Goal: Information Seeking & Learning: Learn about a topic

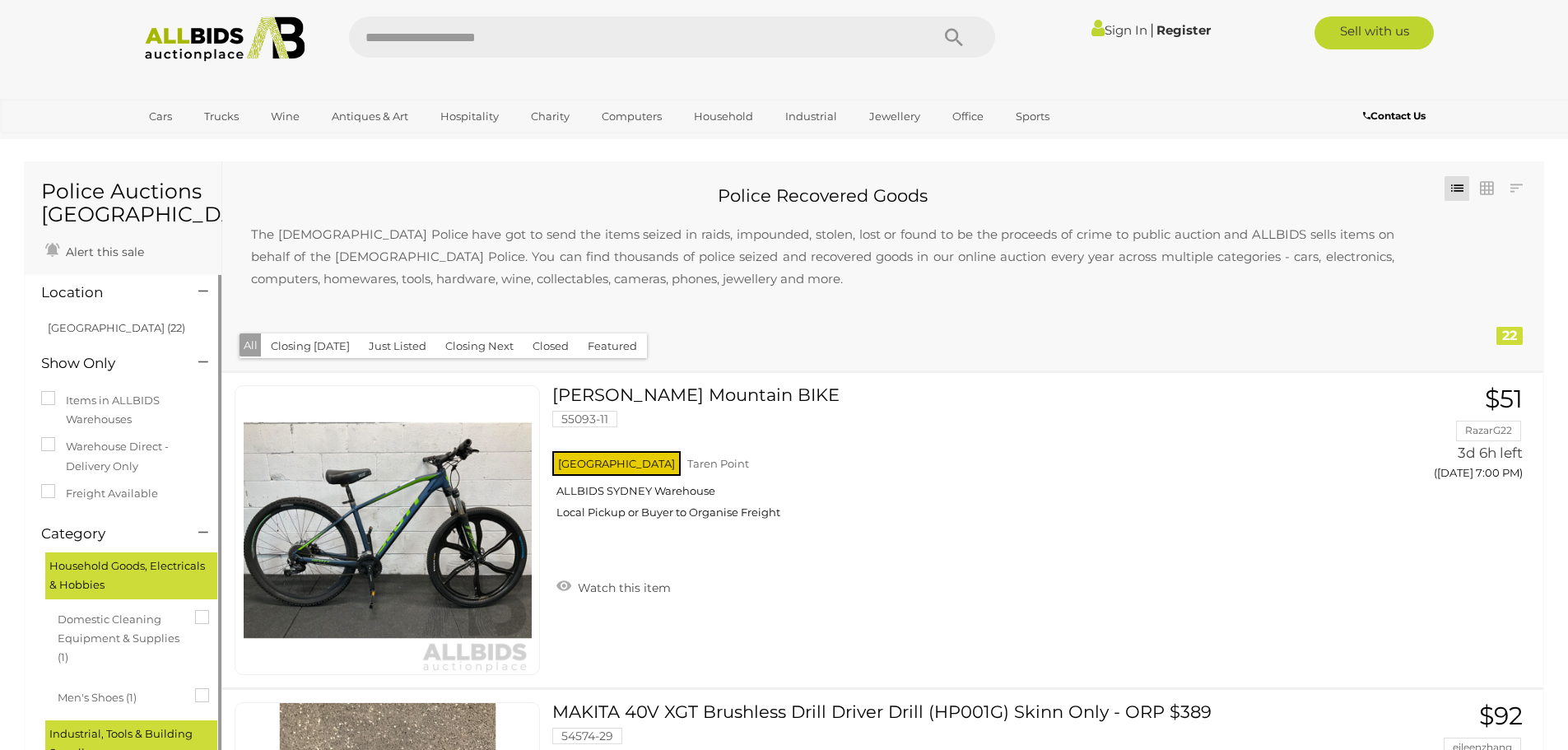
click at [68, 293] on h4 "Location" at bounding box center [108, 293] width 133 height 16
click at [205, 291] on icon at bounding box center [203, 292] width 10 height 17
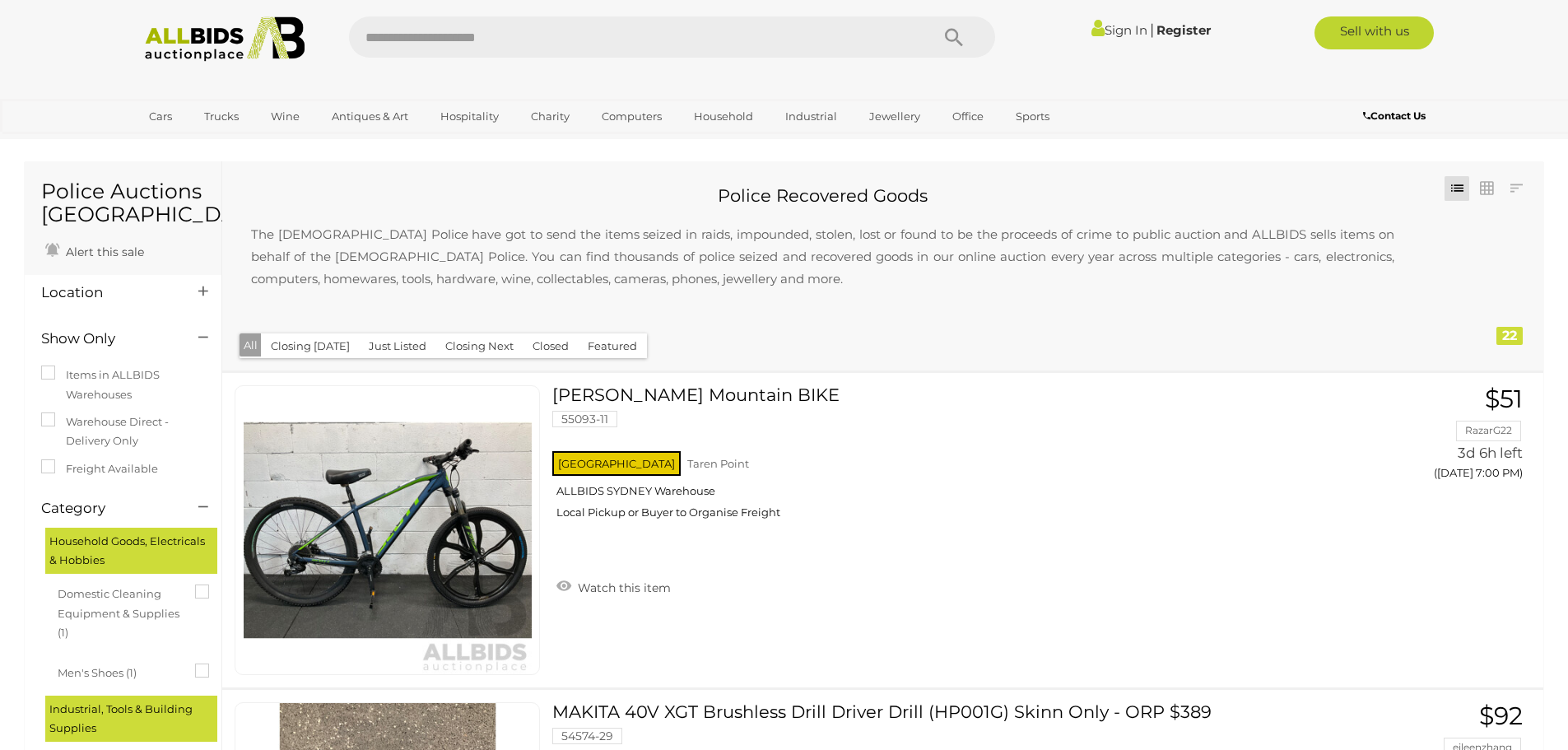
click at [205, 291] on icon at bounding box center [203, 292] width 10 height 17
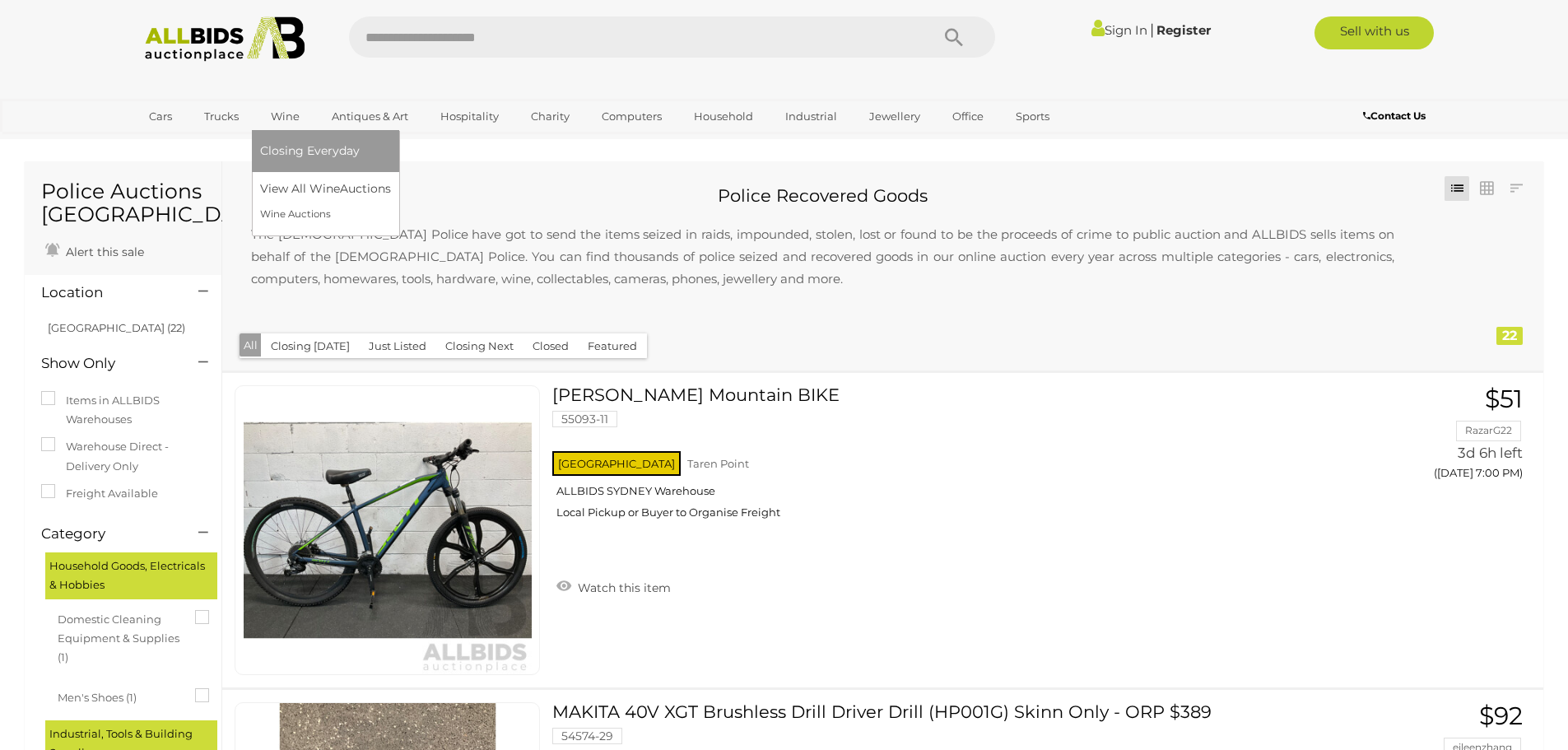
click at [295, 146] on span "Closing Everyday" at bounding box center [310, 151] width 99 height 15
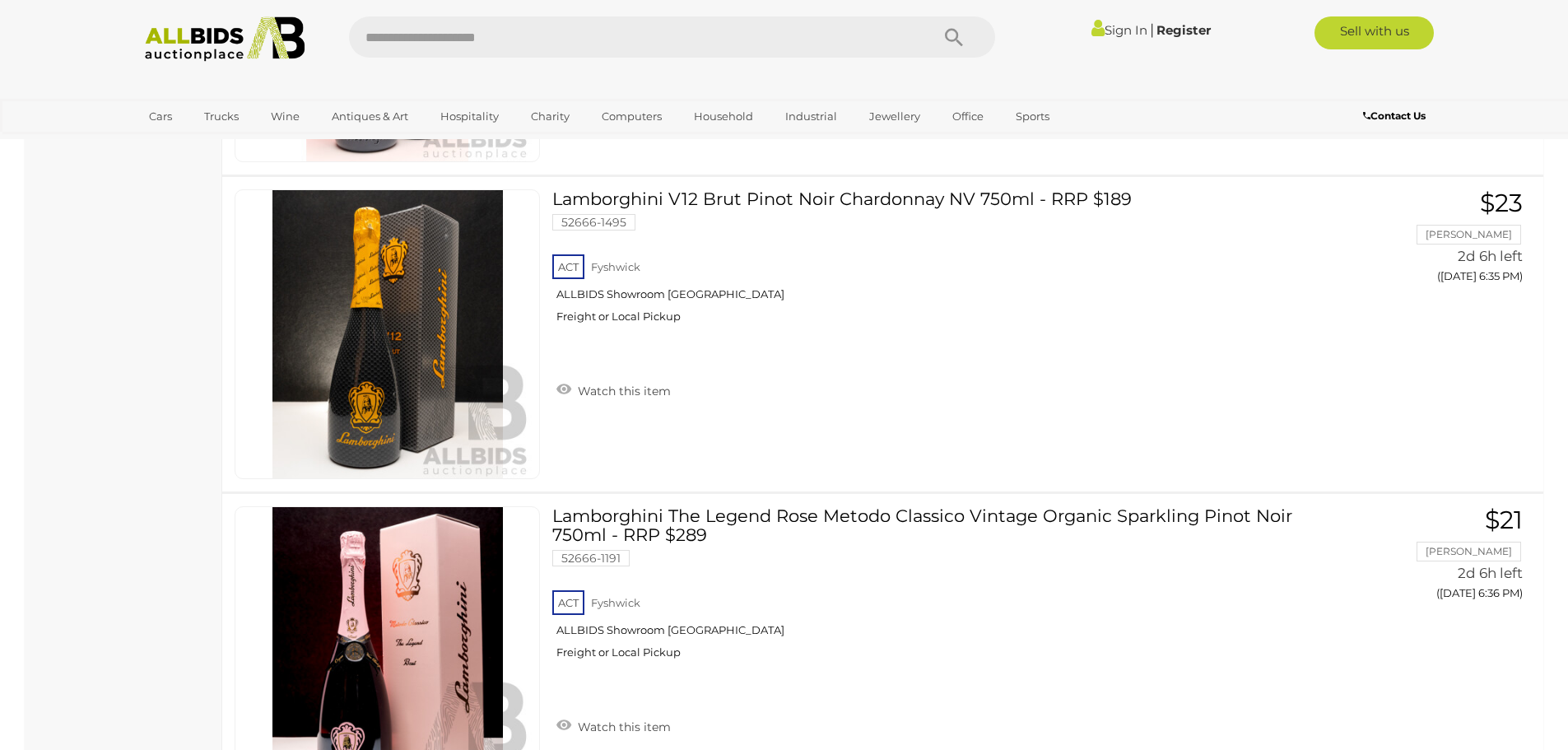
scroll to position [2141, 0]
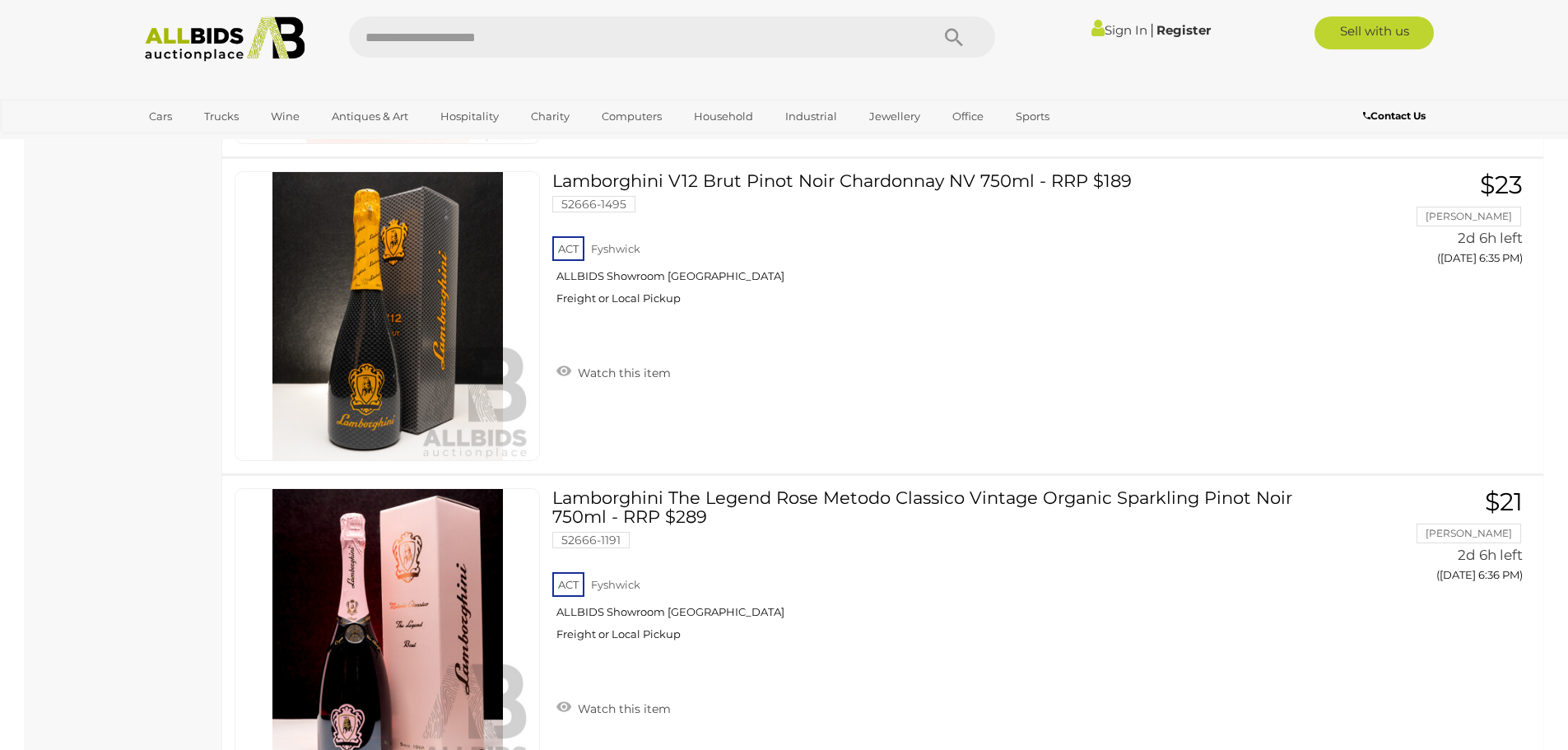
click at [1194, 31] on link "Register" at bounding box center [1184, 30] width 55 height 16
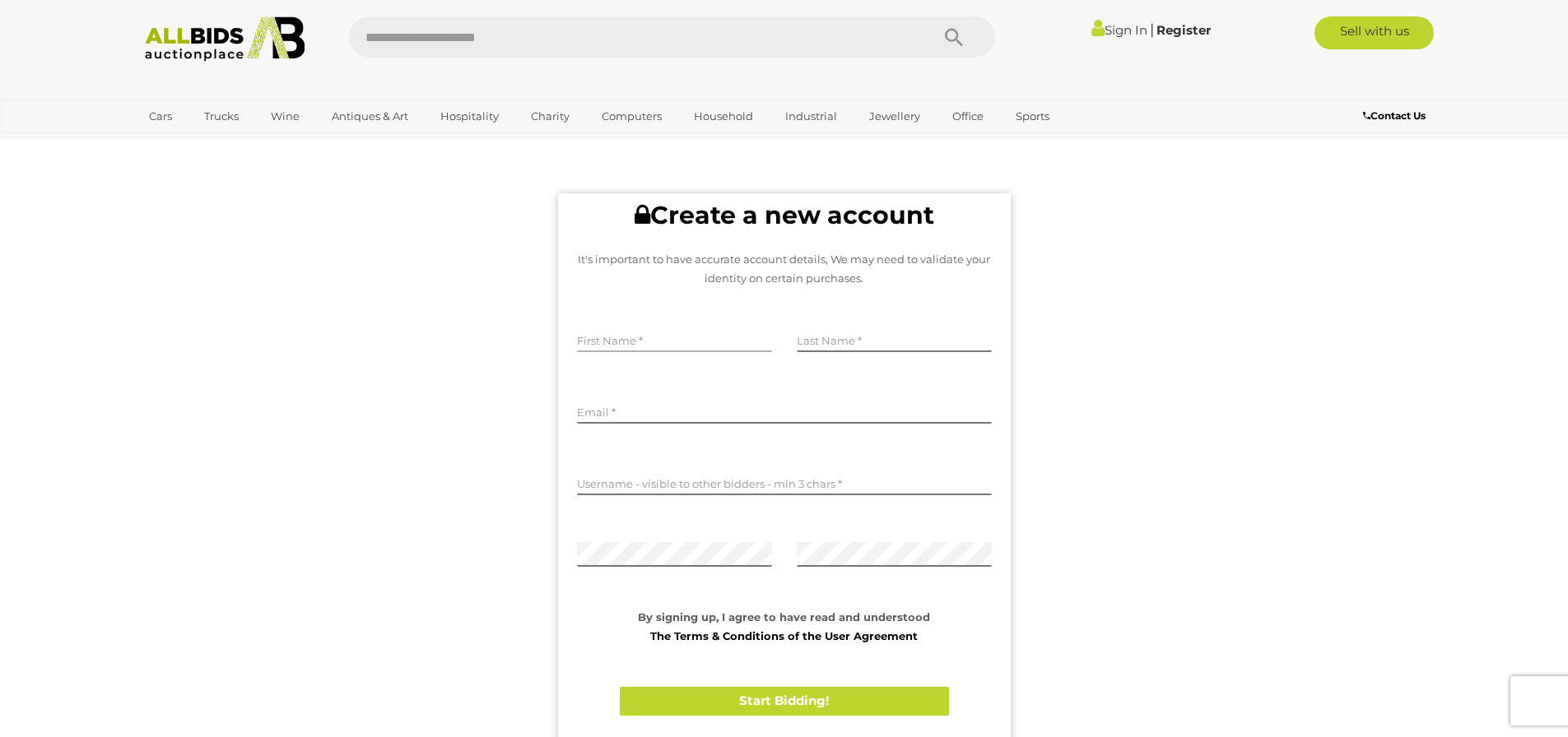
click at [636, 349] on input "text" at bounding box center [673, 340] width 195 height 25
type input "**********"
type input "******"
type input "**********"
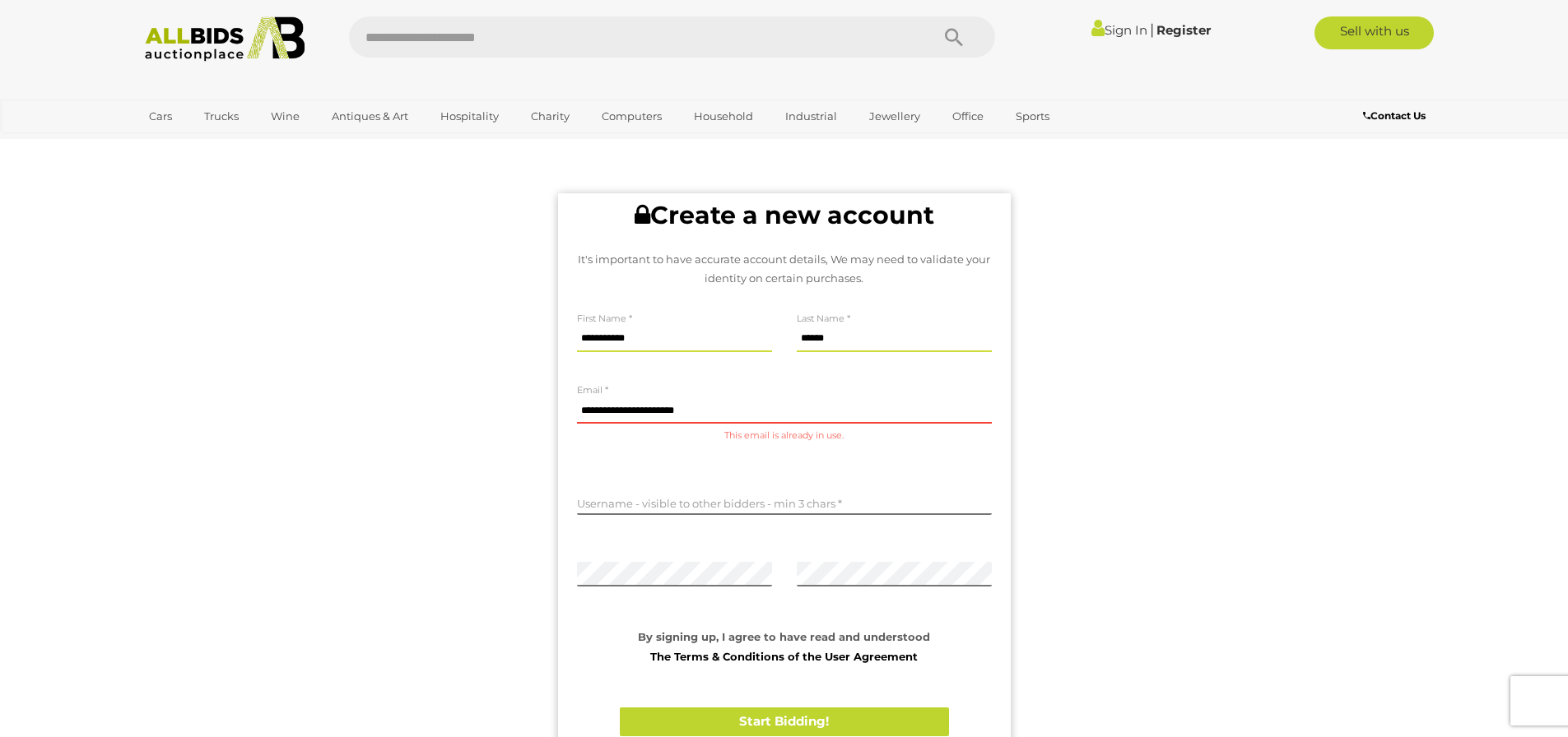
click at [1114, 32] on link "Sign In" at bounding box center [1119, 30] width 56 height 16
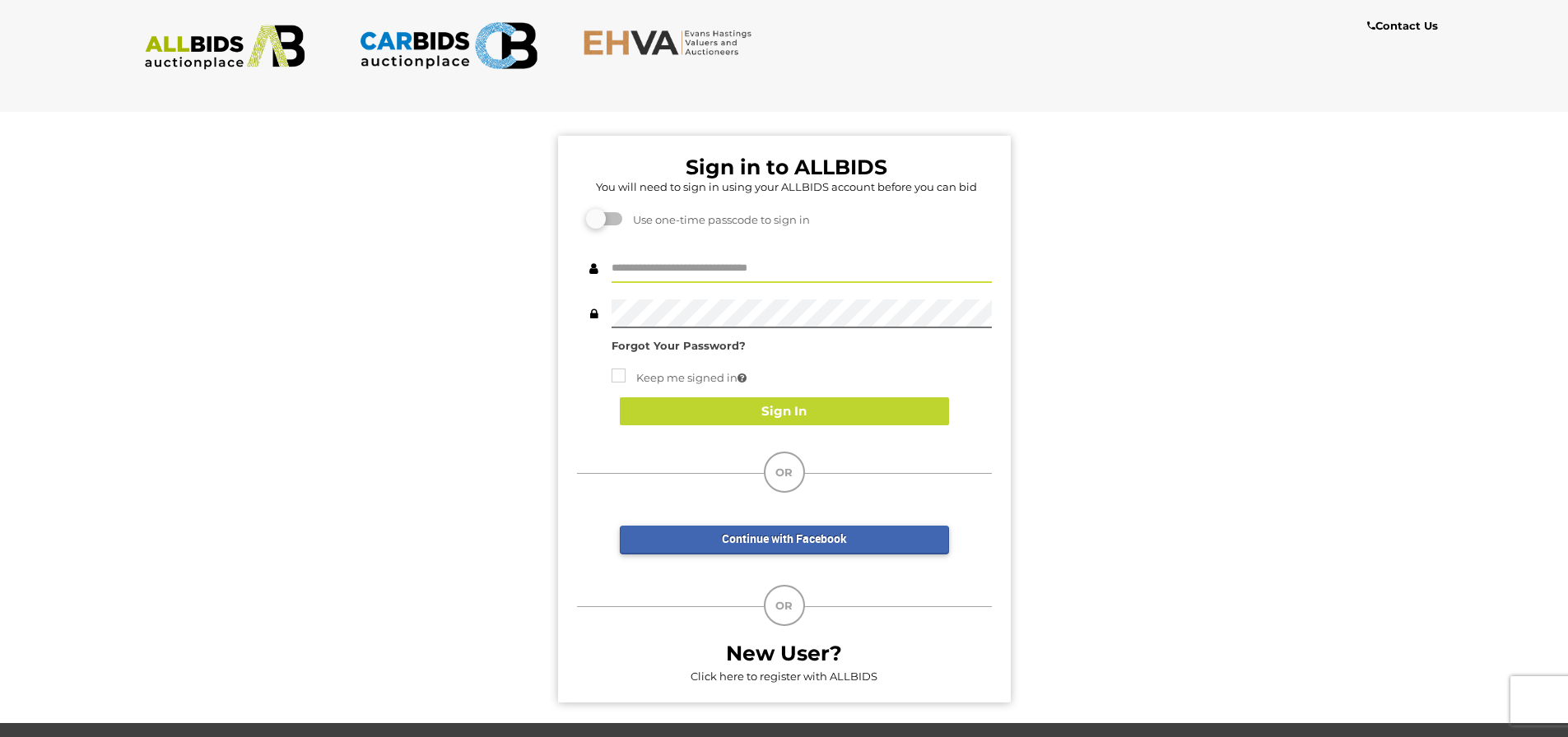
click at [678, 269] on input "text" at bounding box center [801, 268] width 380 height 29
type input "**********"
click at [589, 214] on label at bounding box center [605, 219] width 33 height 13
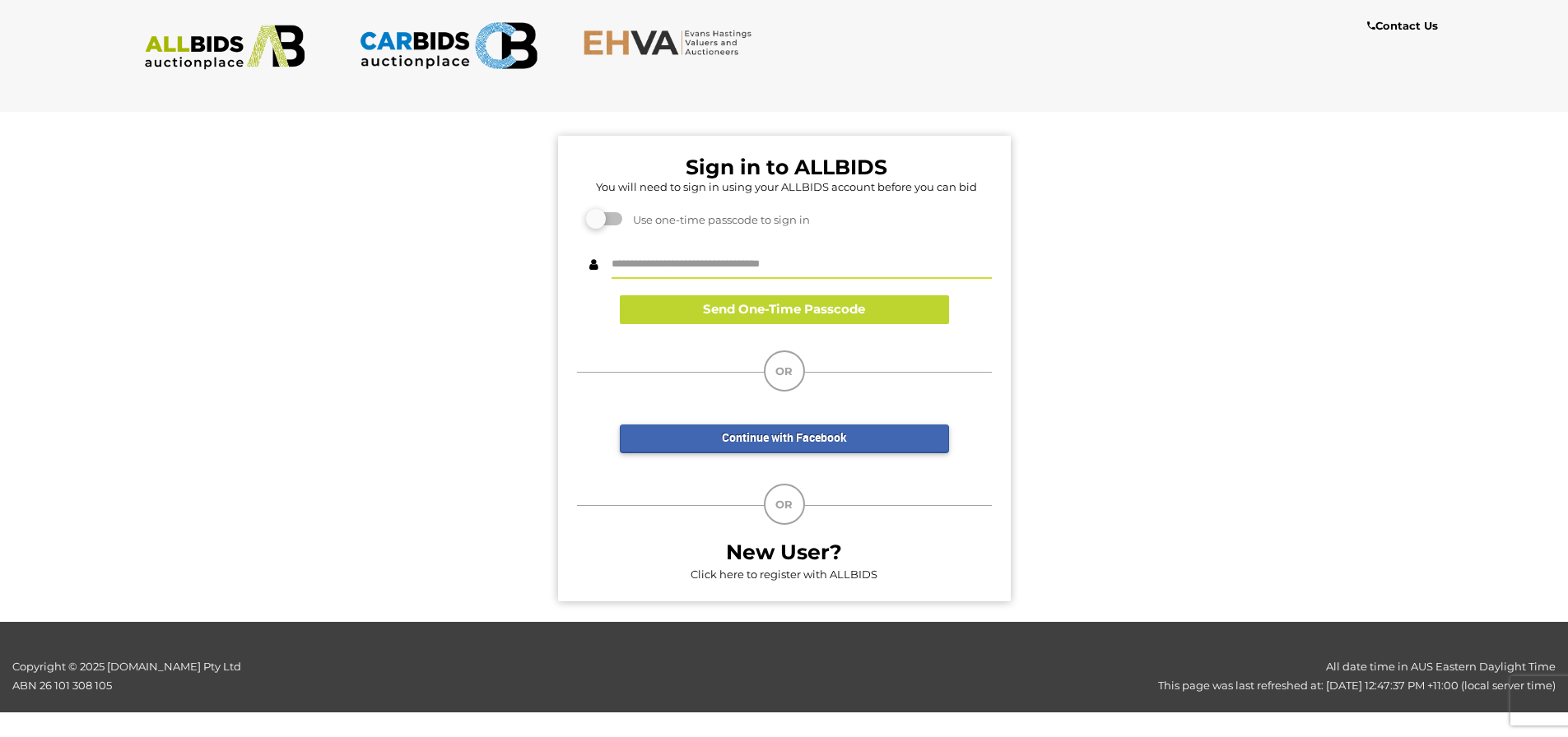
click at [730, 259] on input "text" at bounding box center [801, 264] width 380 height 29
type input "**********"
click at [736, 306] on button "Send One-Time Passcode" at bounding box center [784, 310] width 329 height 29
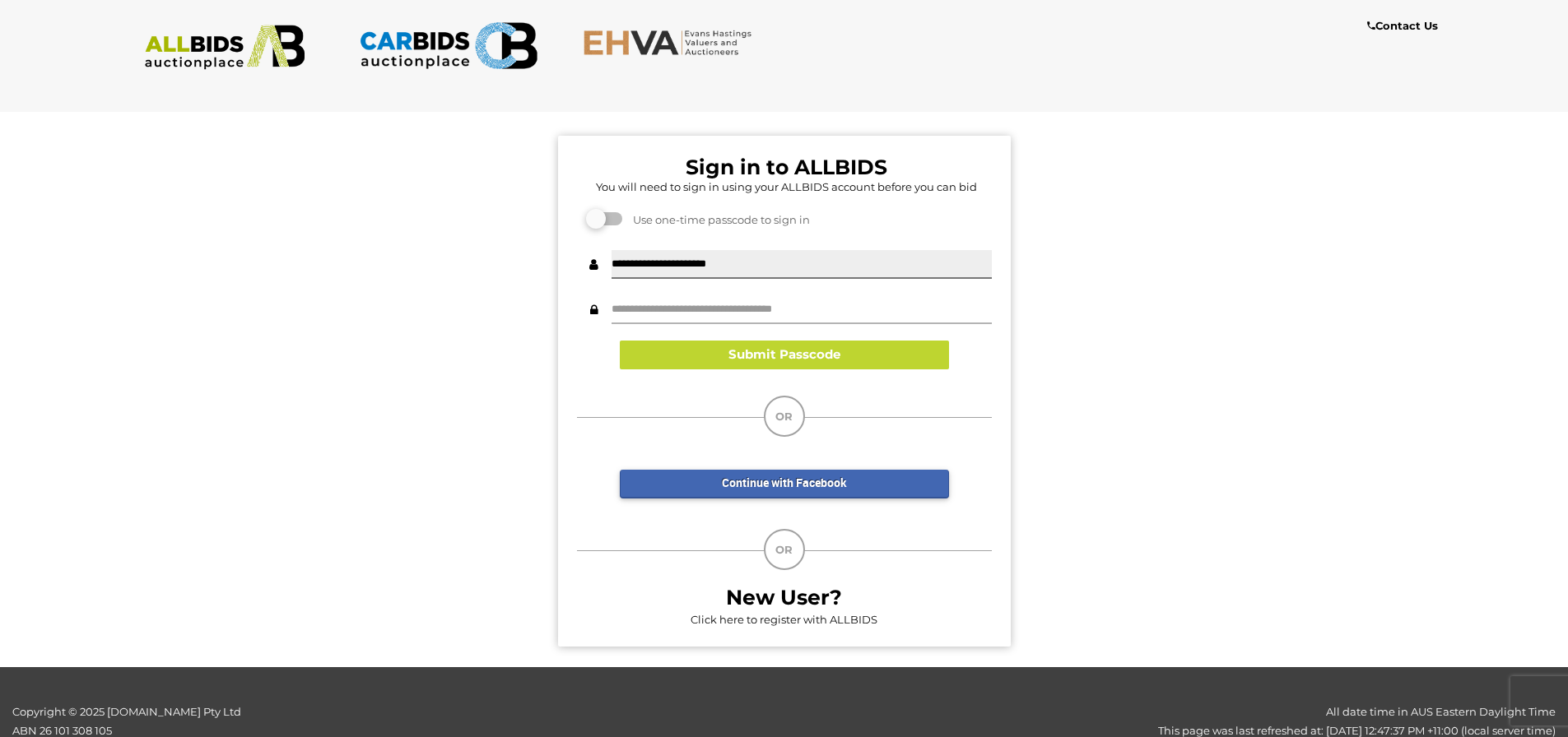
click at [813, 315] on input "text" at bounding box center [801, 310] width 380 height 29
paste input "******"
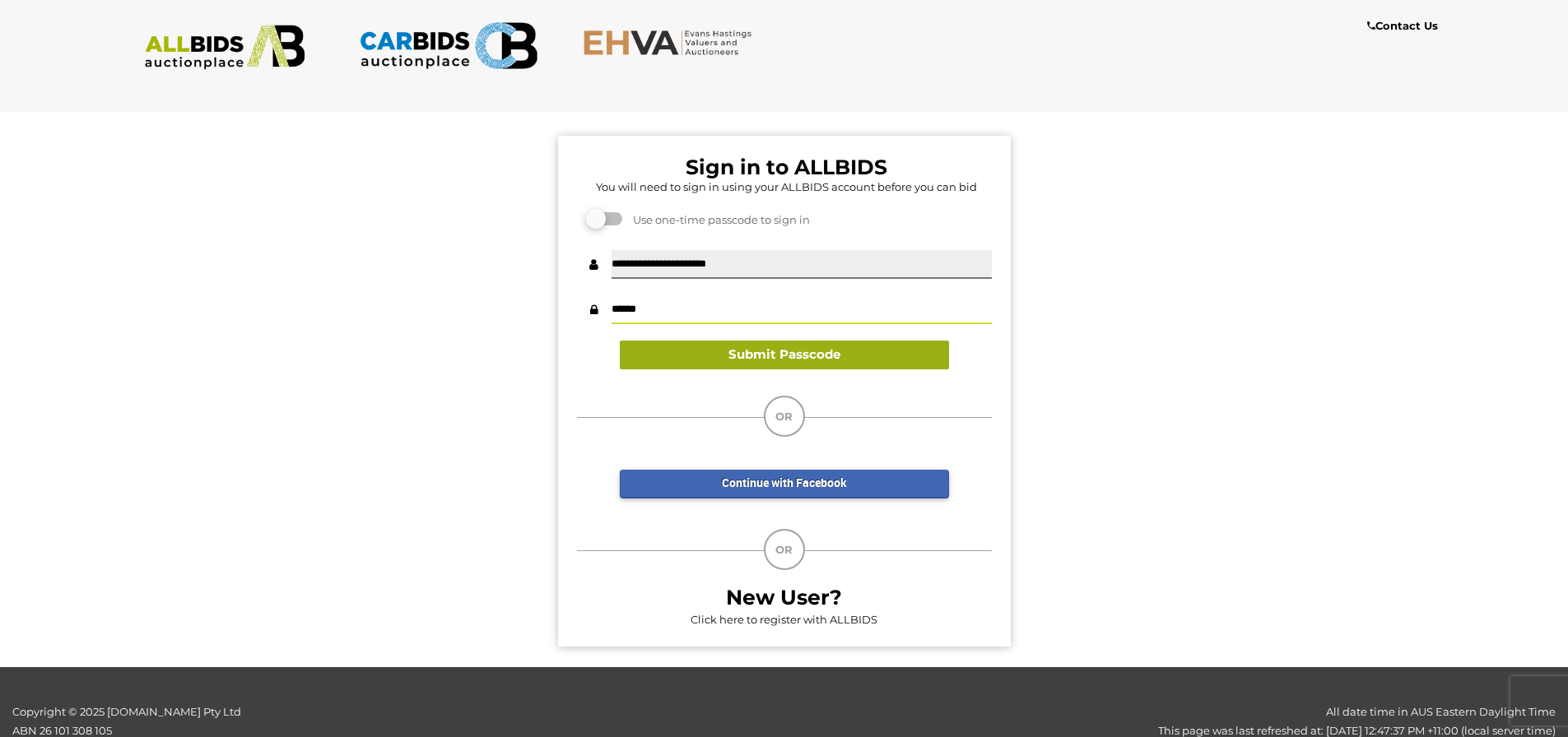
type input "******"
click at [715, 354] on button "Submit Passcode" at bounding box center [784, 354] width 329 height 29
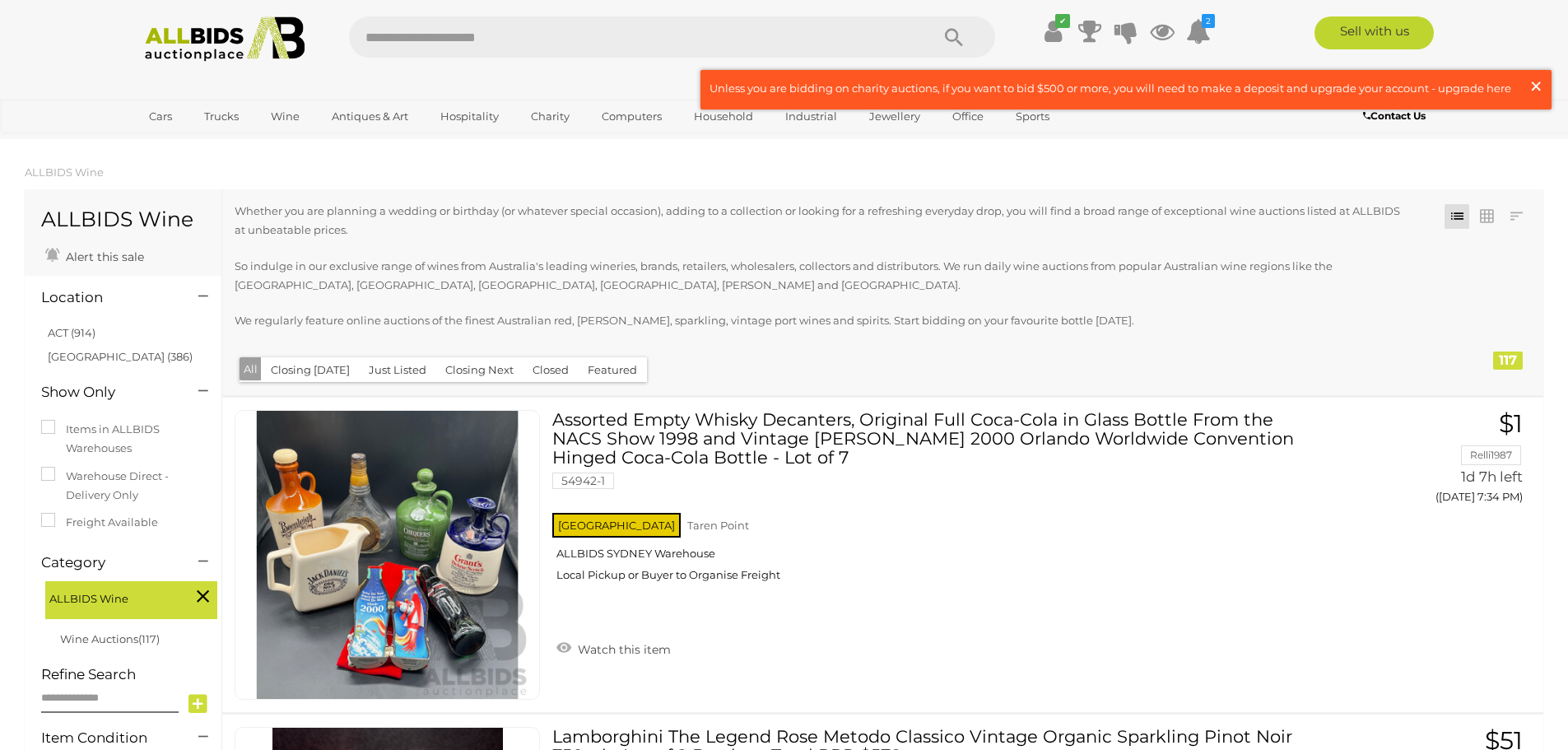
click at [1536, 85] on span "×" at bounding box center [1536, 85] width 15 height 32
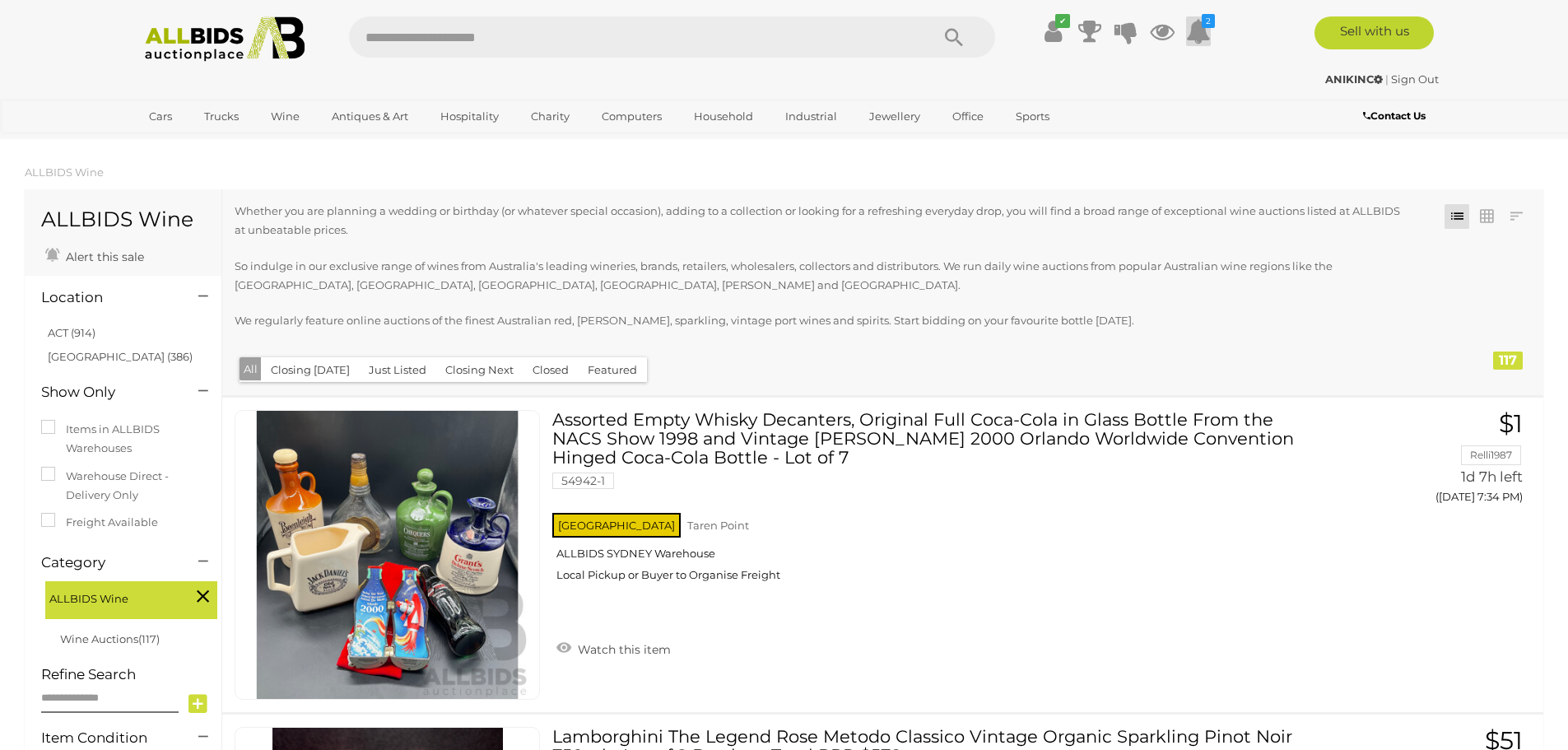
click at [1203, 31] on icon at bounding box center [1199, 31] width 25 height 30
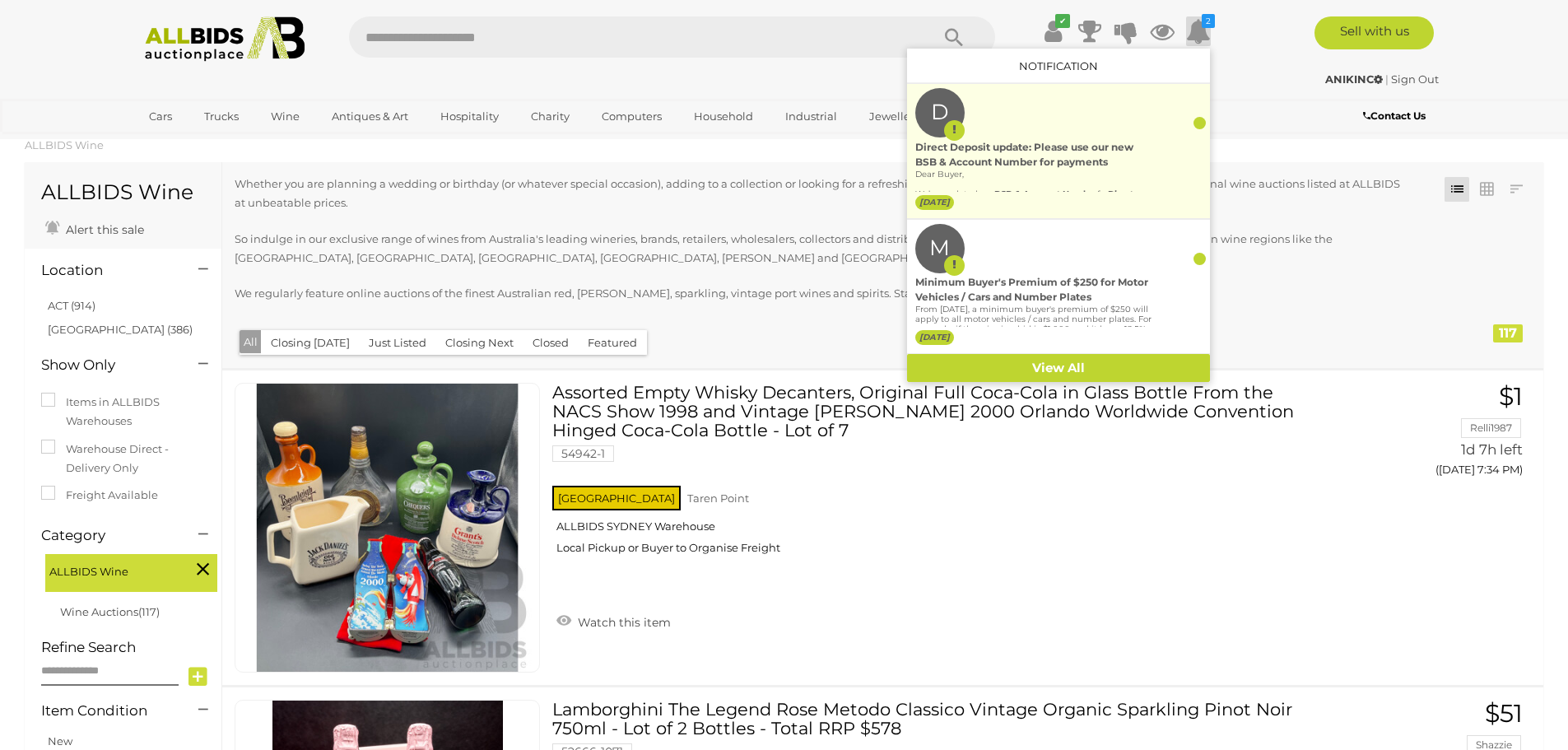
scroll to position [82, 0]
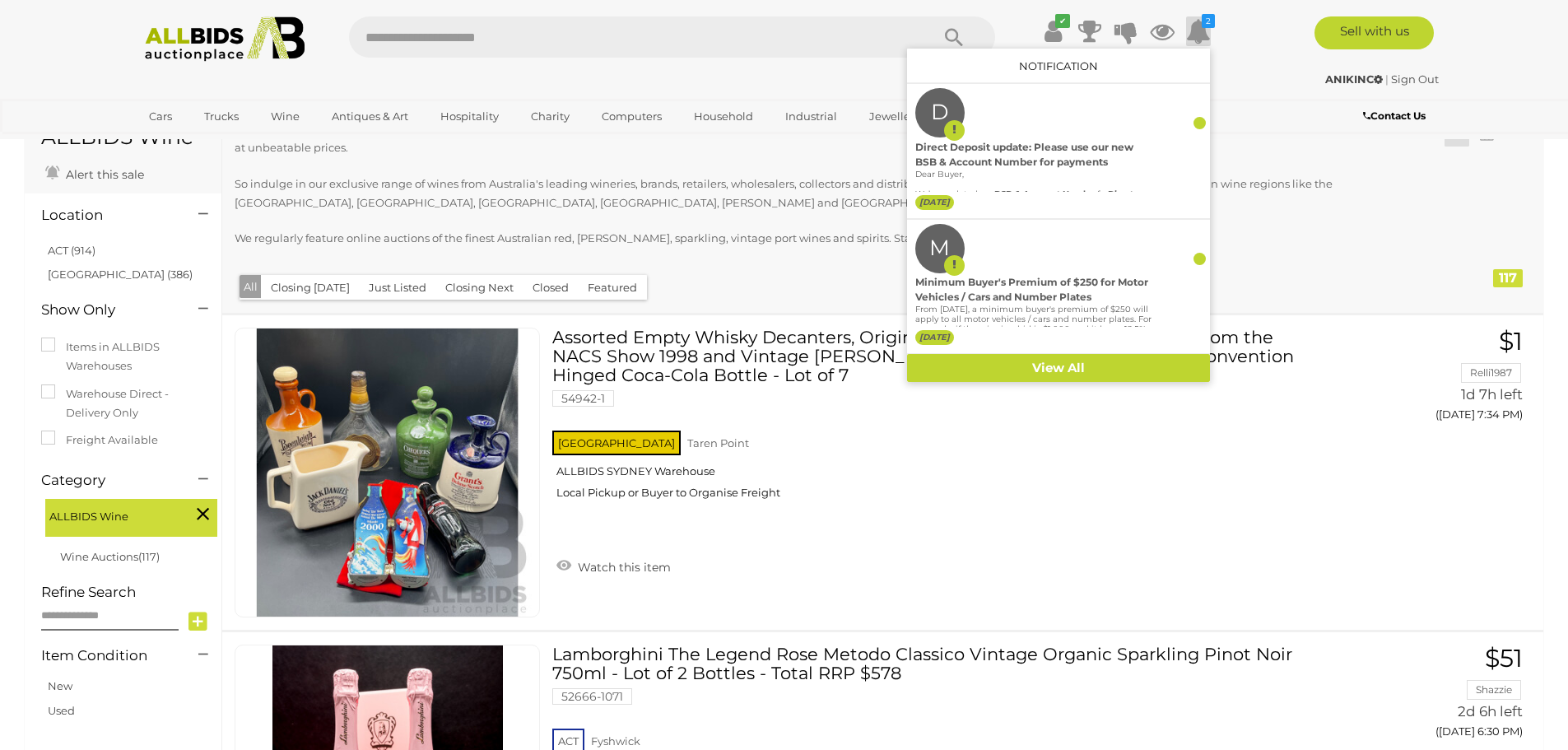
click at [1195, 36] on icon at bounding box center [1199, 31] width 25 height 30
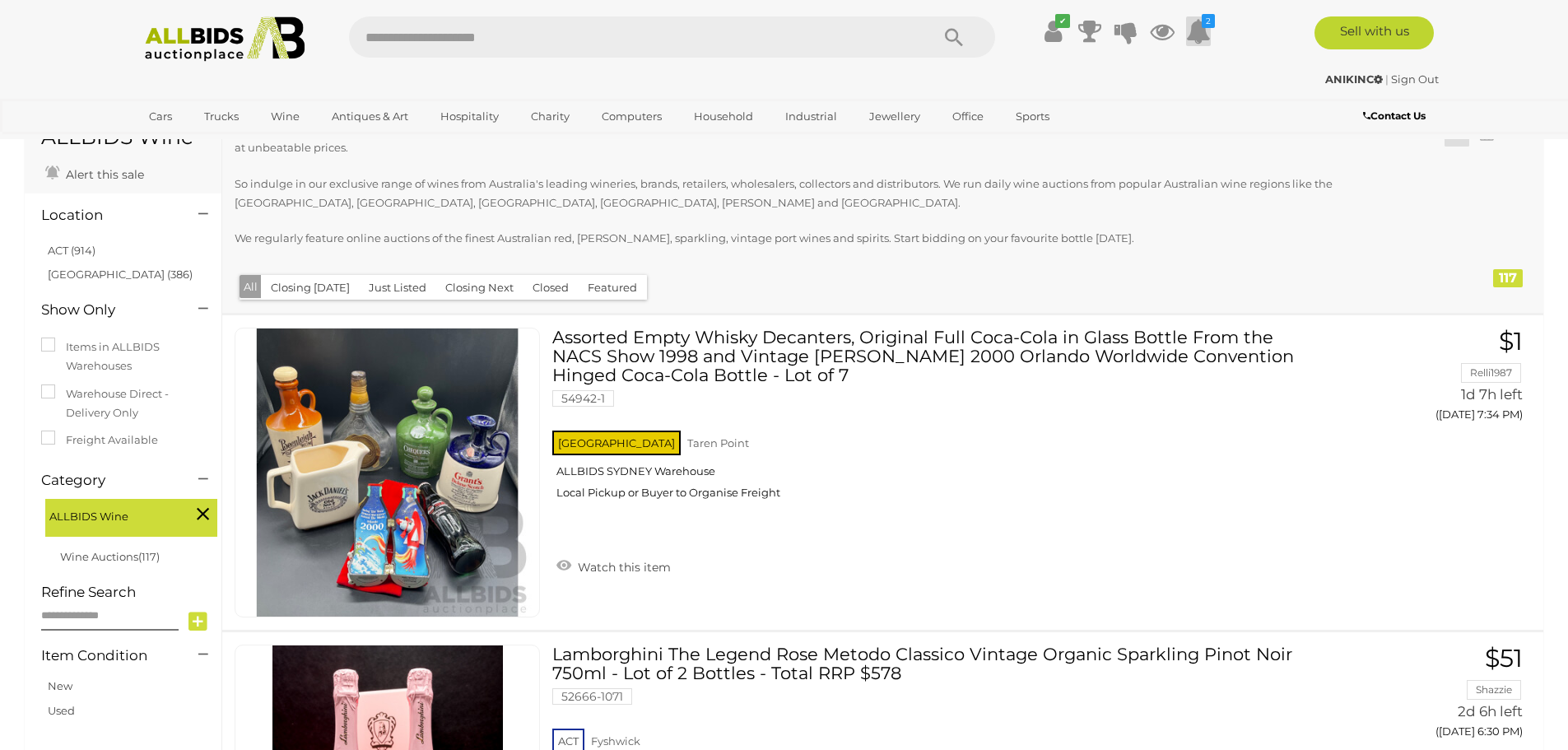
click at [1197, 38] on icon at bounding box center [1199, 31] width 25 height 30
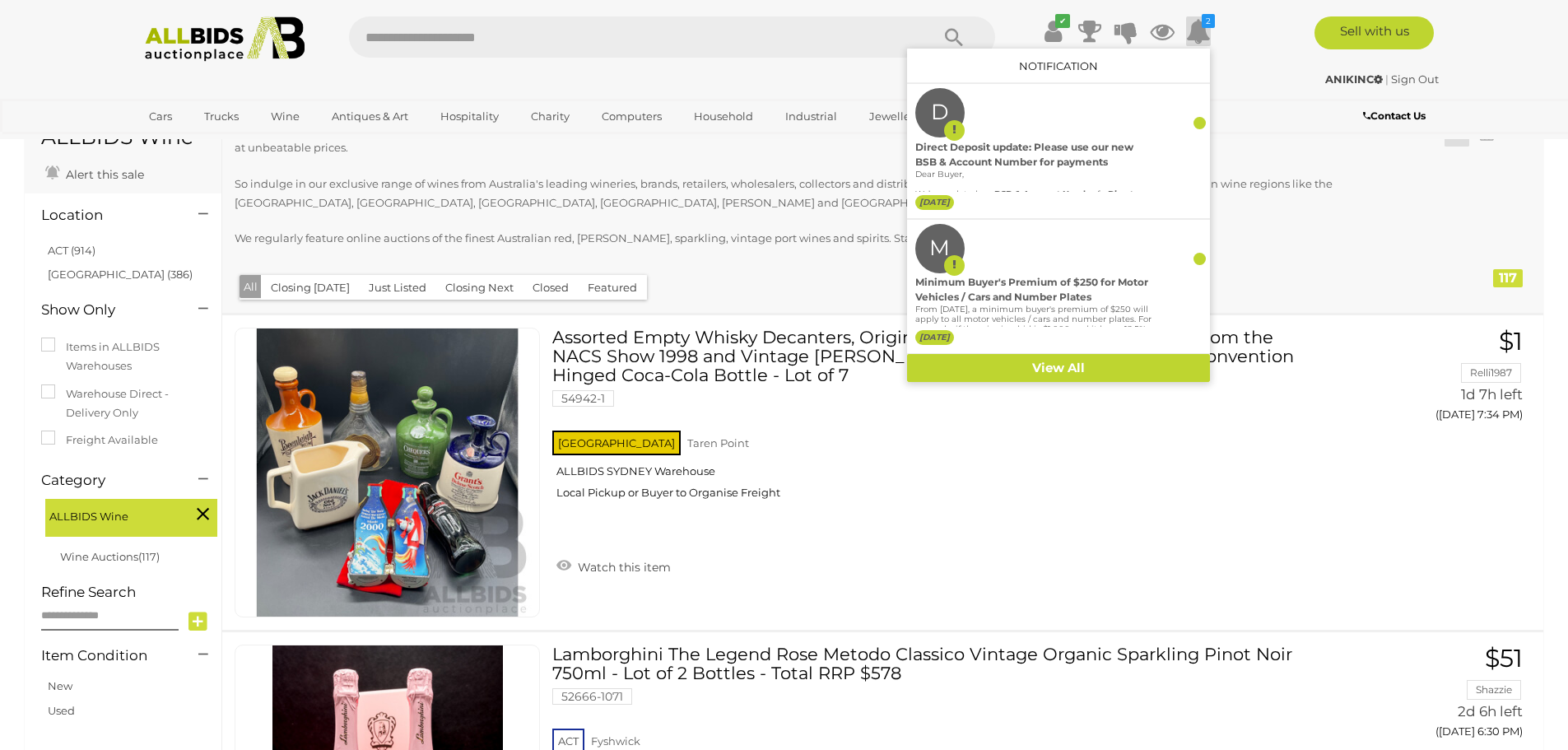
click at [1200, 35] on icon at bounding box center [1199, 31] width 25 height 30
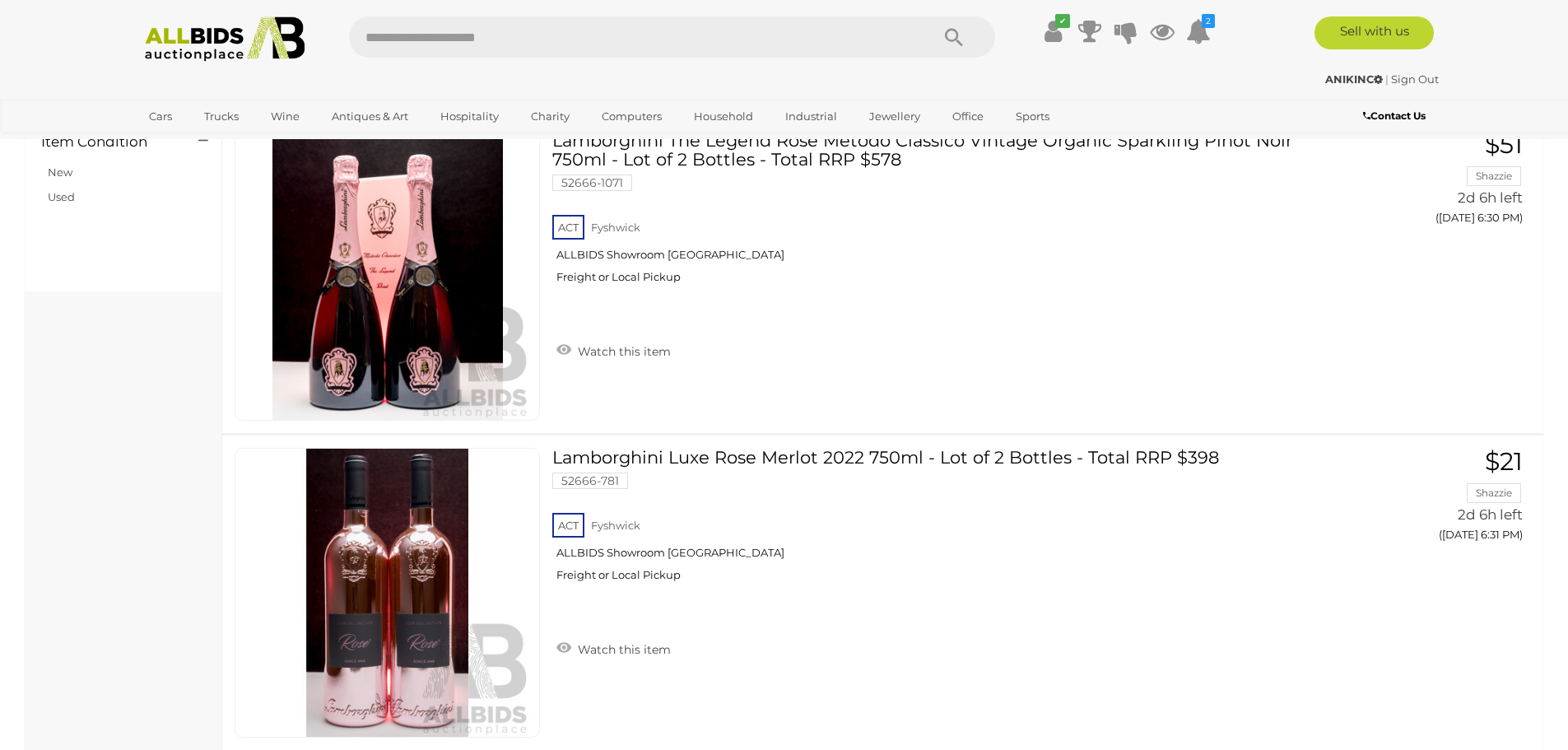
scroll to position [0, 0]
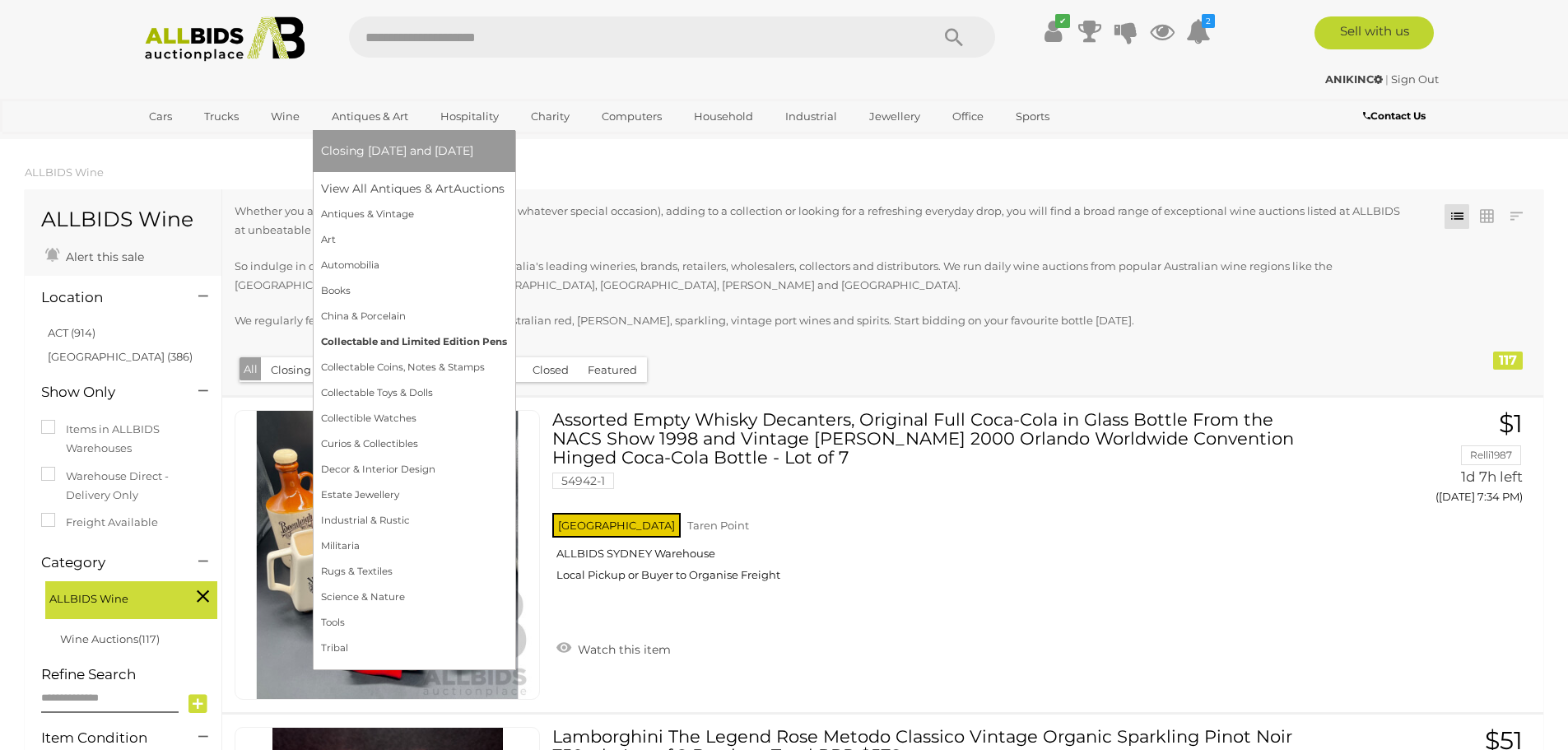
click at [424, 333] on link "Collectable and Limited Edition Pens" at bounding box center [413, 341] width 186 height 26
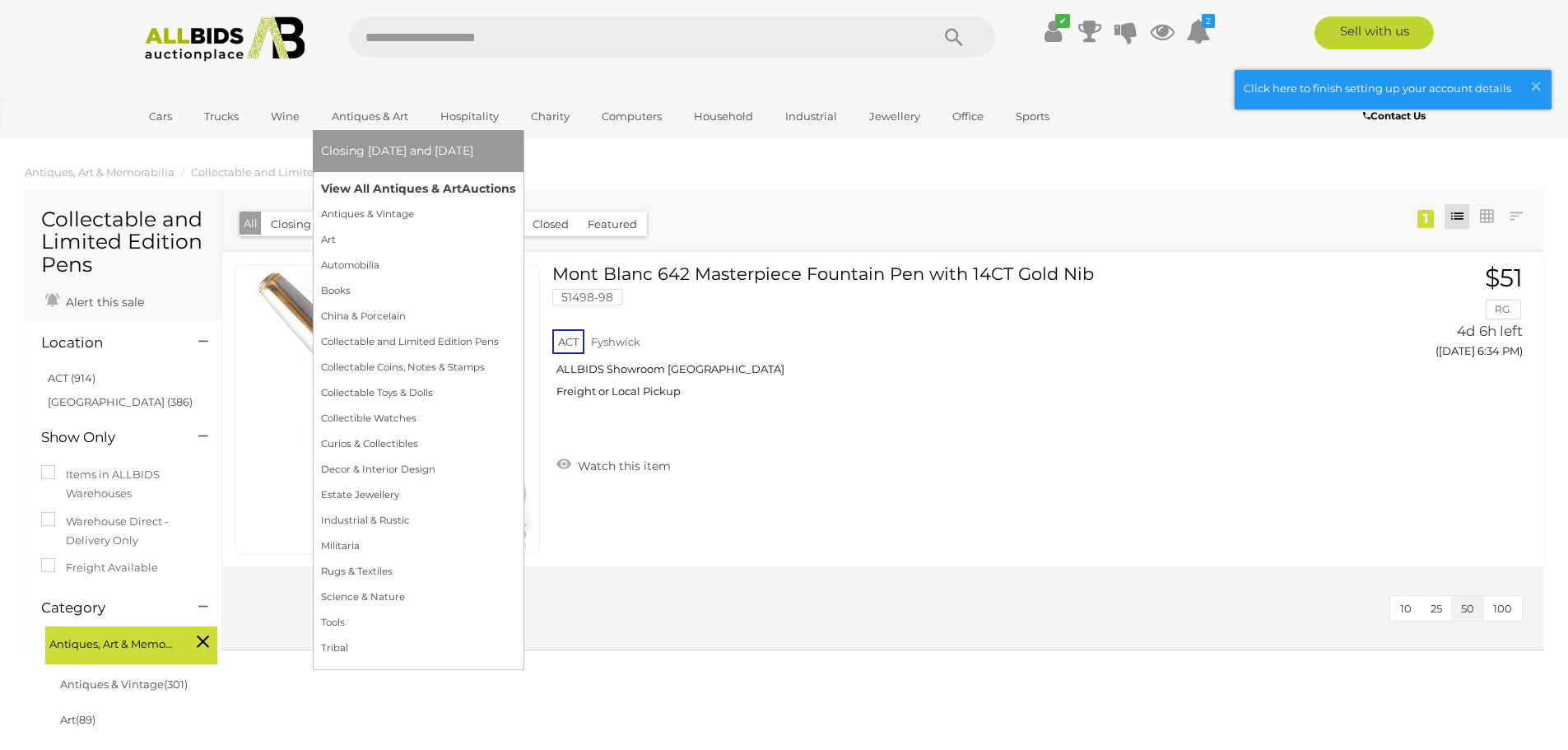
click at [355, 185] on link "View All Antiques & Art Auctions" at bounding box center [417, 189] width 194 height 26
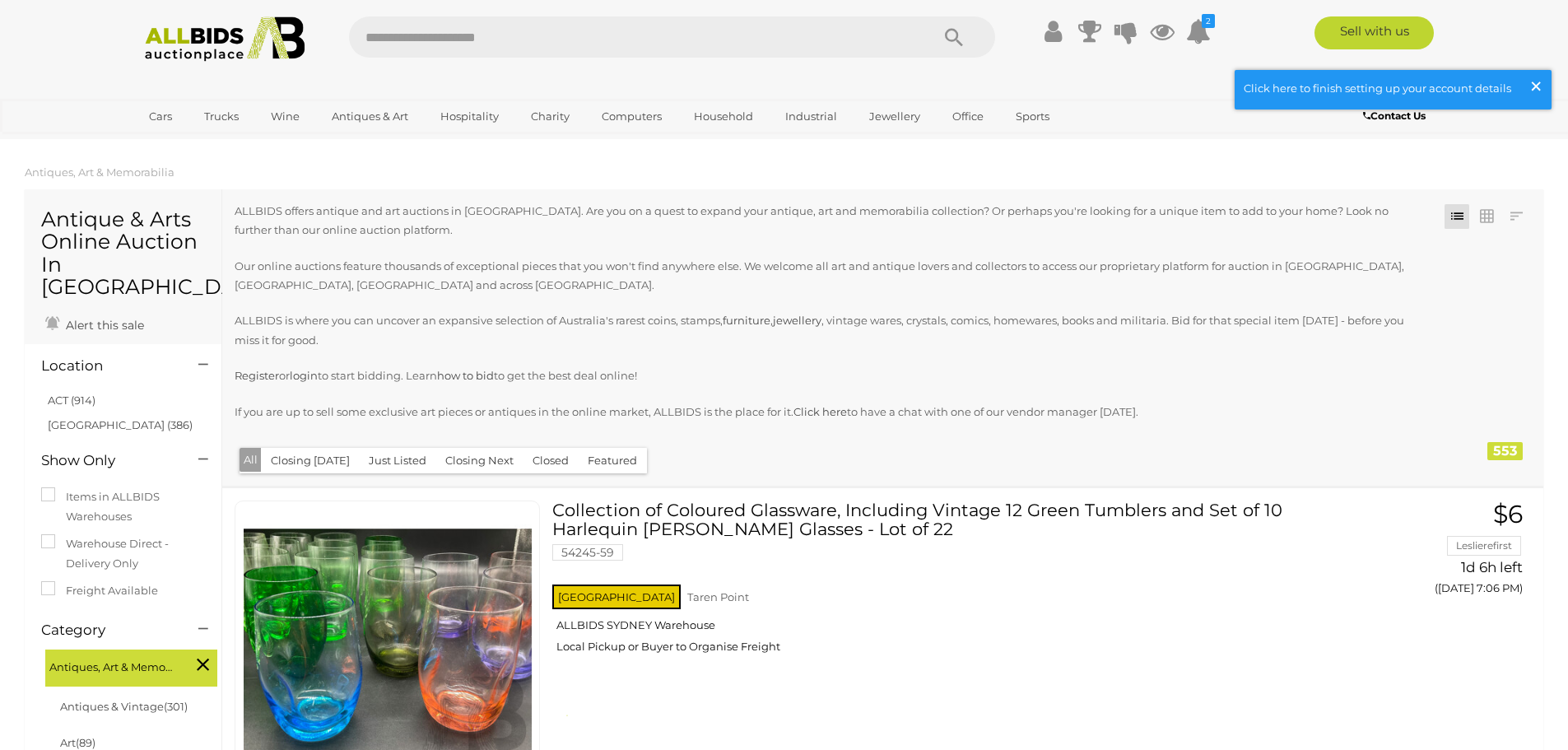
click at [1539, 83] on span "×" at bounding box center [1536, 85] width 15 height 32
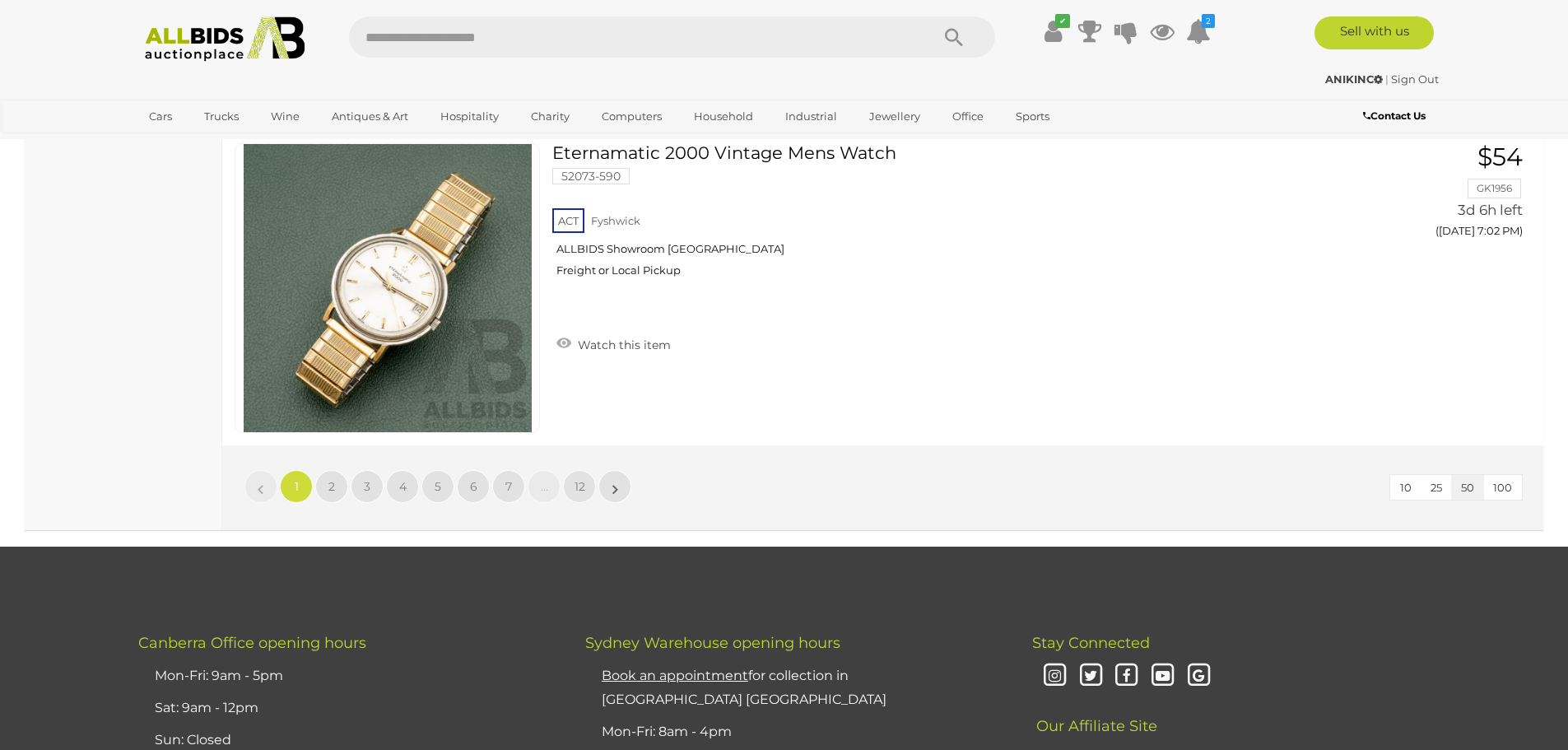
scroll to position [15891, 0]
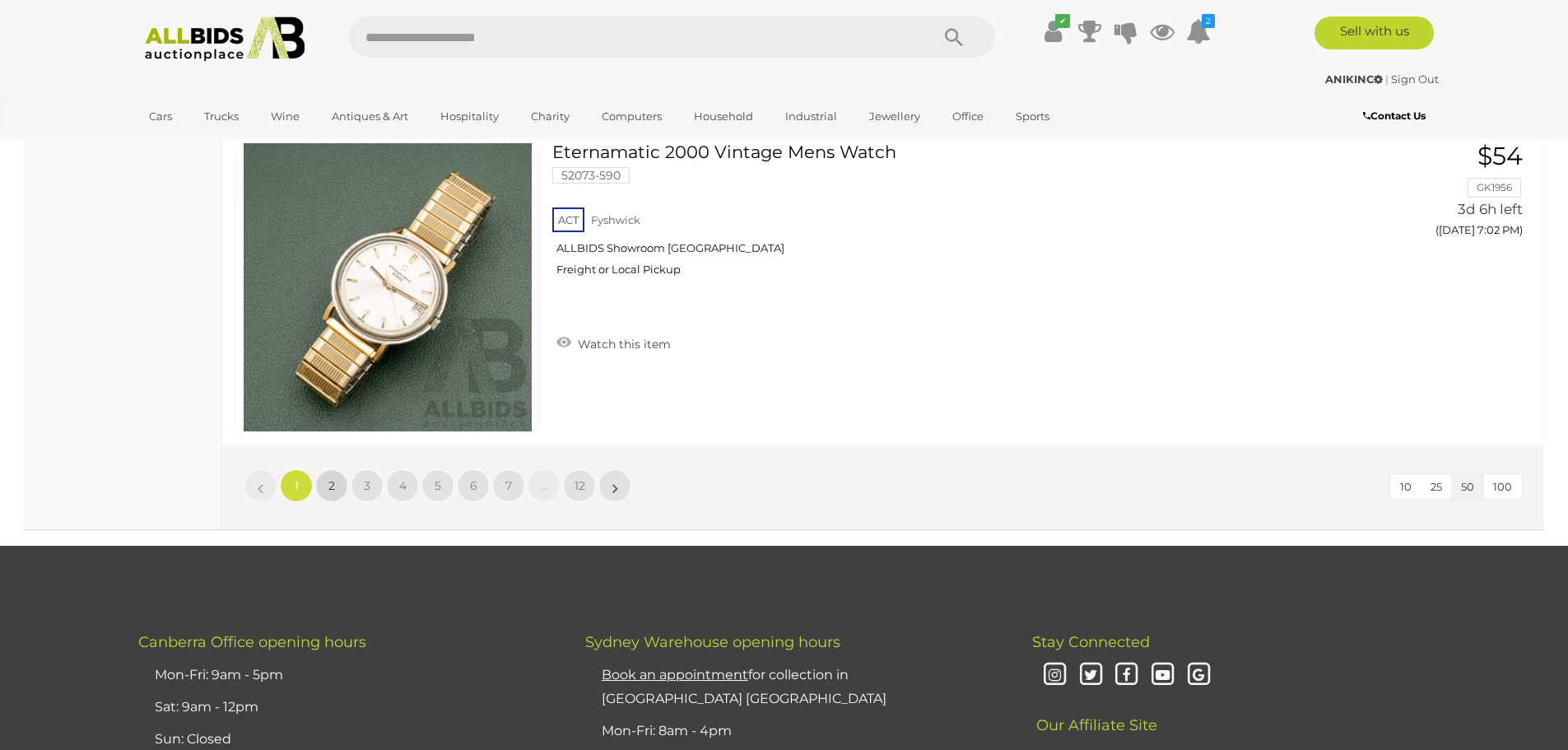
click at [335, 491] on link "2" at bounding box center [332, 486] width 33 height 33
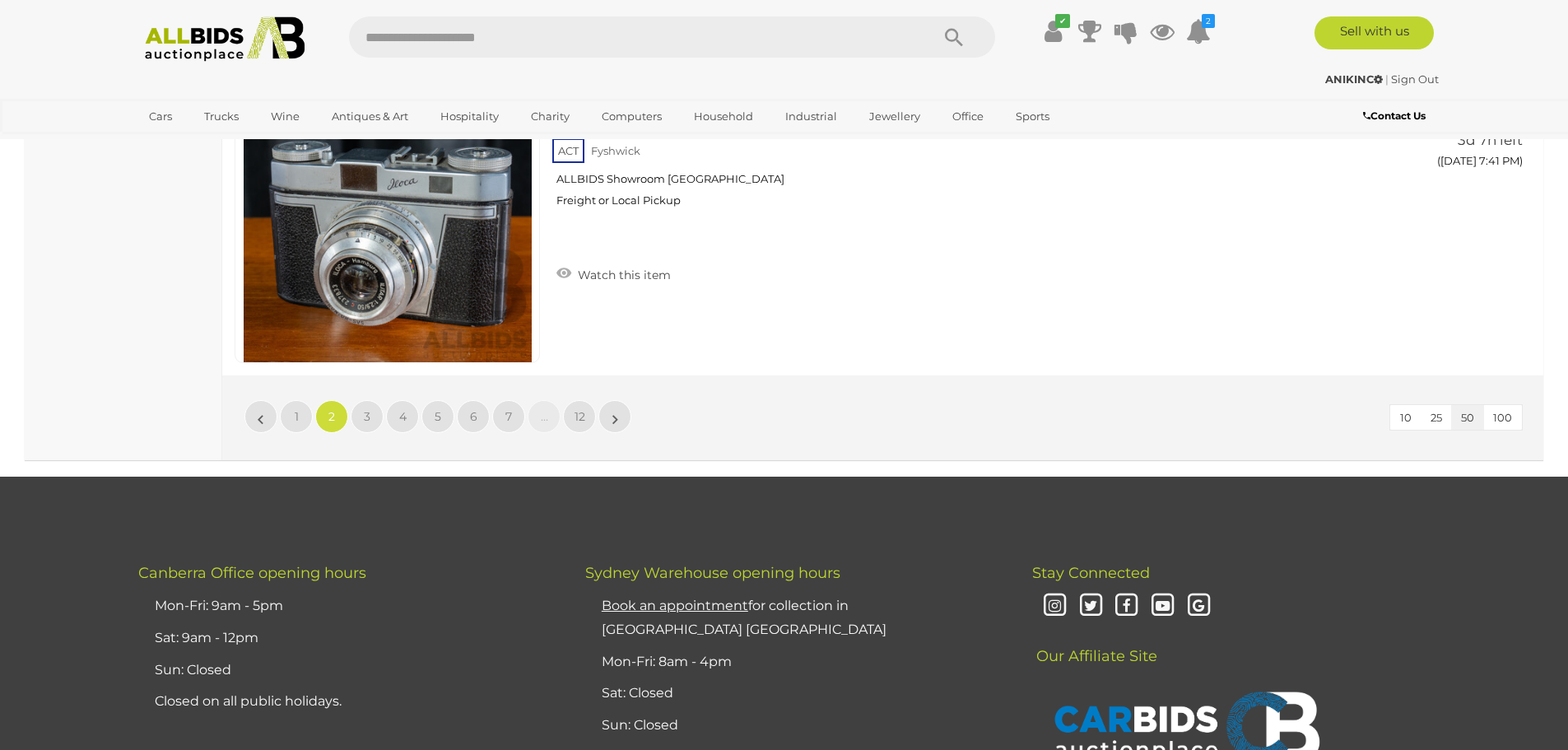
scroll to position [15965, 0]
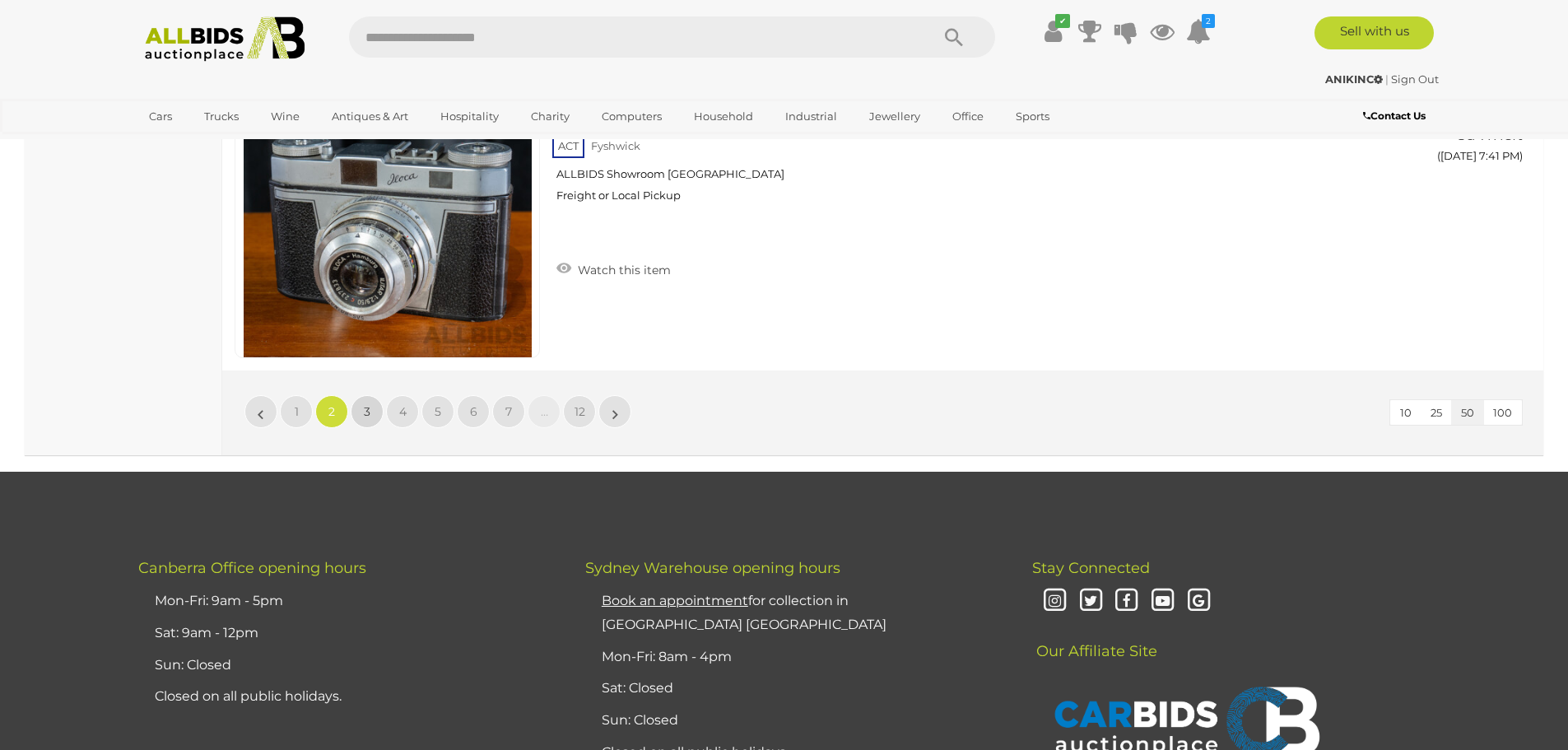
click at [369, 416] on span "3" at bounding box center [367, 412] width 7 height 15
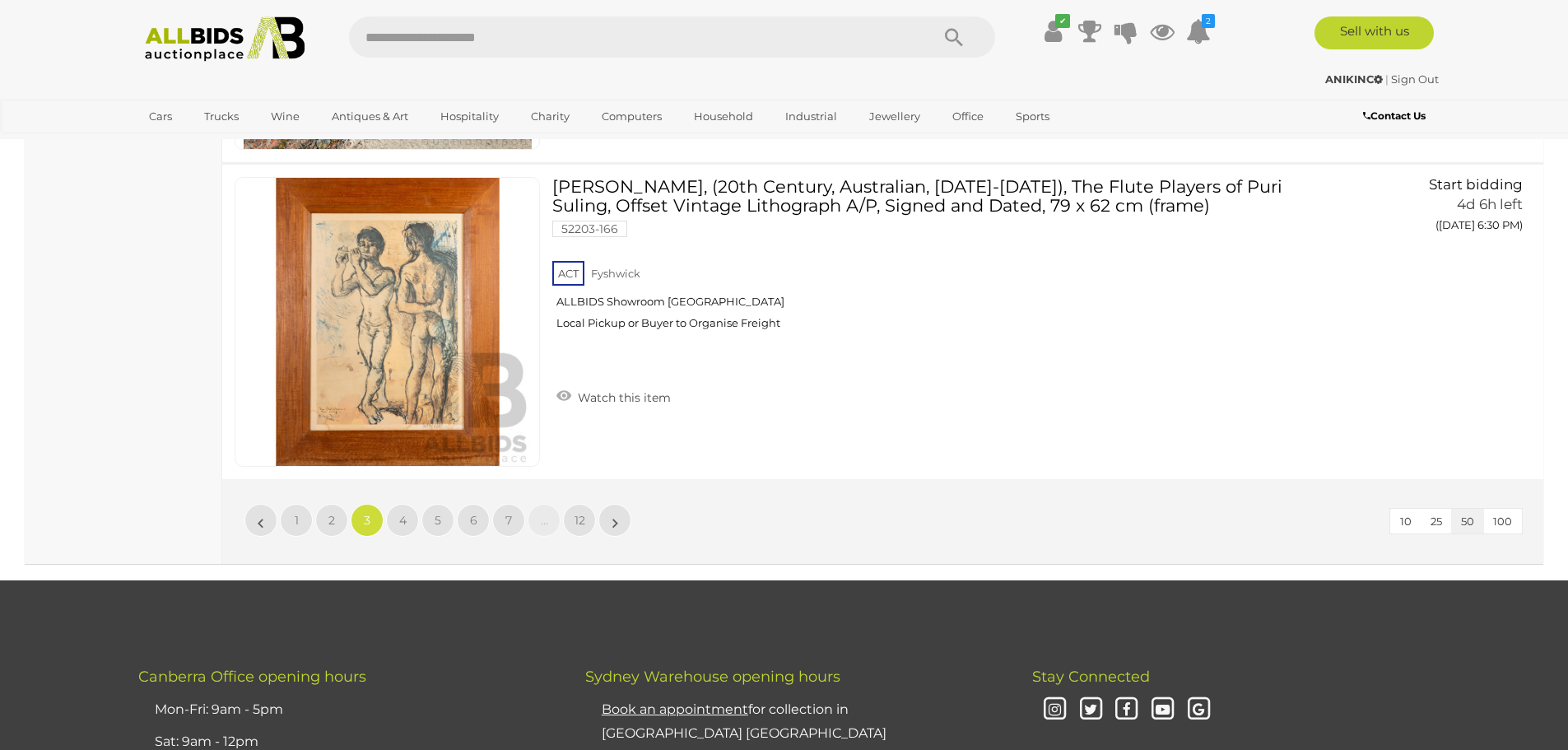
scroll to position [15883, 0]
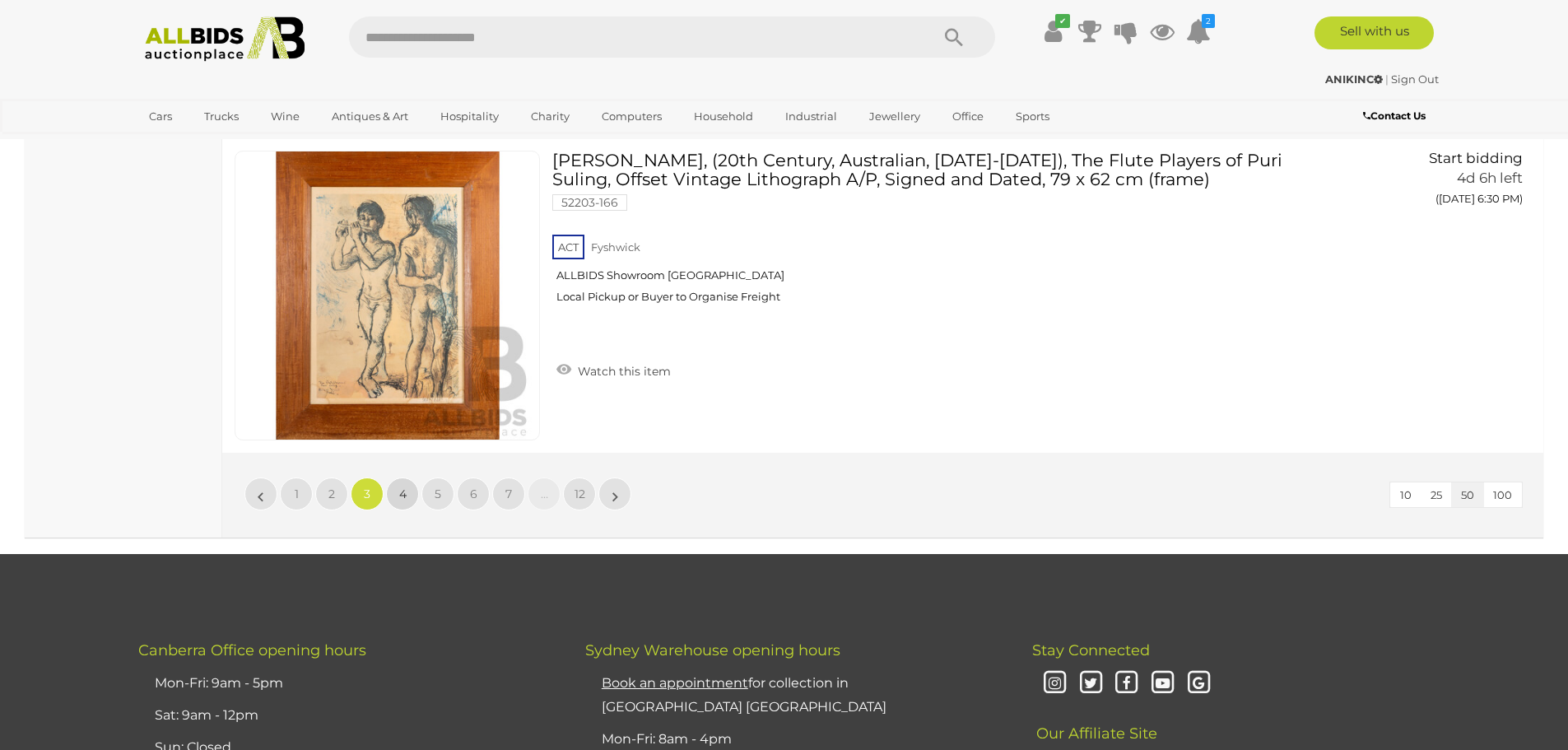
click at [393, 481] on link "4" at bounding box center [403, 494] width 33 height 33
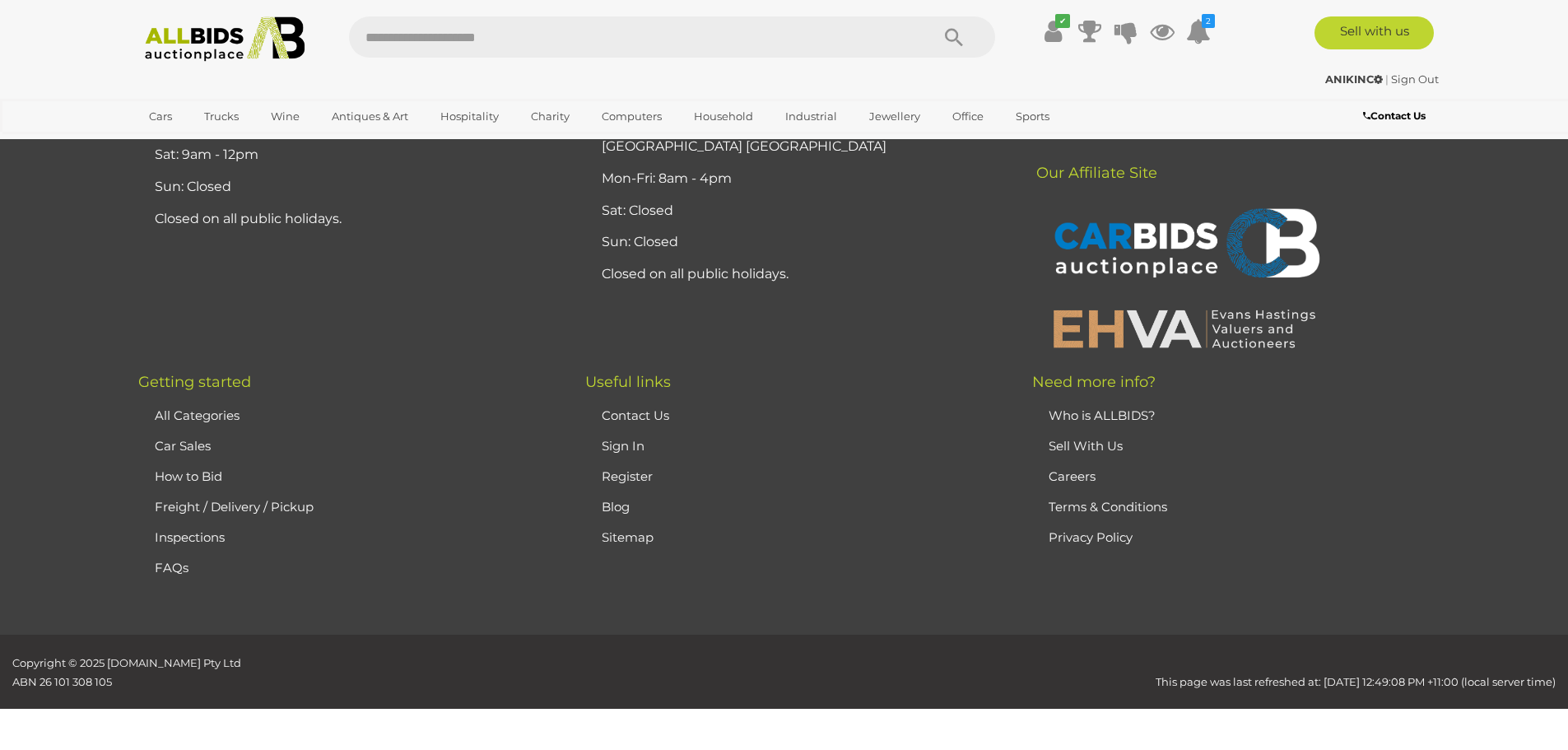
scroll to position [321, 0]
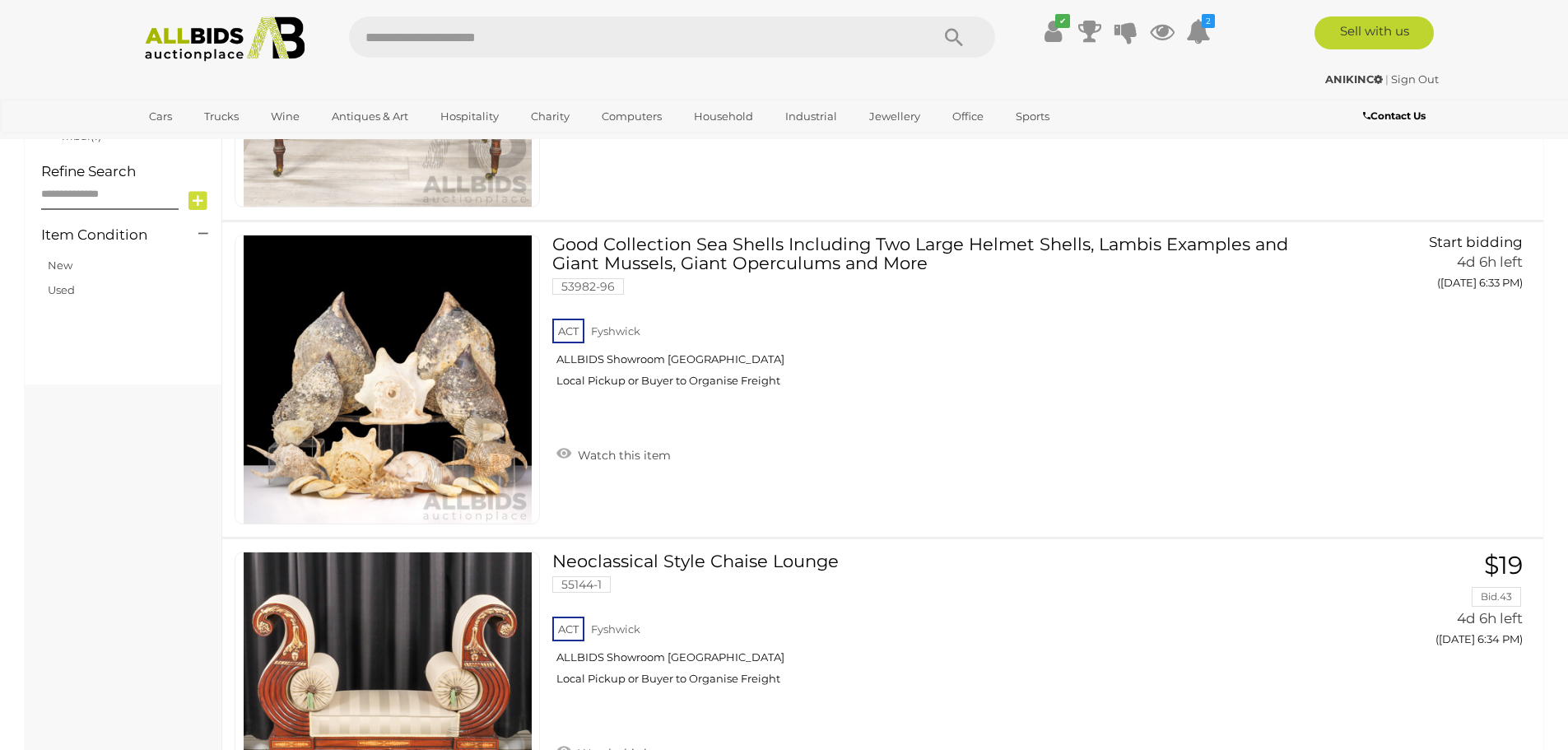
scroll to position [1227, 0]
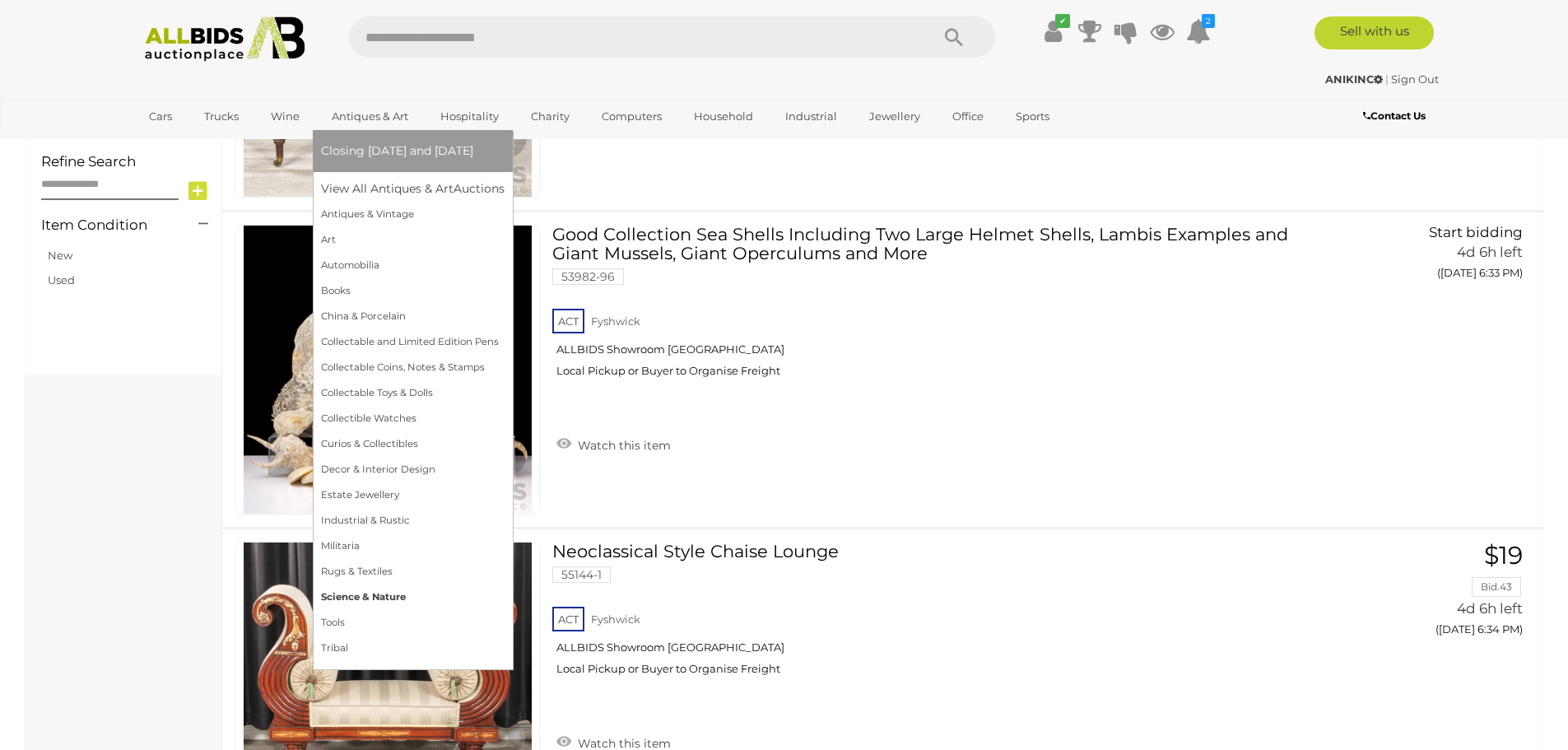
click at [369, 588] on link "Science & Nature" at bounding box center [413, 597] width 184 height 26
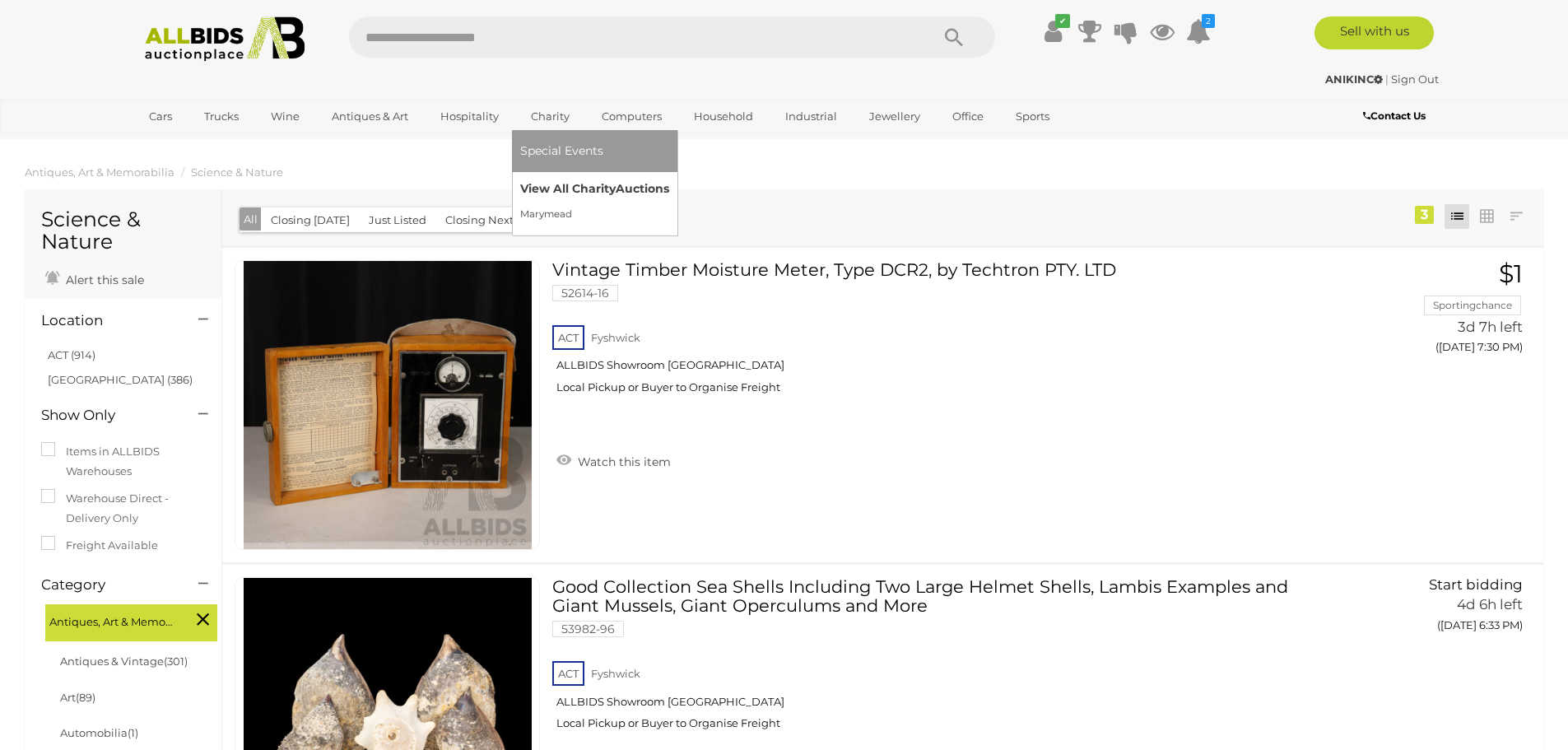
click at [580, 190] on link "View All Charity Auctions" at bounding box center [595, 189] width 149 height 26
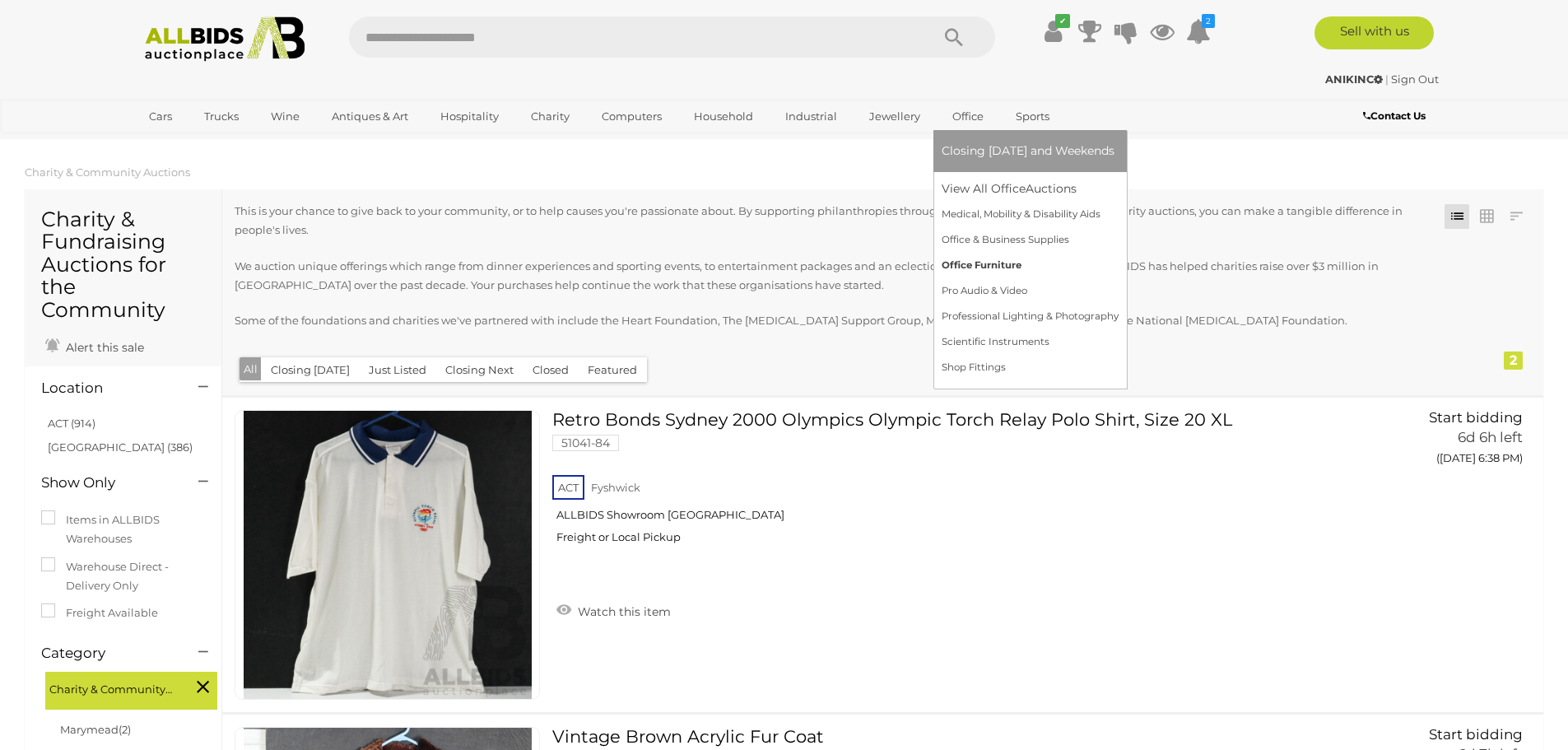
click at [1004, 264] on link "Office Furniture" at bounding box center [1030, 265] width 177 height 26
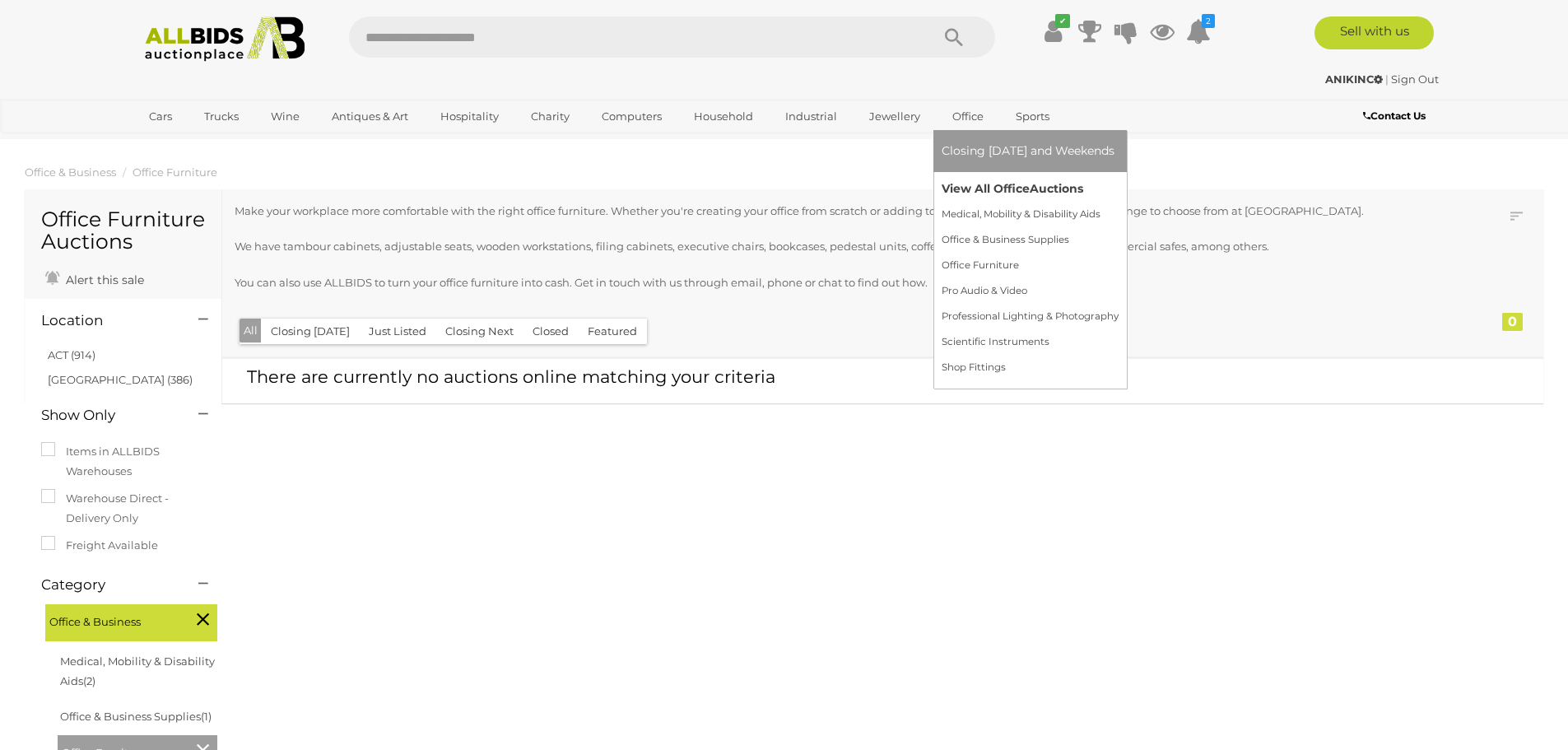
click at [963, 196] on link "View All Office Auctions" at bounding box center [1030, 189] width 177 height 26
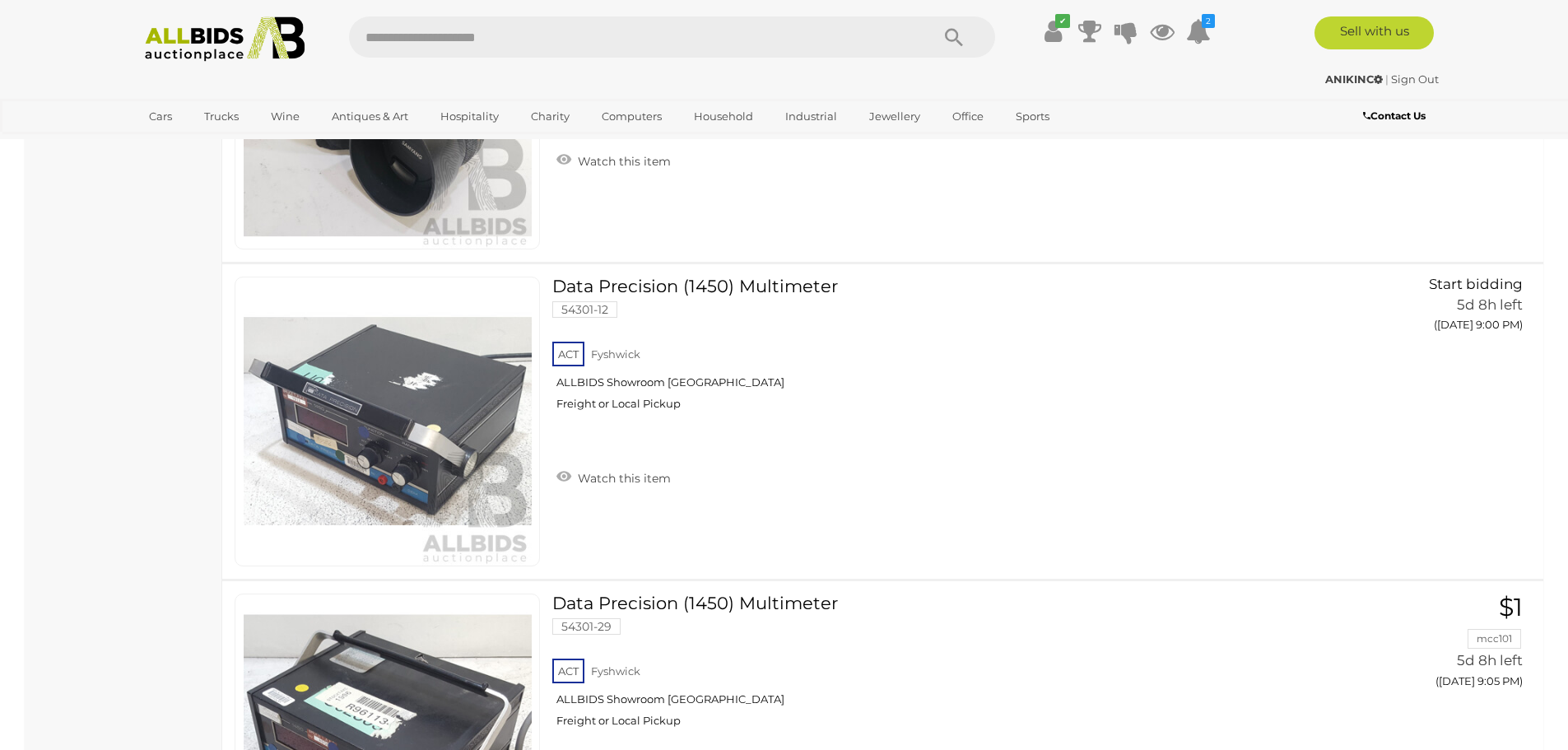
scroll to position [15315, 0]
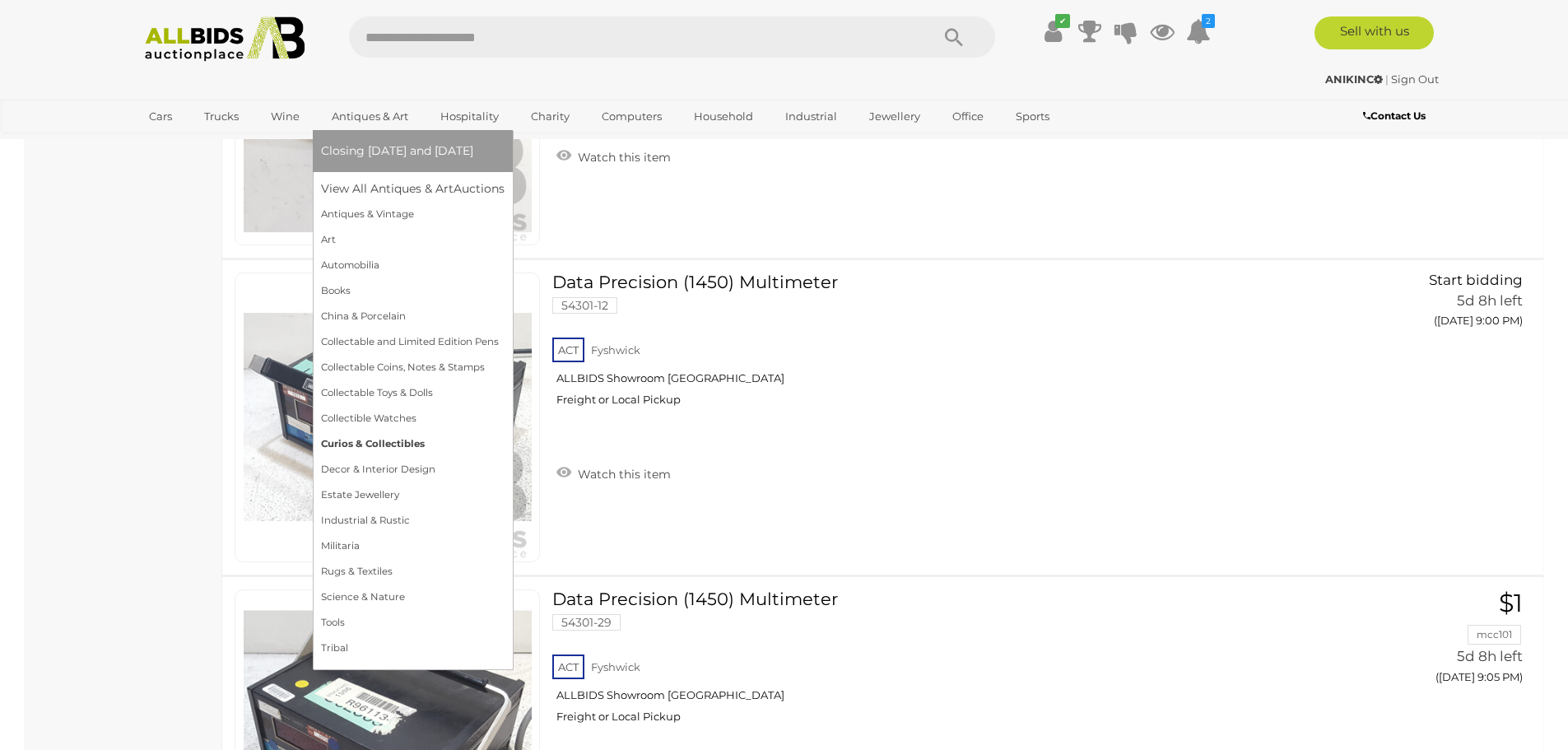
click at [411, 443] on link "Curios & Collectibles" at bounding box center [413, 444] width 184 height 26
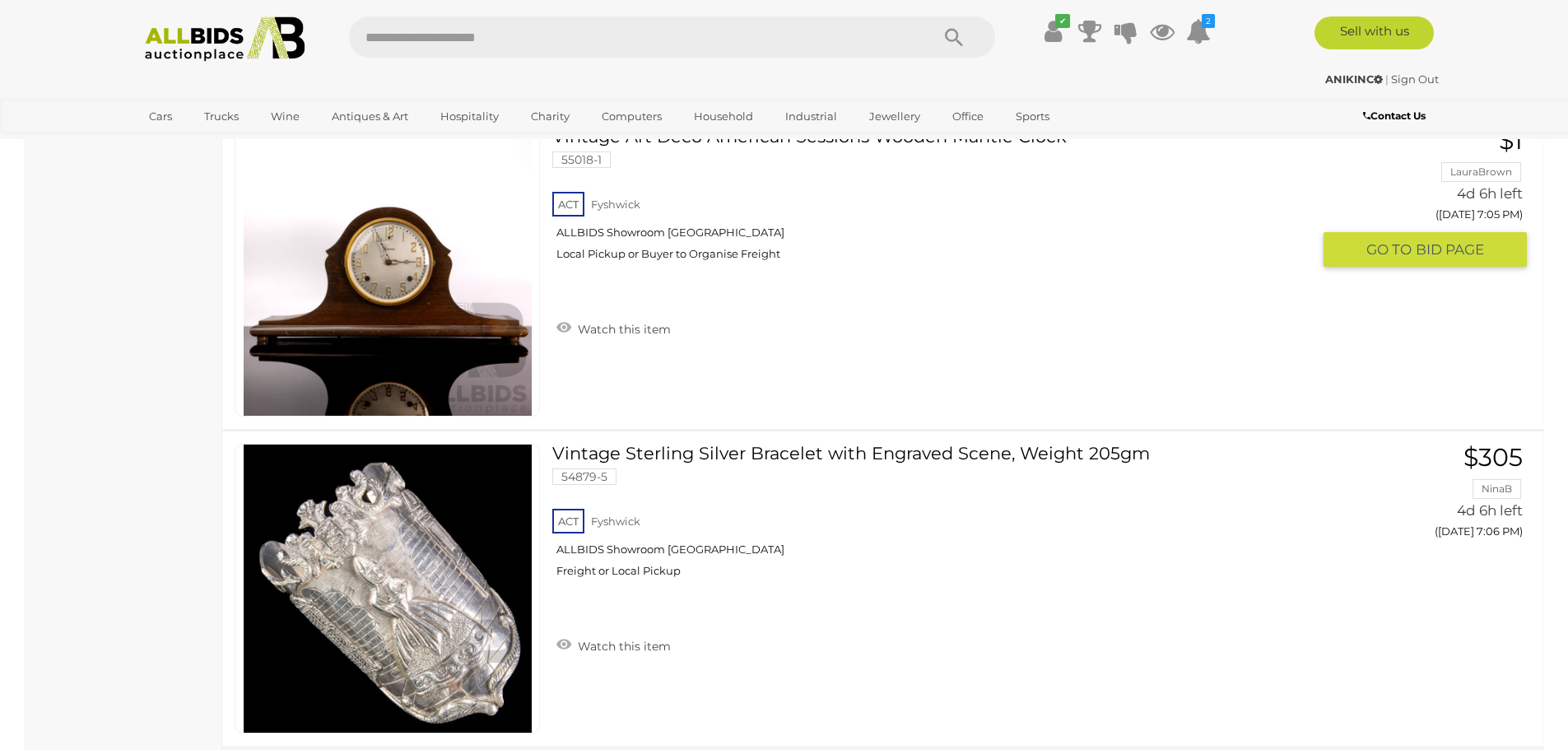
scroll to position [15644, 0]
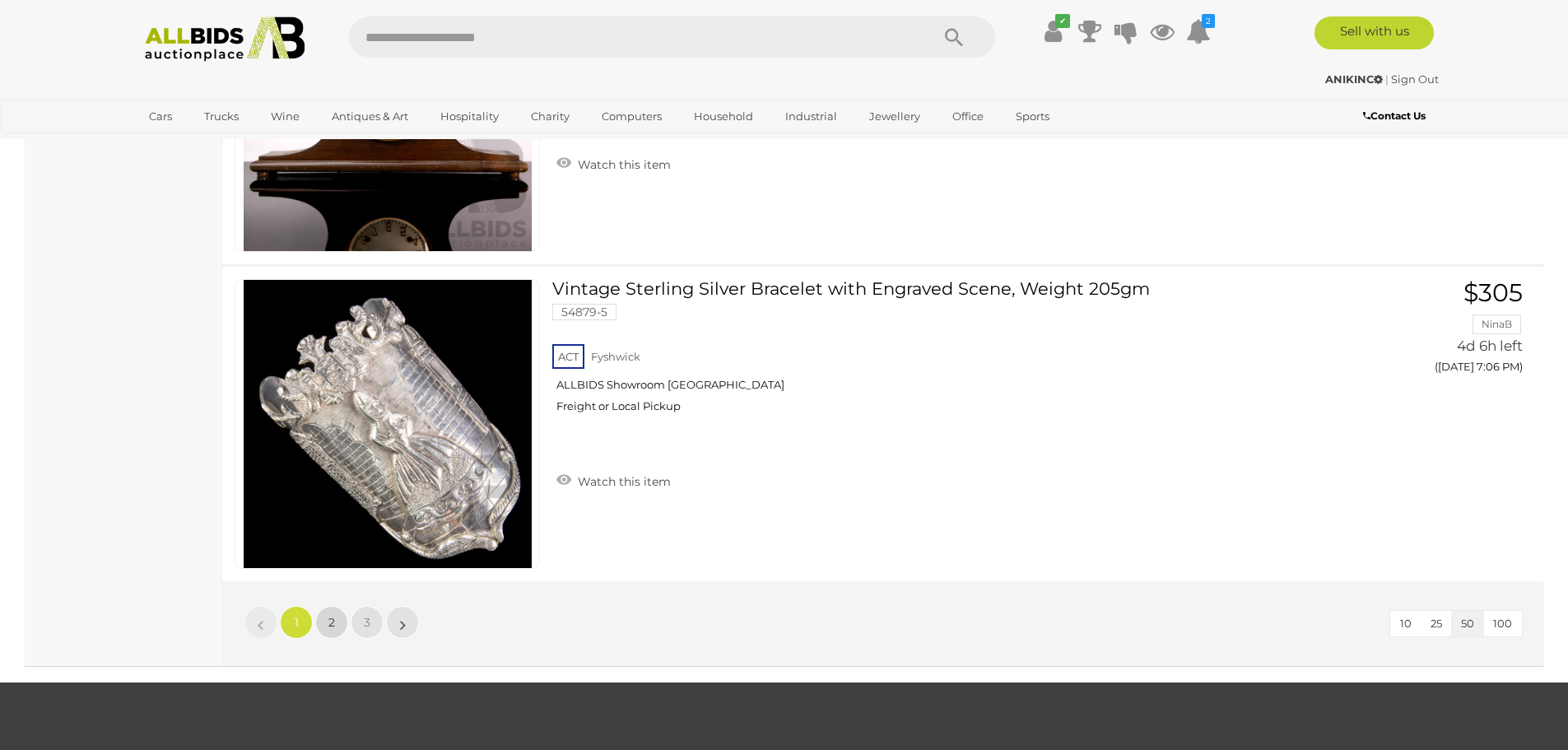
click at [342, 626] on link "2" at bounding box center [332, 622] width 33 height 33
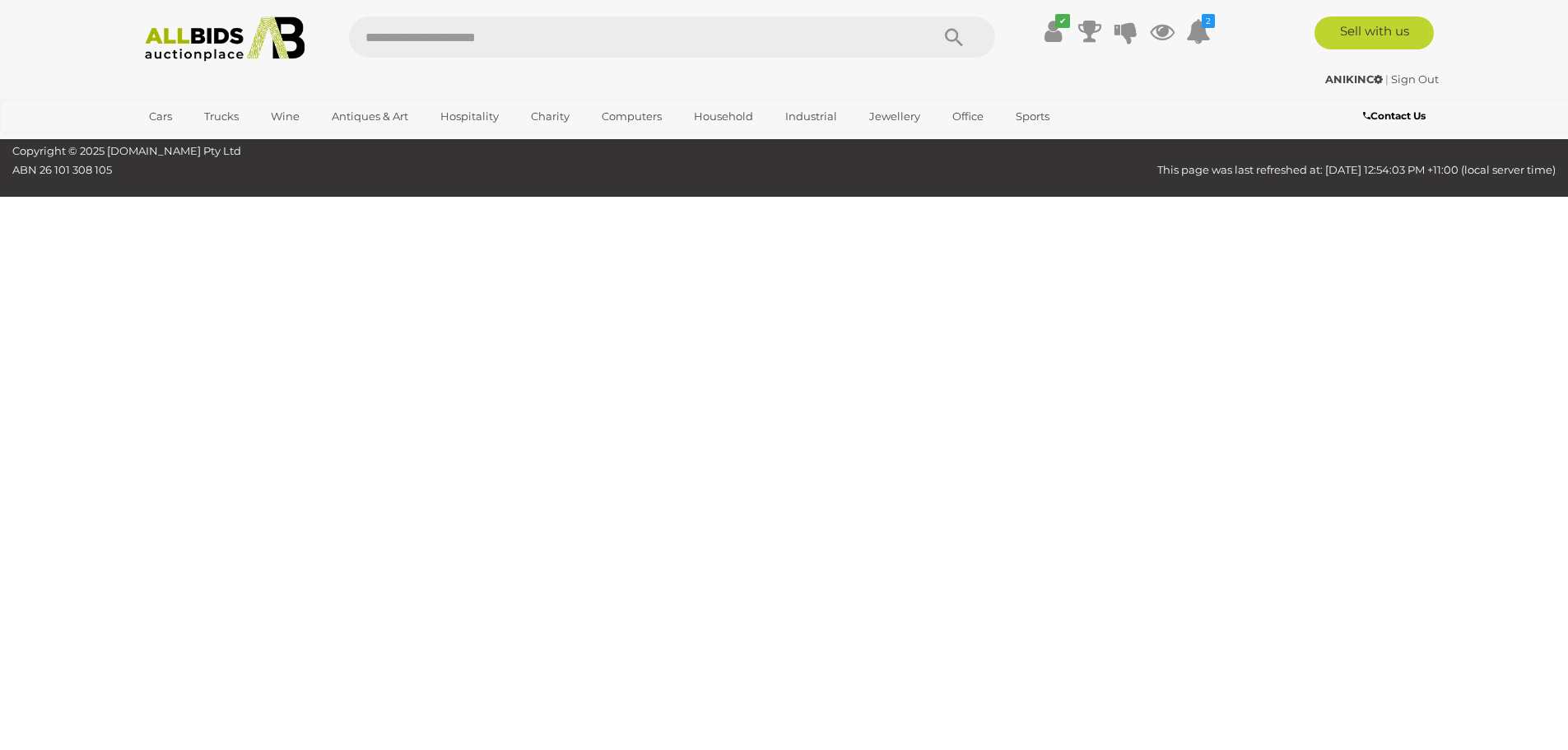
scroll to position [210, 0]
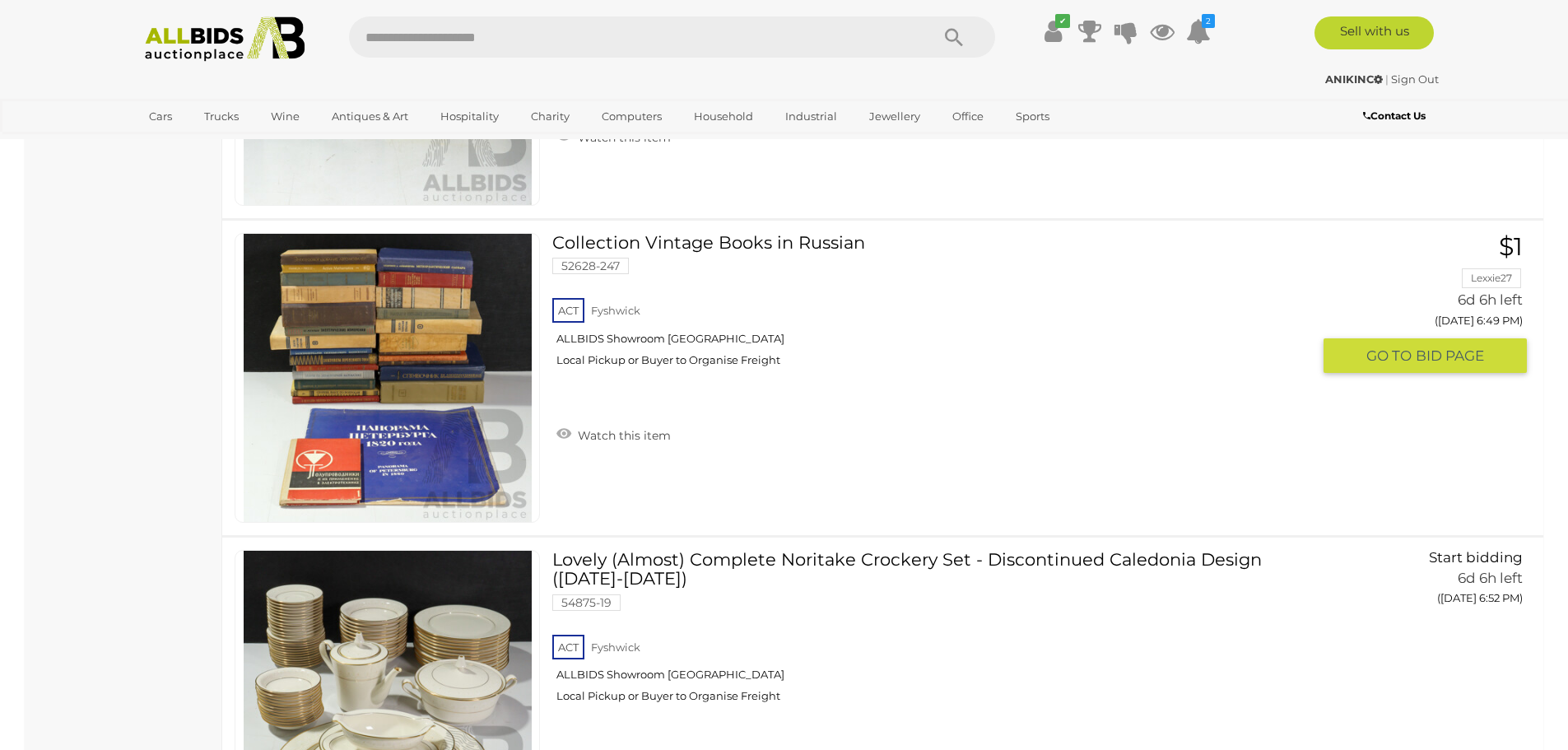
scroll to position [11244, 0]
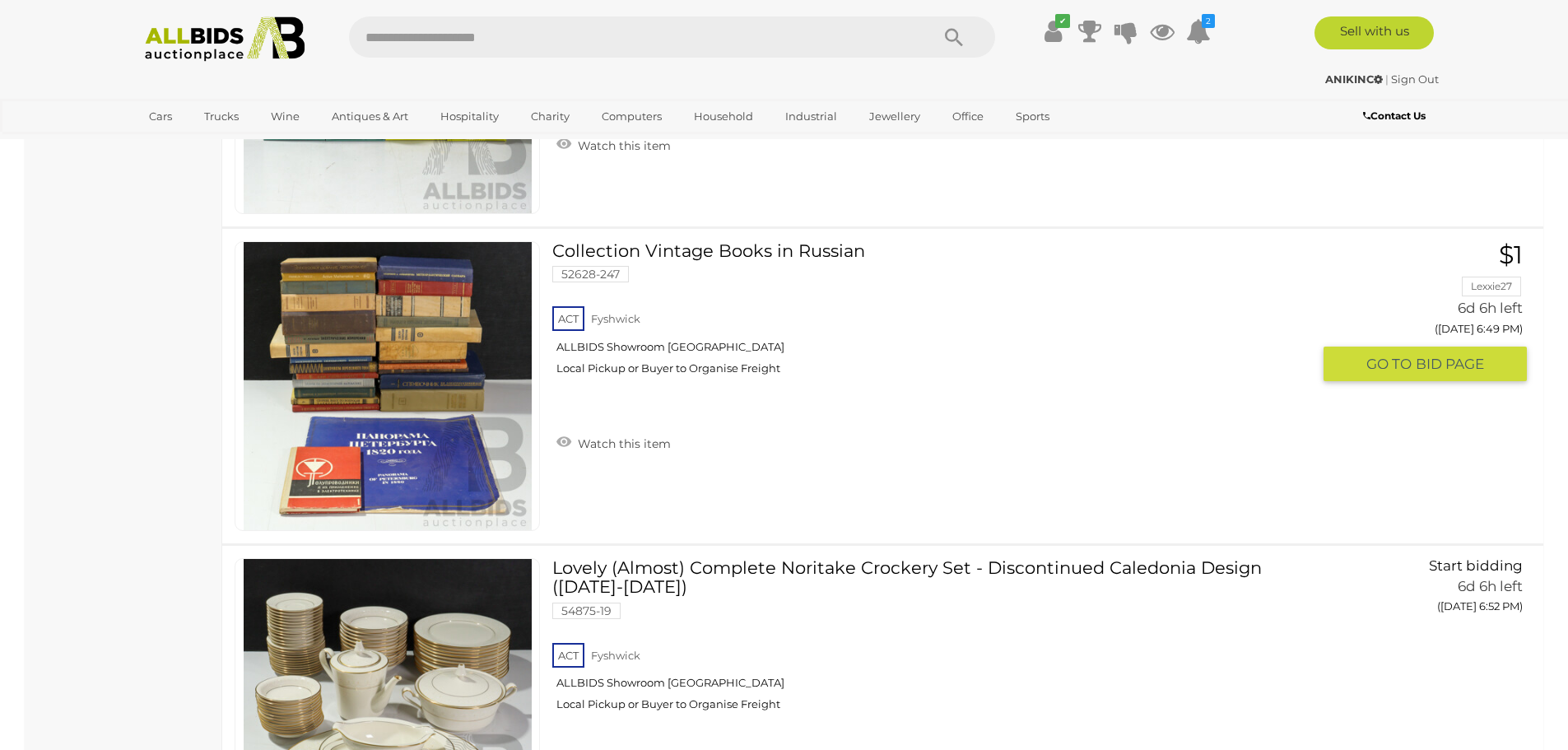
click at [403, 359] on link at bounding box center [387, 386] width 306 height 290
click at [562, 441] on link "Watch this item" at bounding box center [614, 443] width 123 height 25
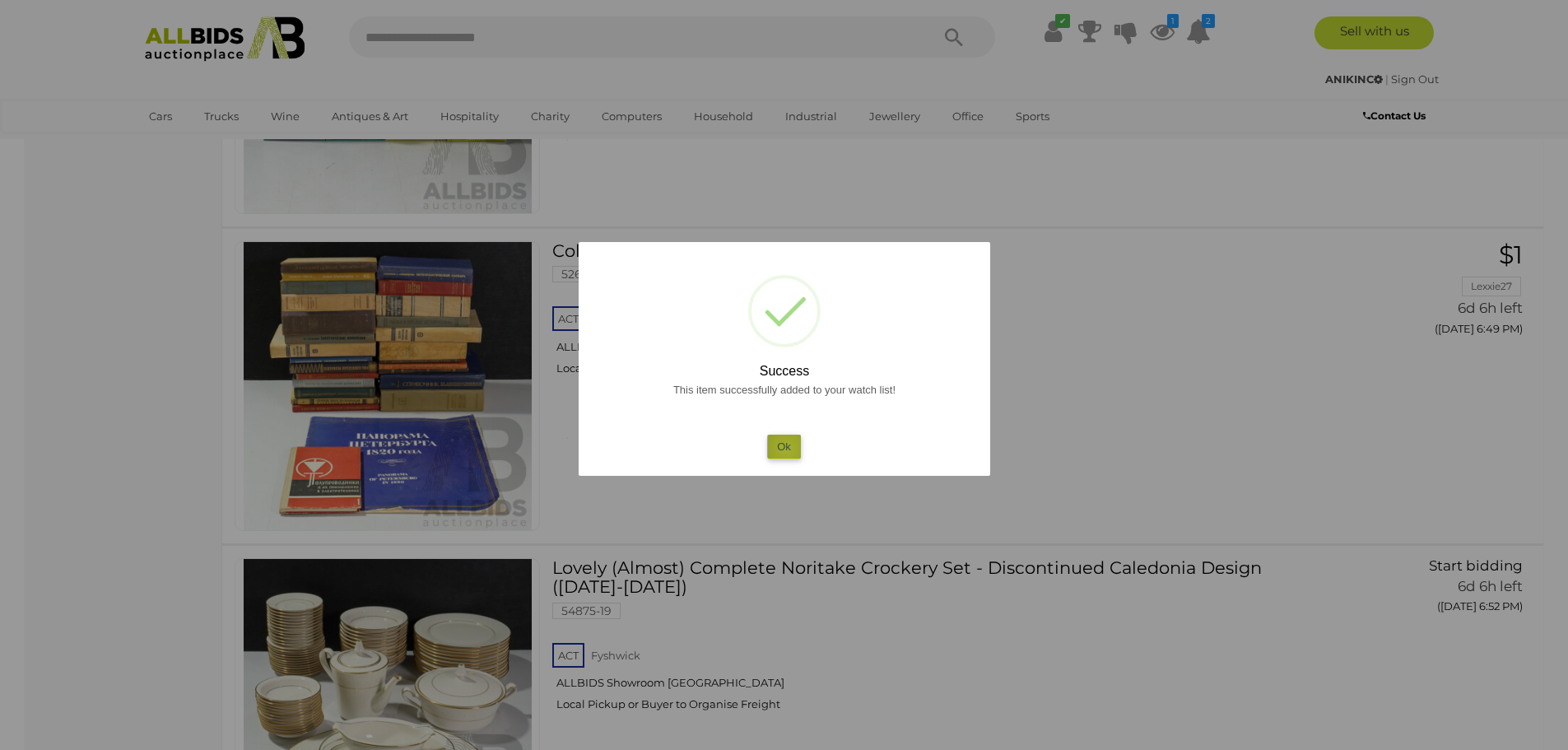
click at [787, 448] on button "Ok" at bounding box center [784, 447] width 34 height 24
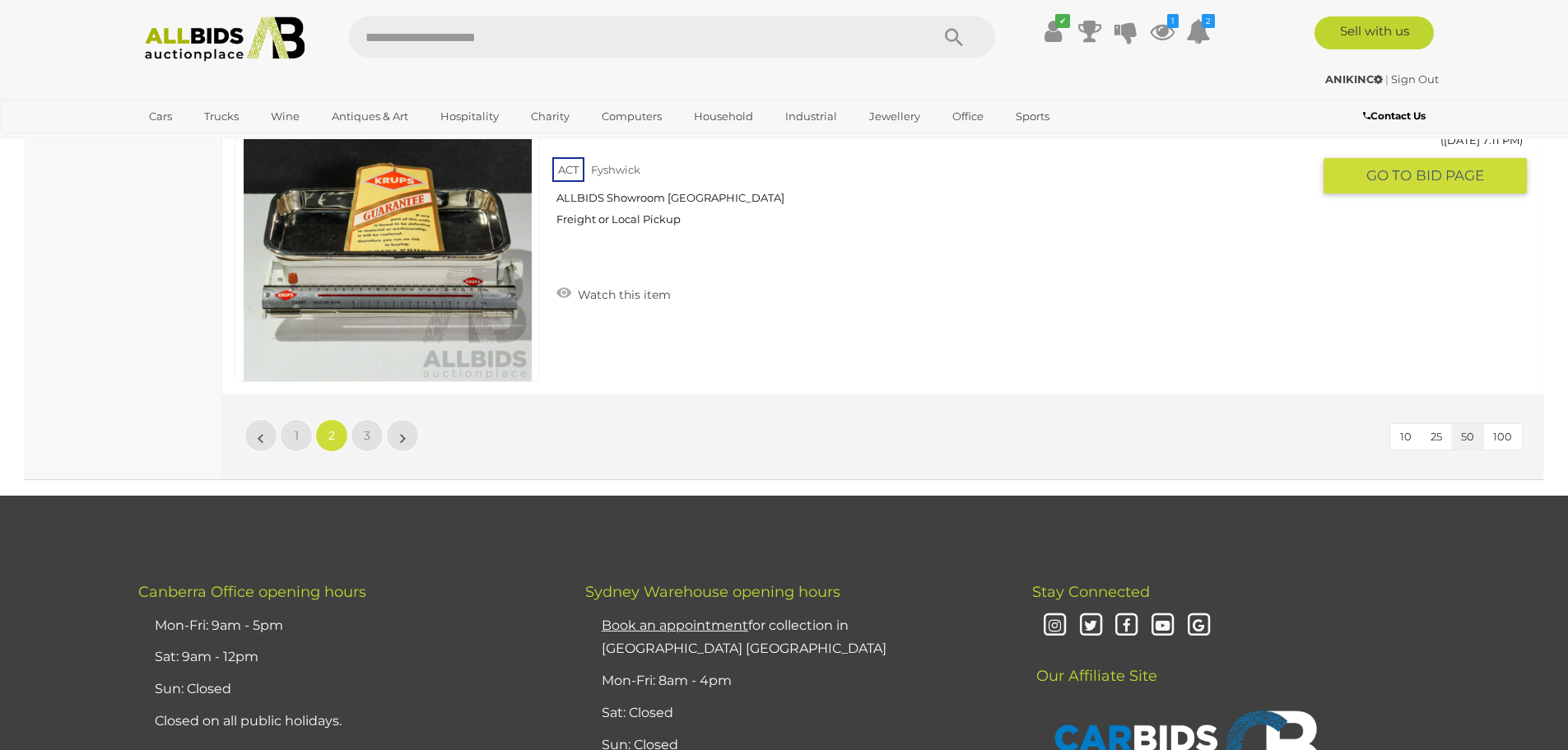
scroll to position [15854, 0]
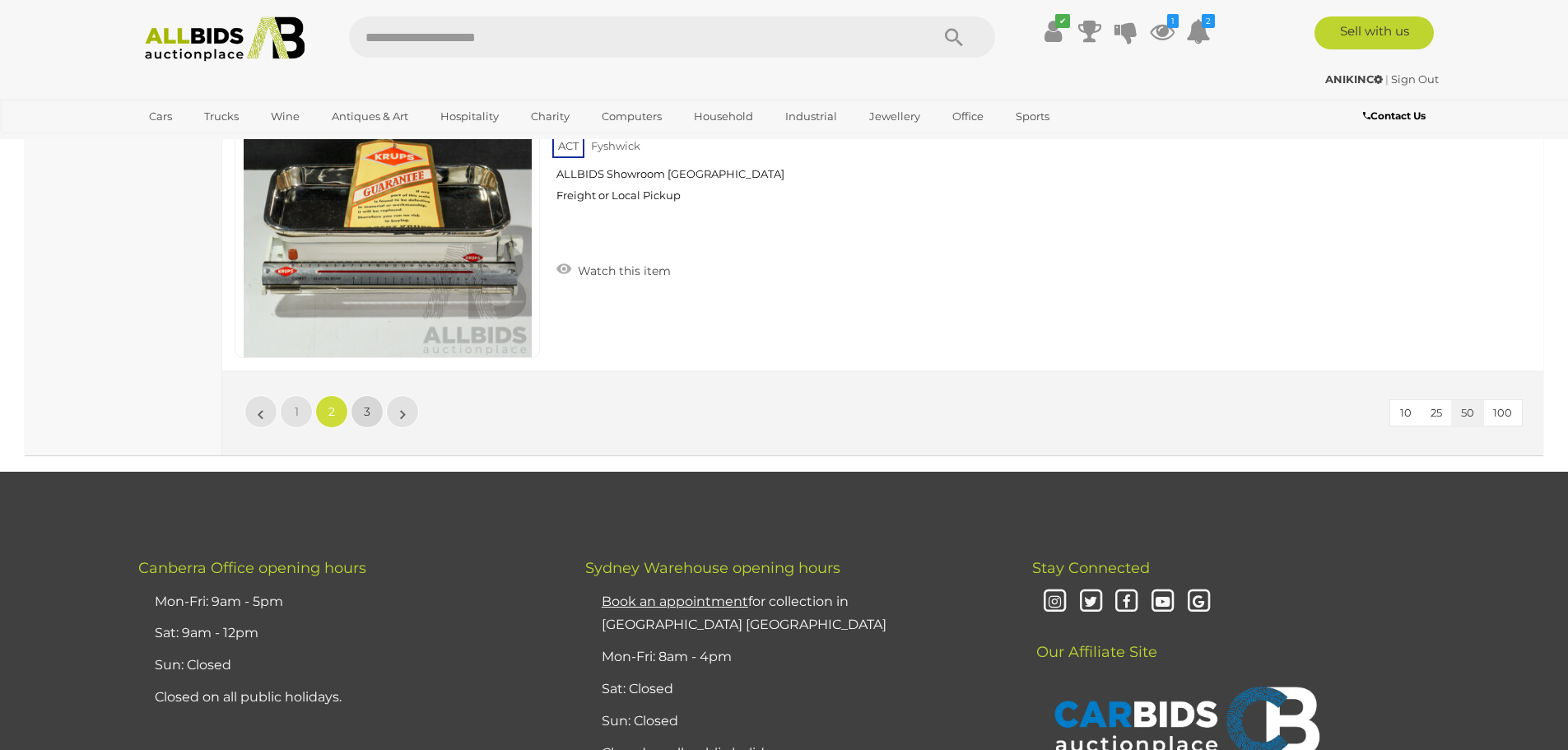
click at [355, 419] on link "3" at bounding box center [367, 412] width 33 height 33
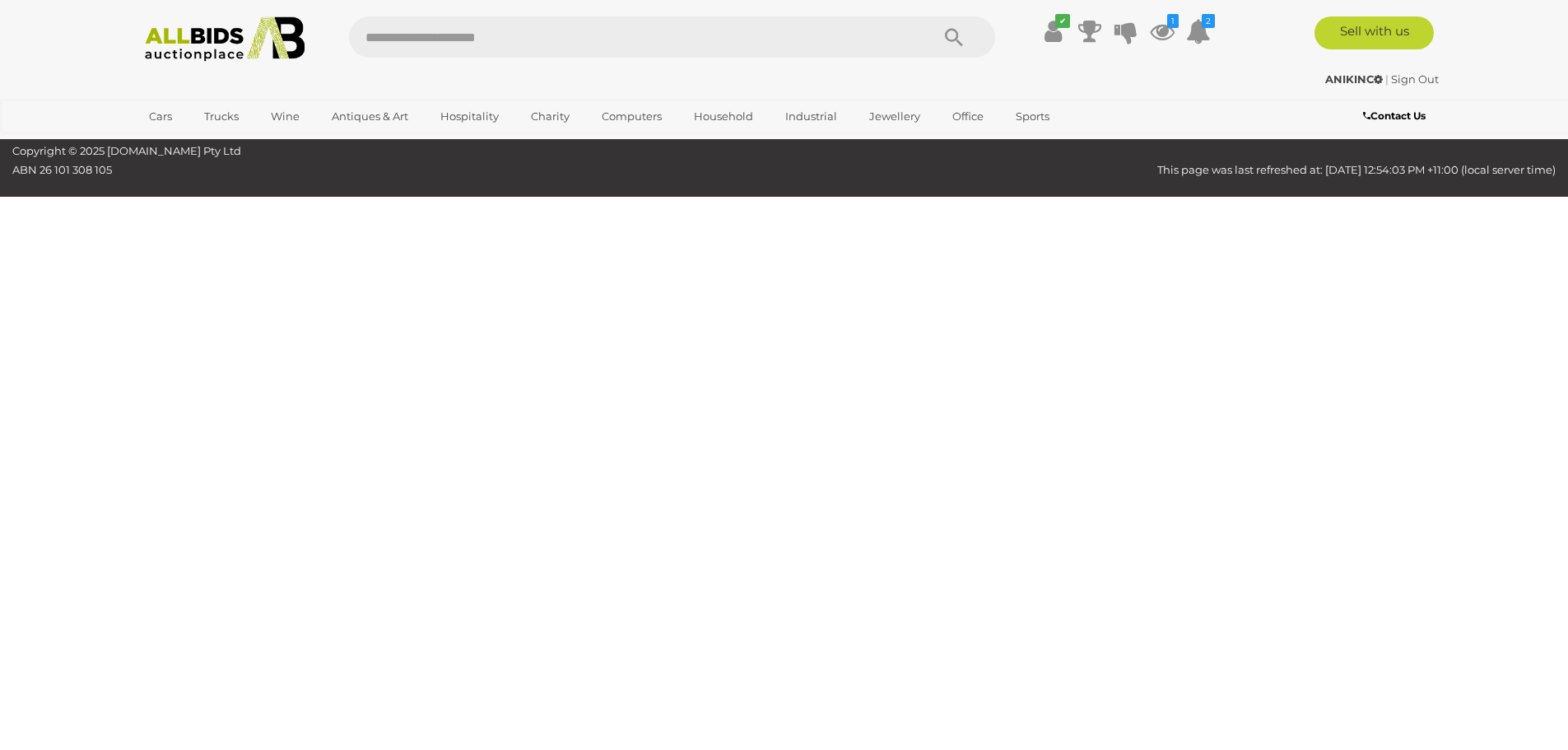
scroll to position [210, 0]
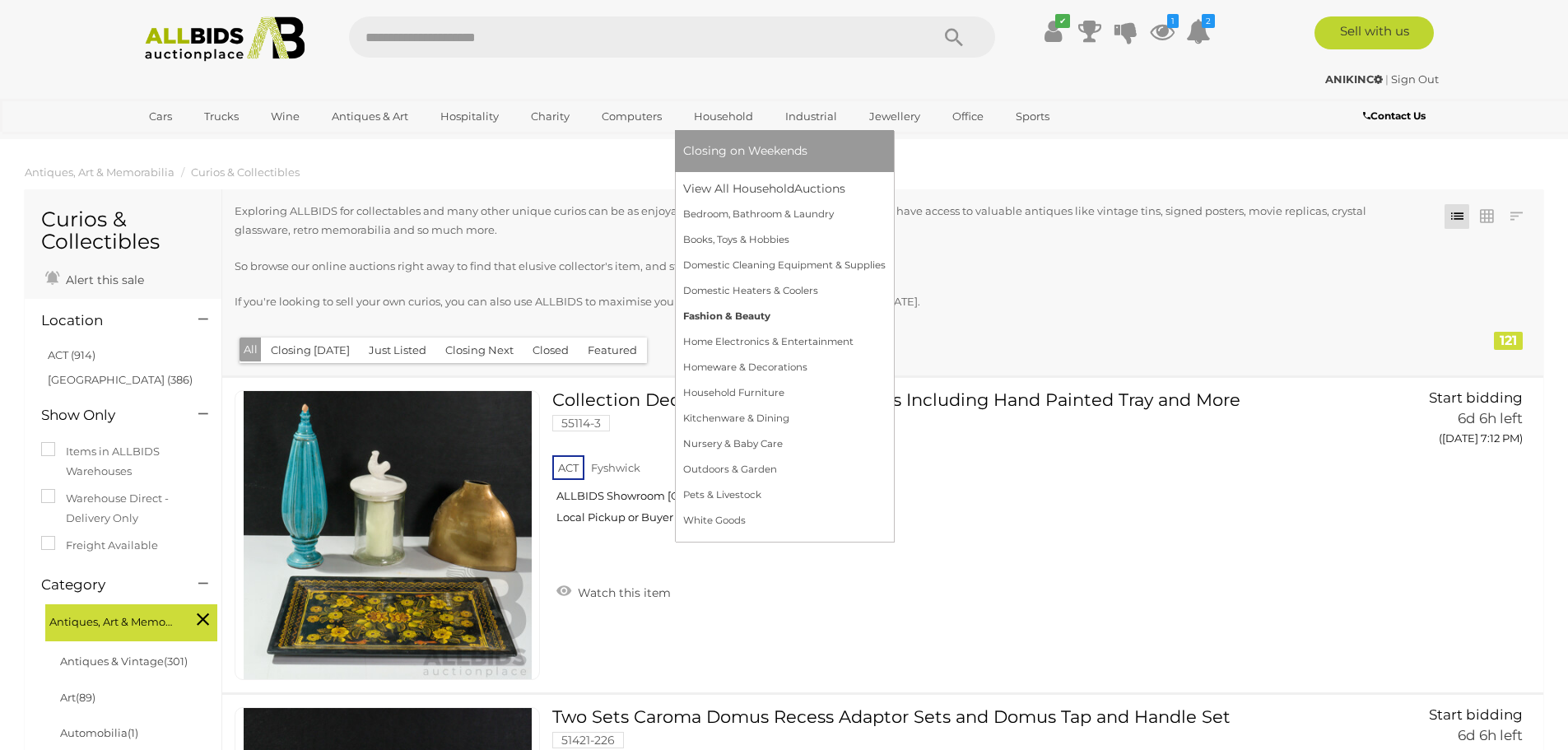
click at [732, 321] on link "Fashion & Beauty" at bounding box center [784, 317] width 202 height 26
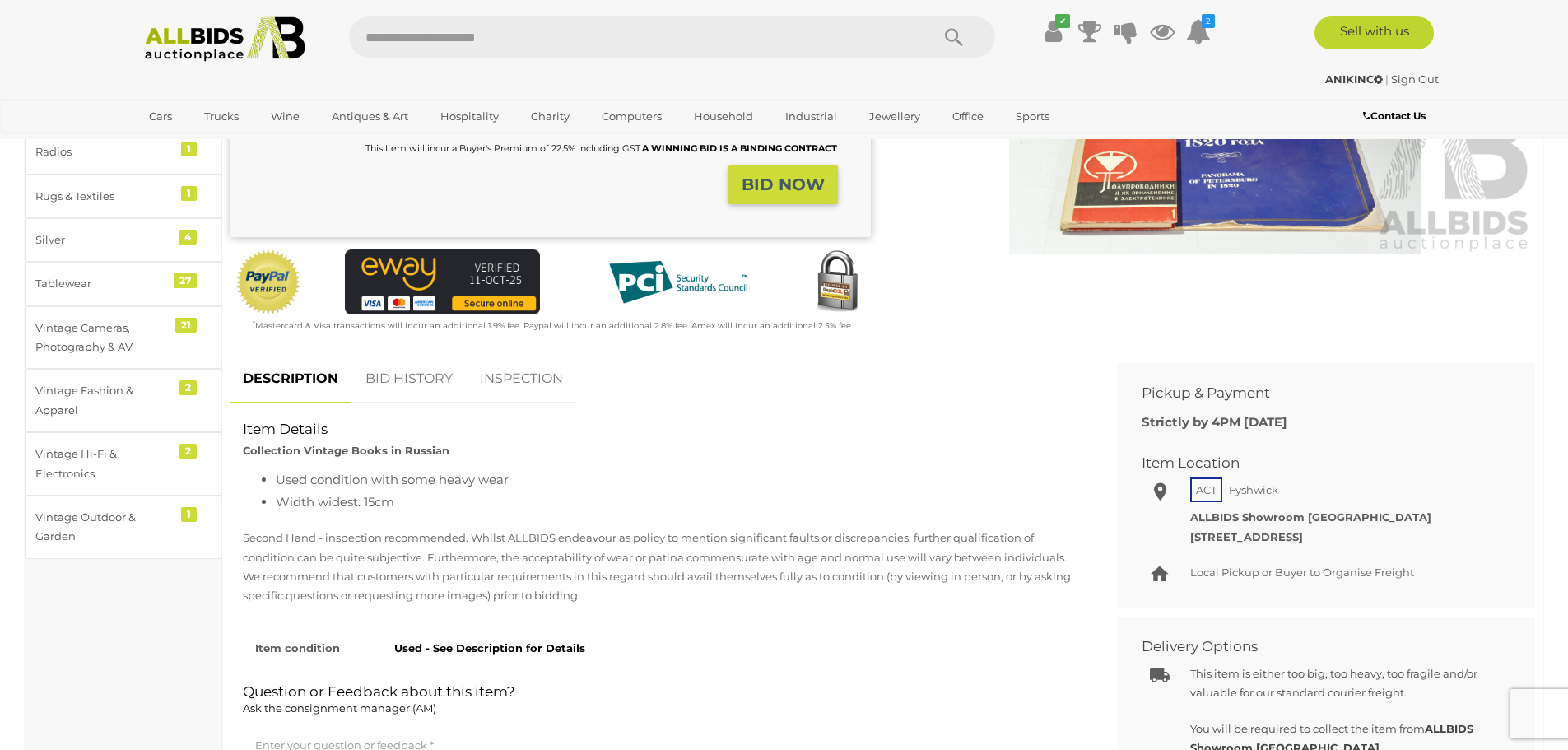
scroll to position [412, 0]
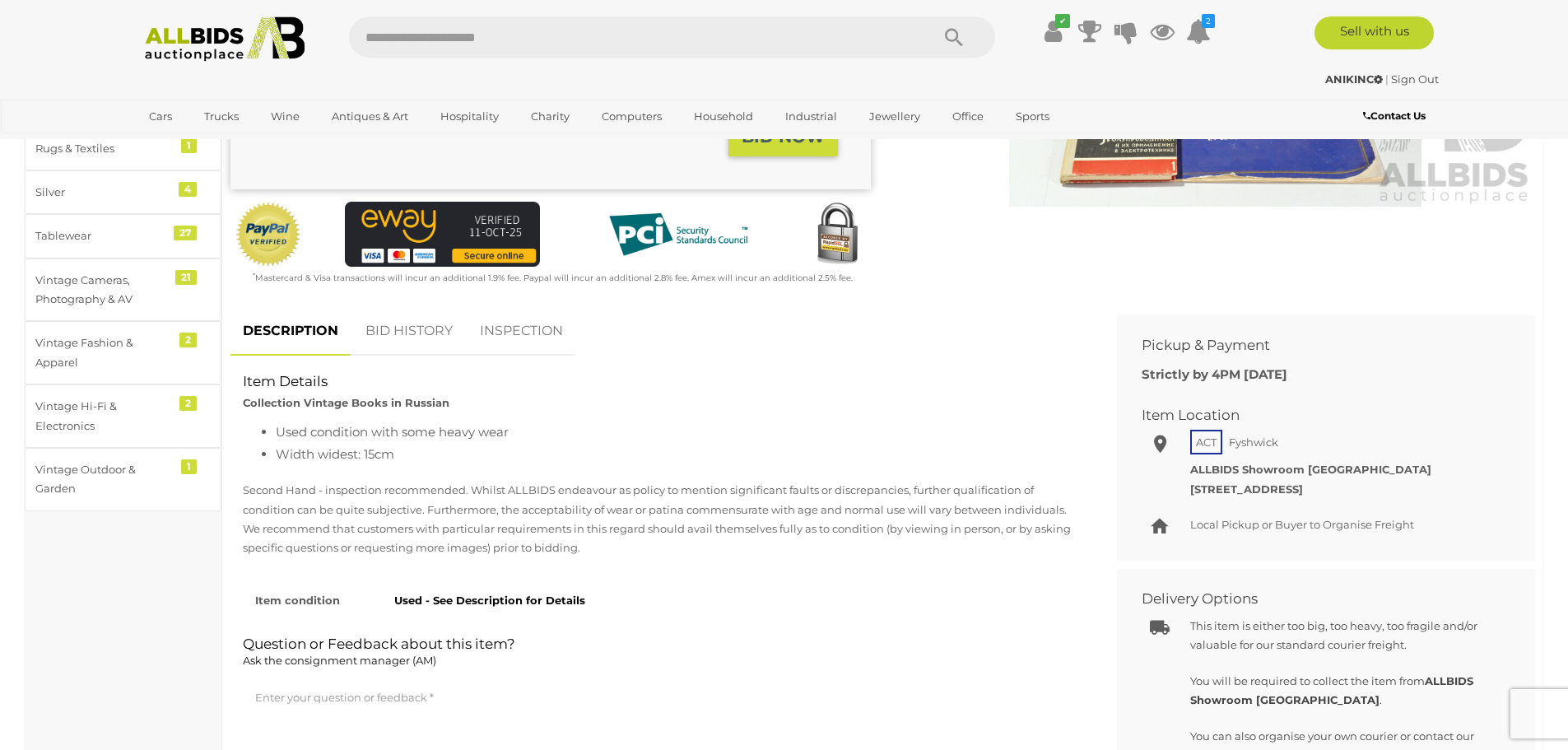
click at [367, 340] on link "BID HISTORY" at bounding box center [408, 331] width 112 height 49
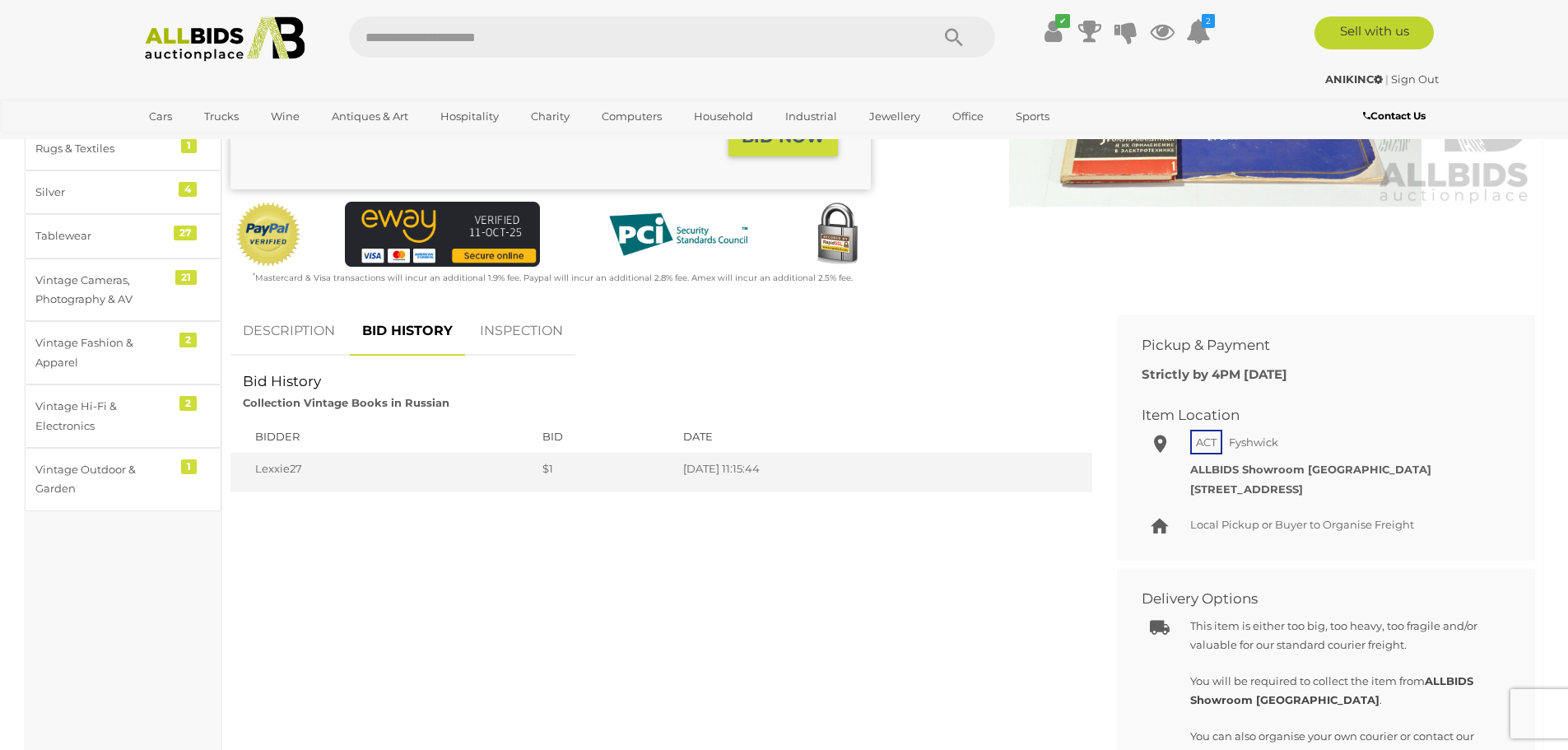
click at [295, 340] on link "DESCRIPTION" at bounding box center [288, 331] width 117 height 49
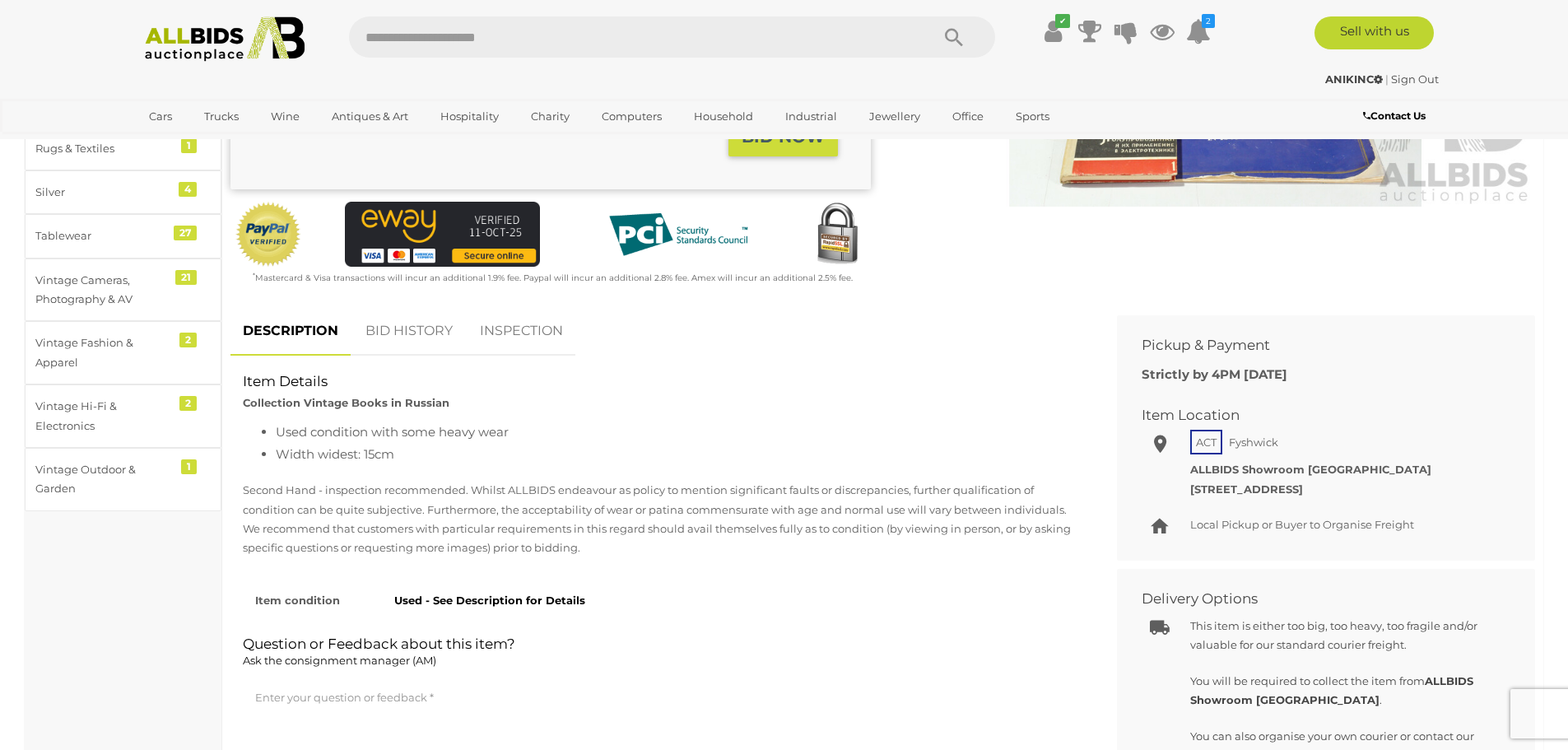
click at [499, 335] on link "INSPECTION" at bounding box center [521, 331] width 108 height 49
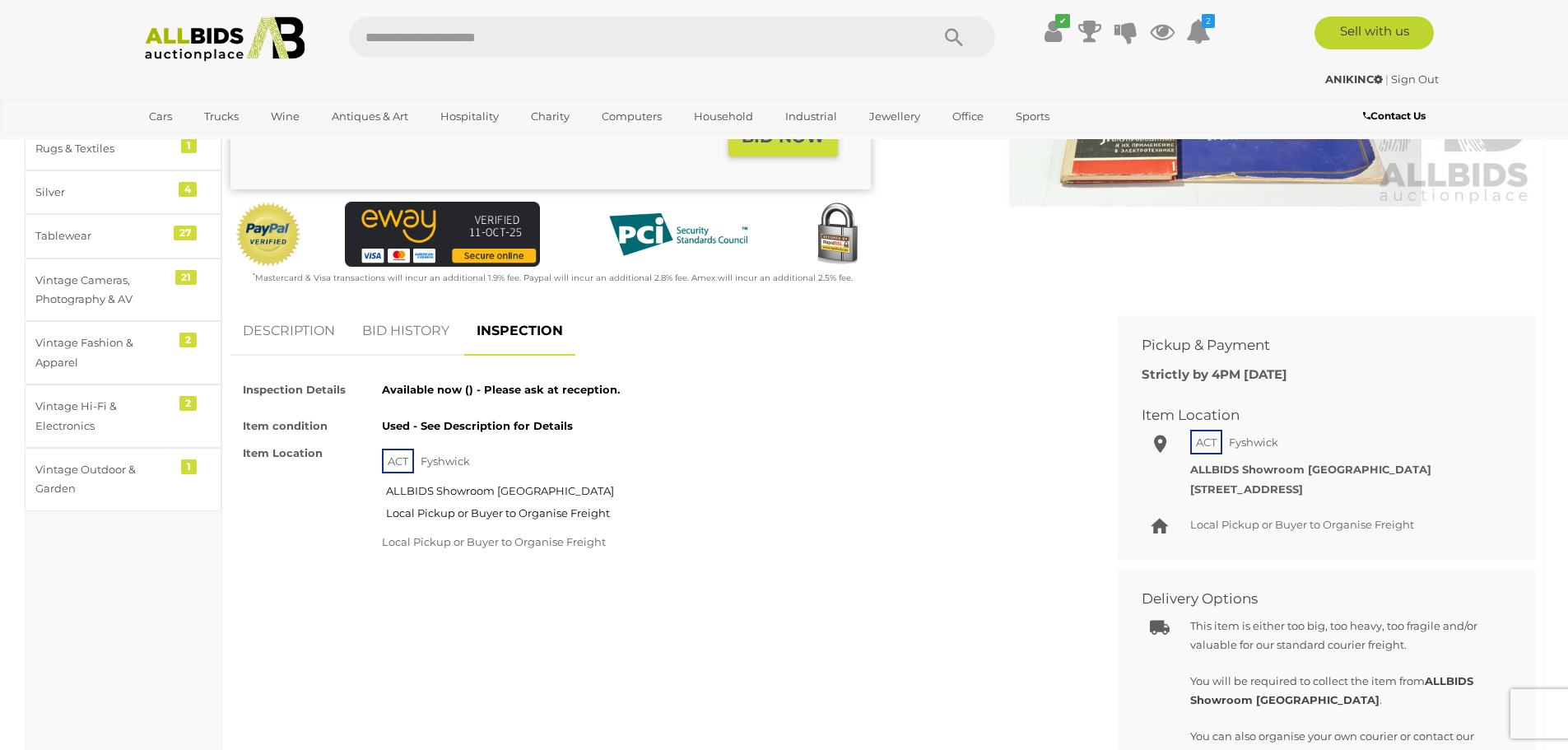
click at [448, 336] on link "BID HISTORY" at bounding box center [405, 331] width 112 height 49
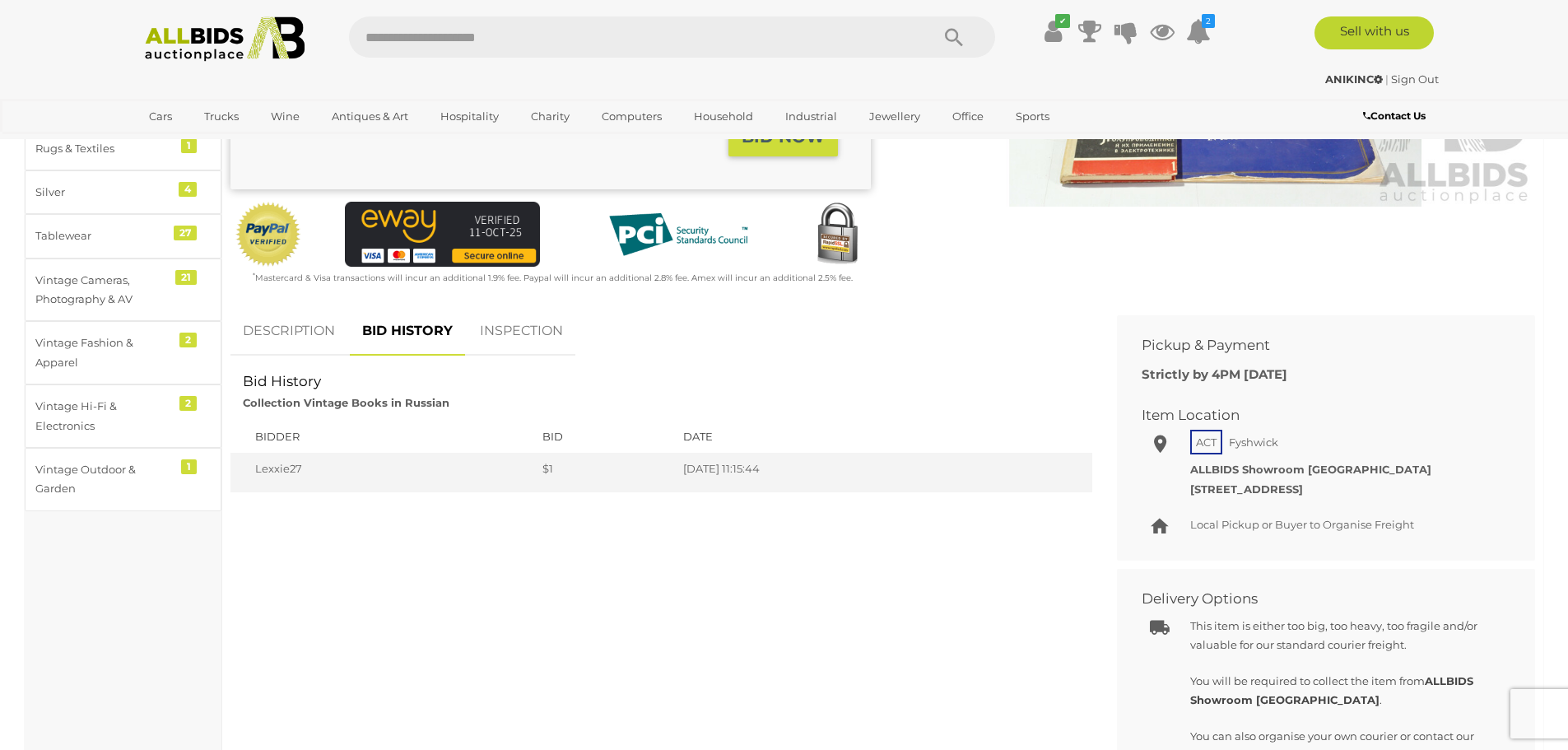
click at [352, 332] on link "BID HISTORY" at bounding box center [407, 331] width 115 height 49
click at [269, 342] on link "DESCRIPTION" at bounding box center [288, 331] width 117 height 49
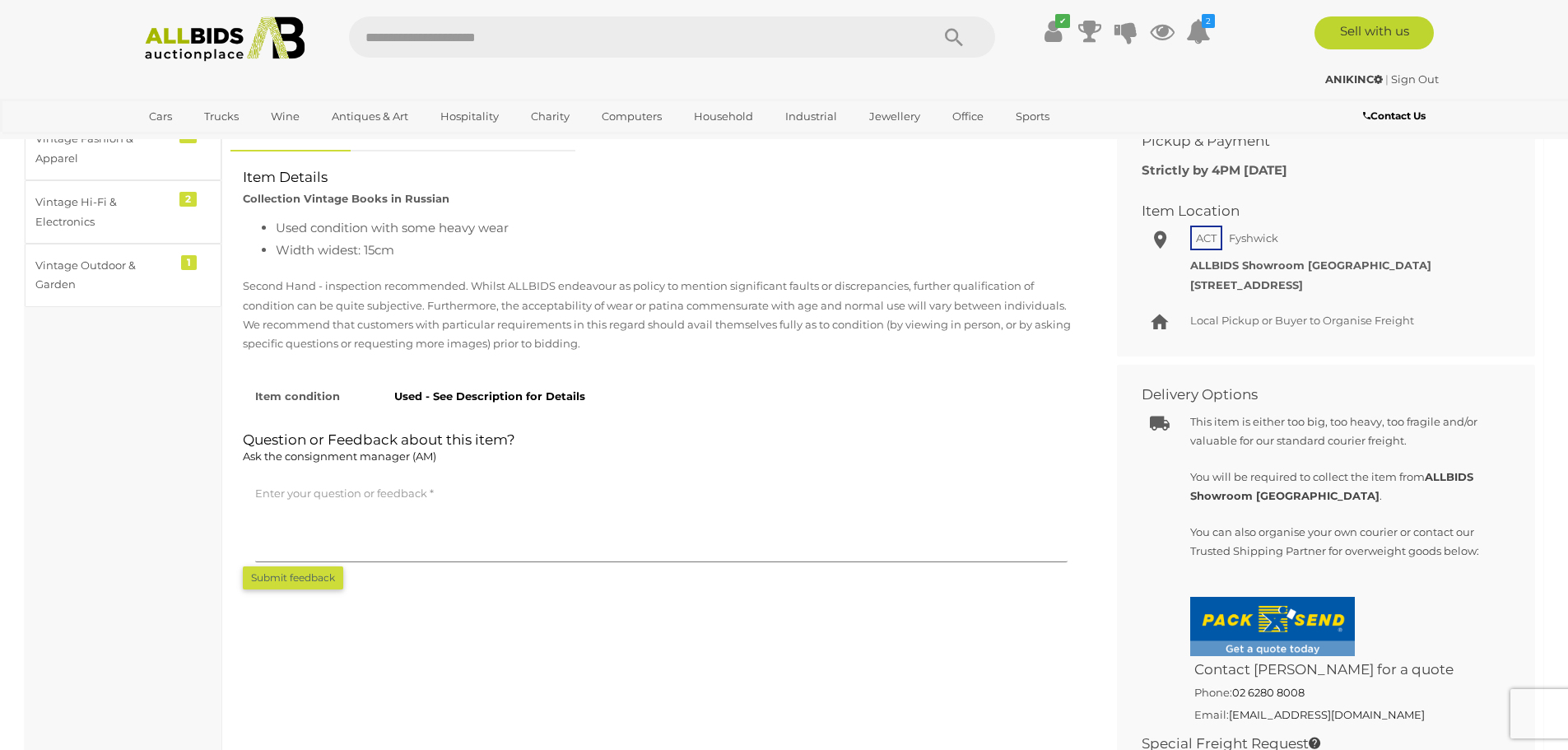
scroll to position [659, 0]
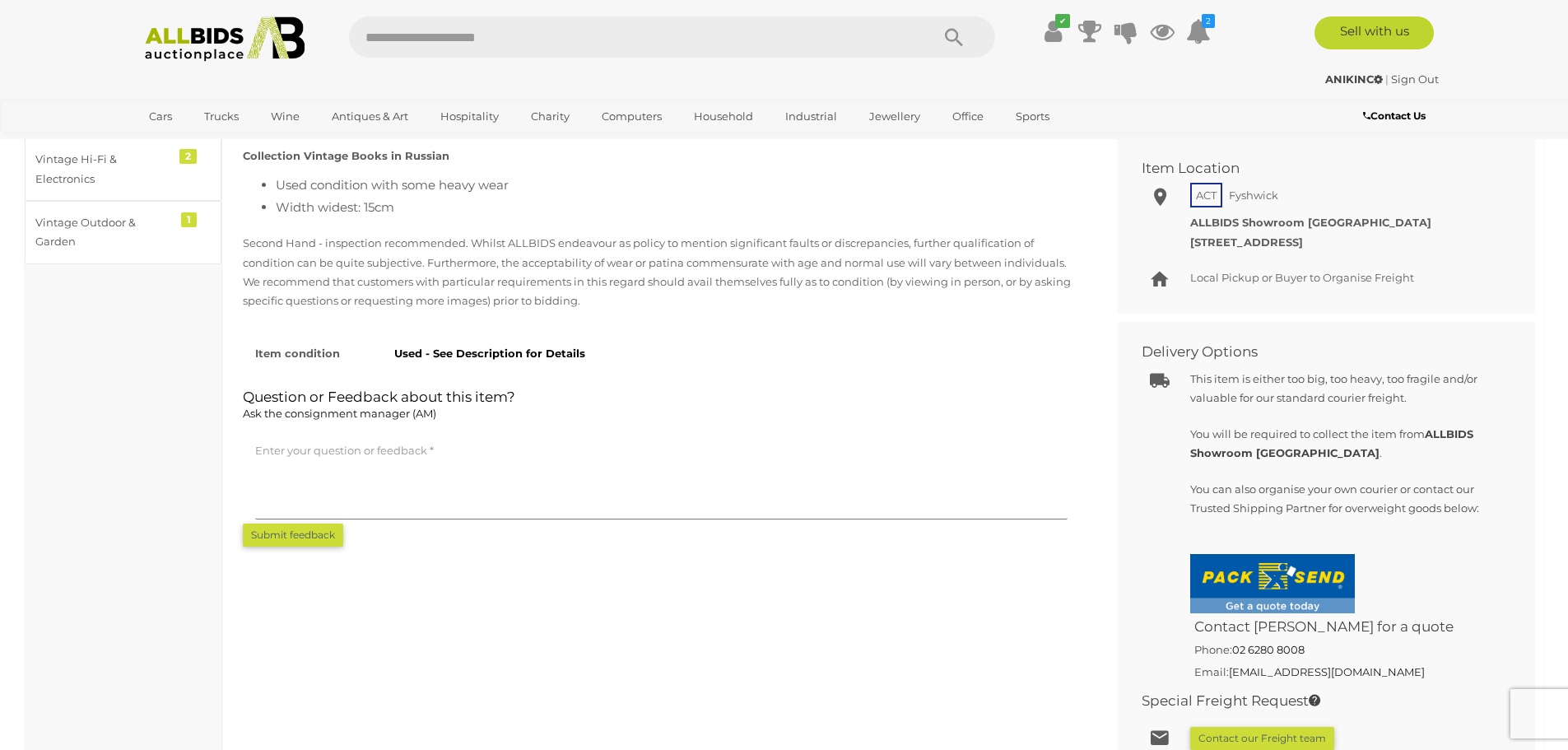
click at [1235, 298] on div "Collection not available Local Pickup or Buyer to Organise Freight Collection b…" at bounding box center [1313, 281] width 393 height 41
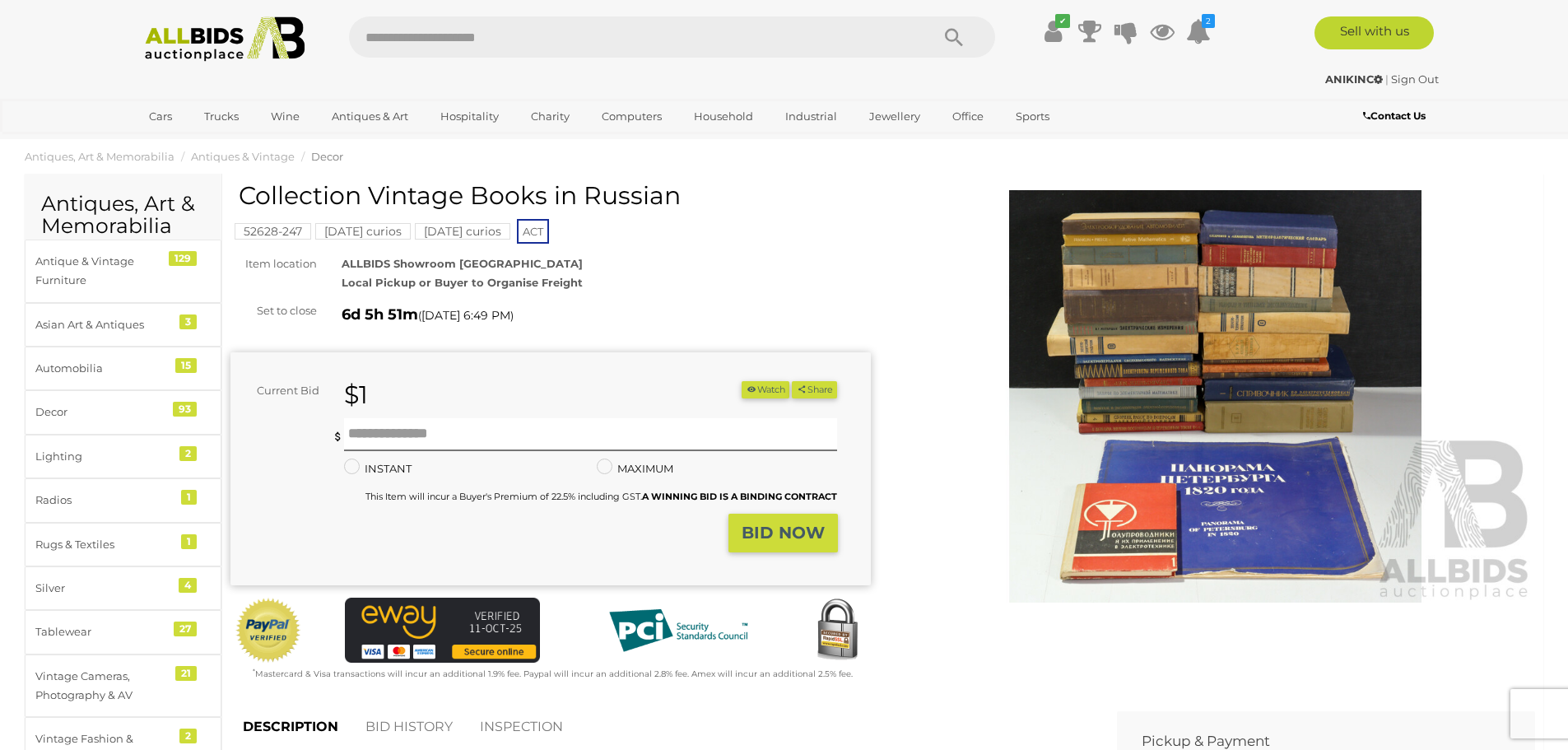
scroll to position [0, 0]
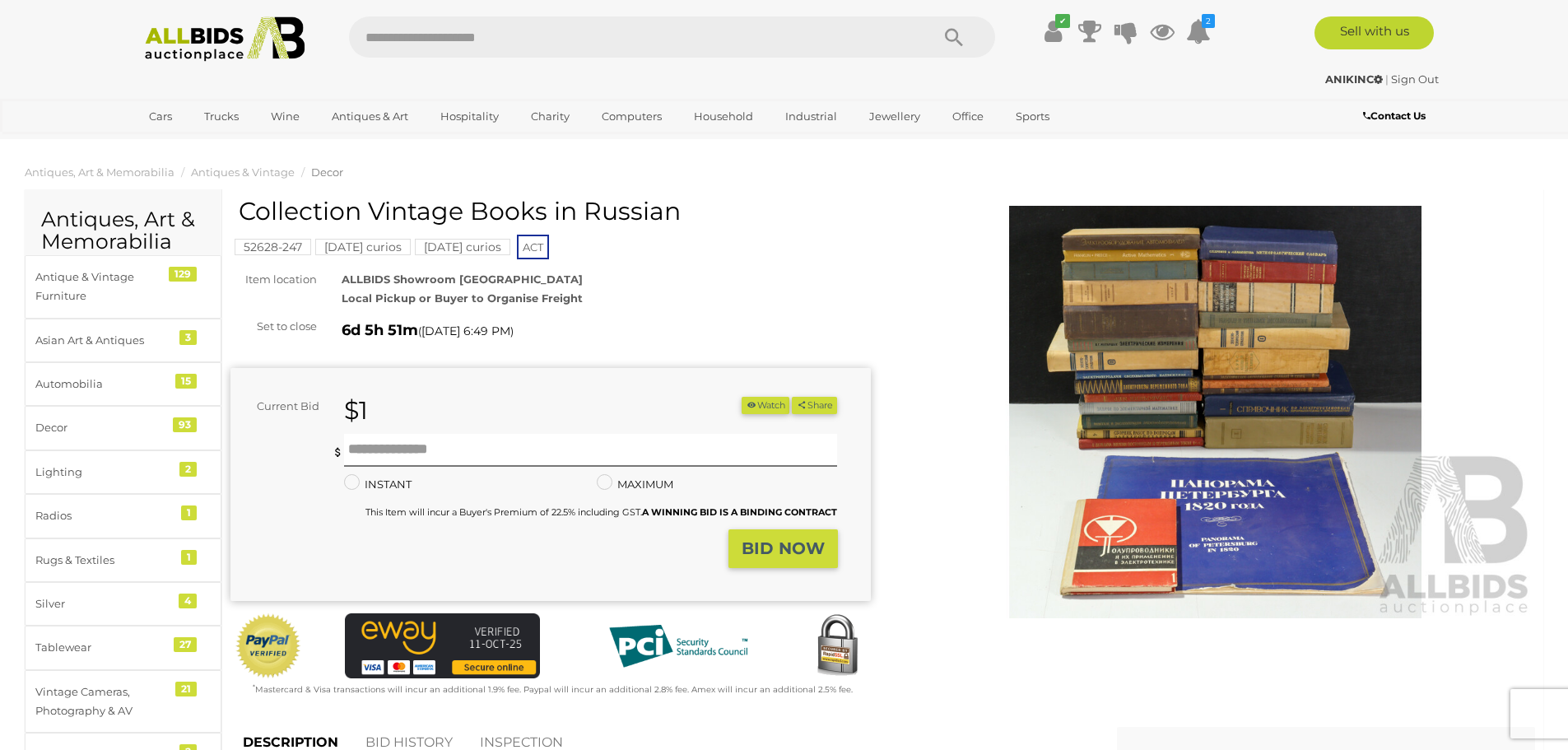
click at [1107, 365] on img at bounding box center [1215, 412] width 640 height 413
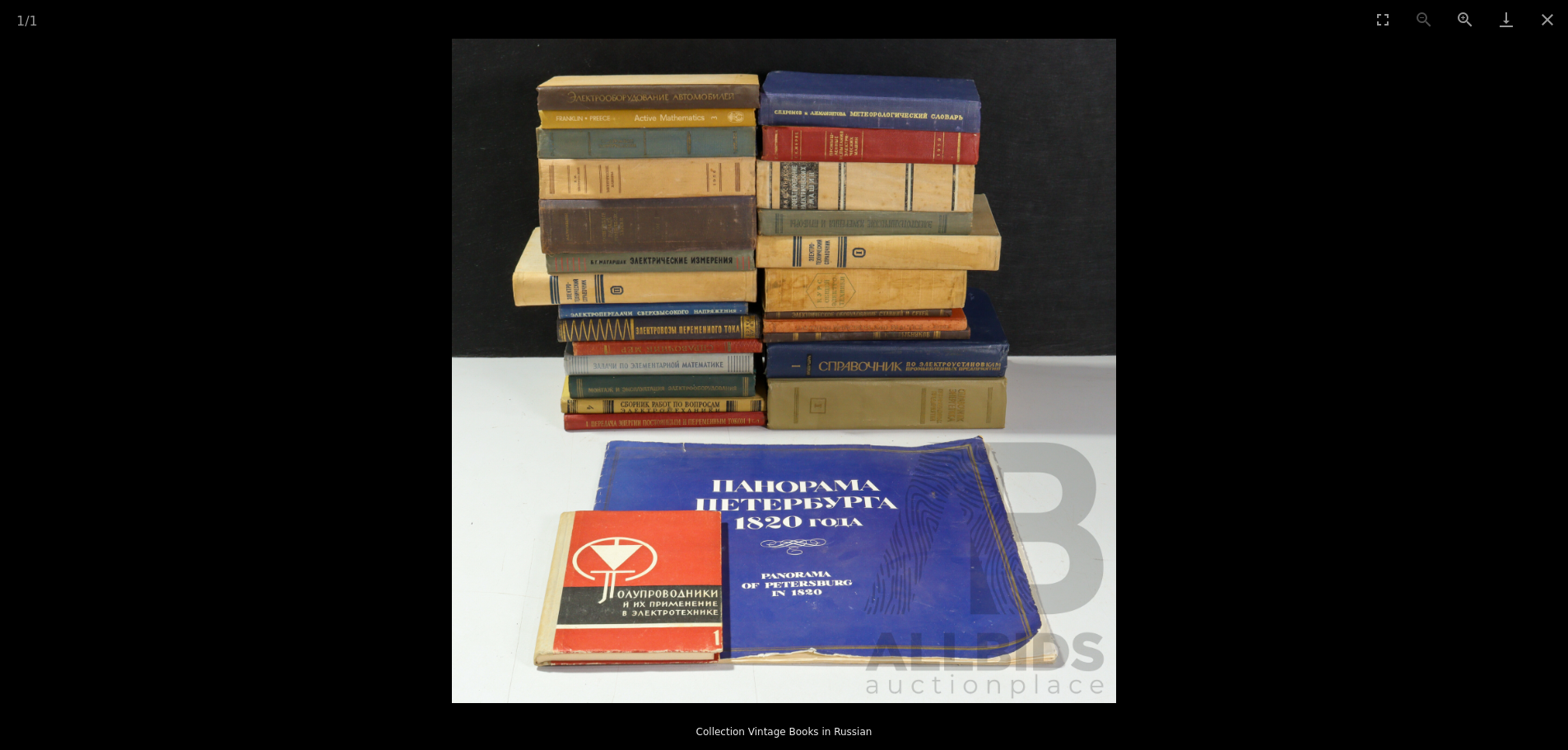
click at [721, 137] on img at bounding box center [784, 371] width 664 height 665
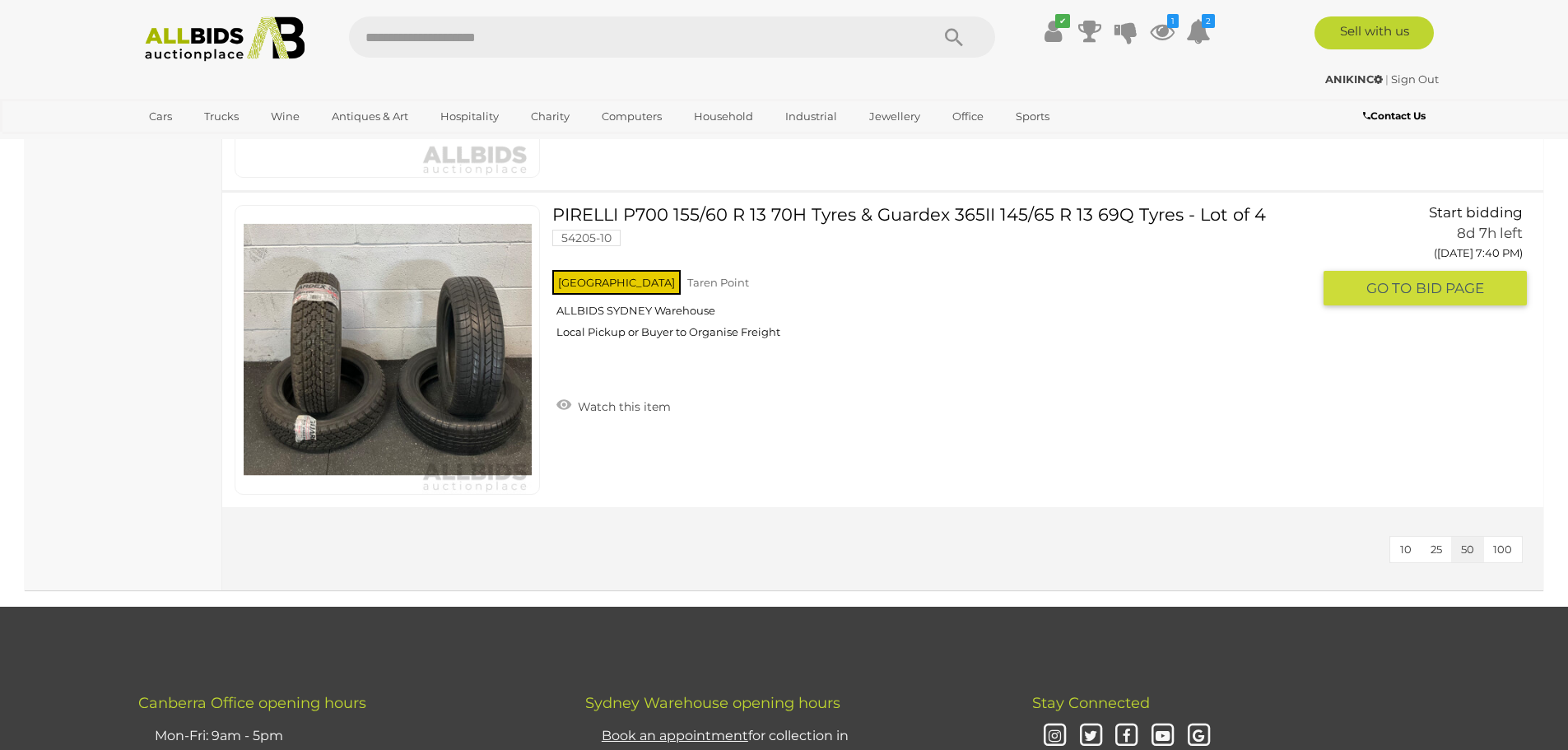
scroll to position [2635, 0]
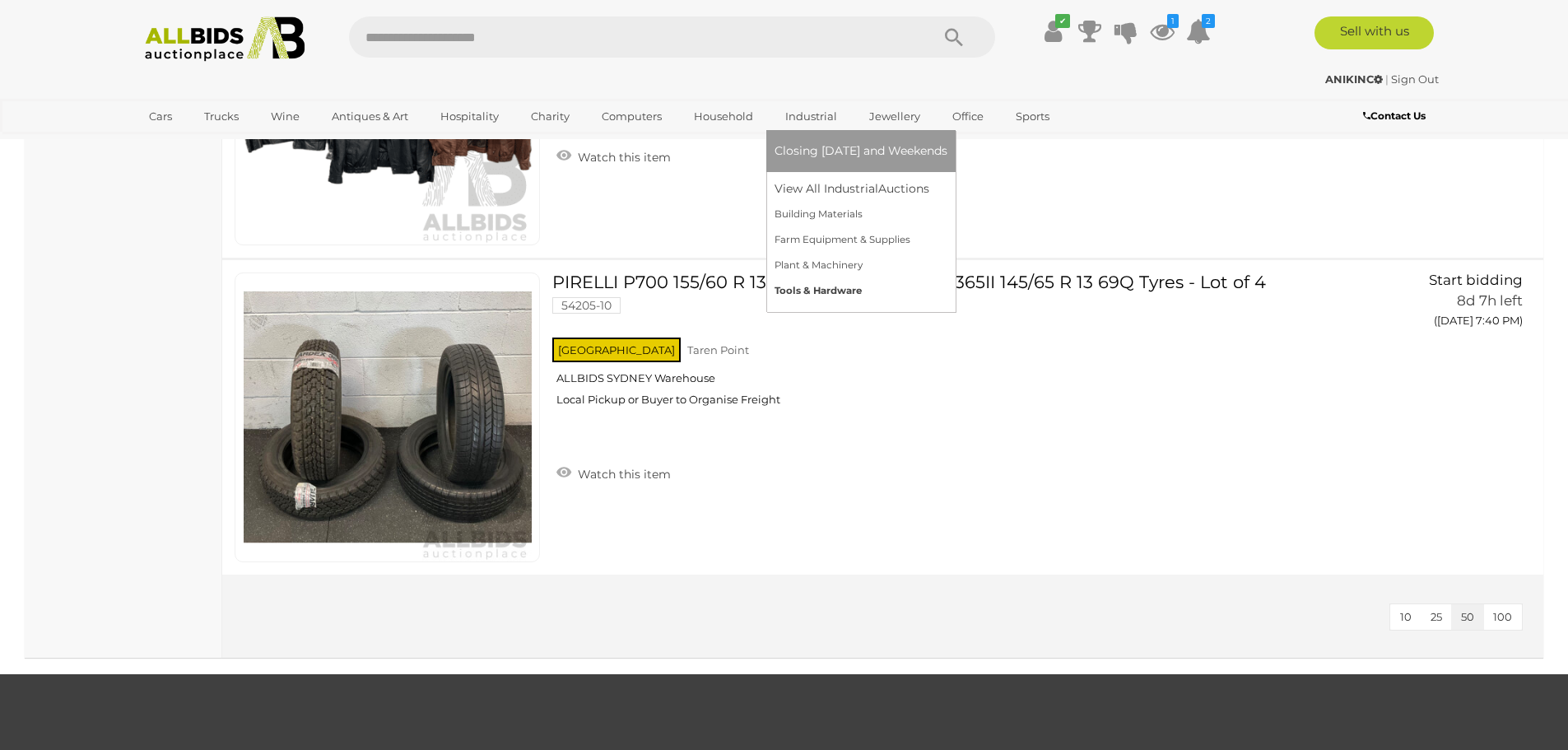
click at [786, 278] on link "Tools & Hardware" at bounding box center [861, 291] width 173 height 26
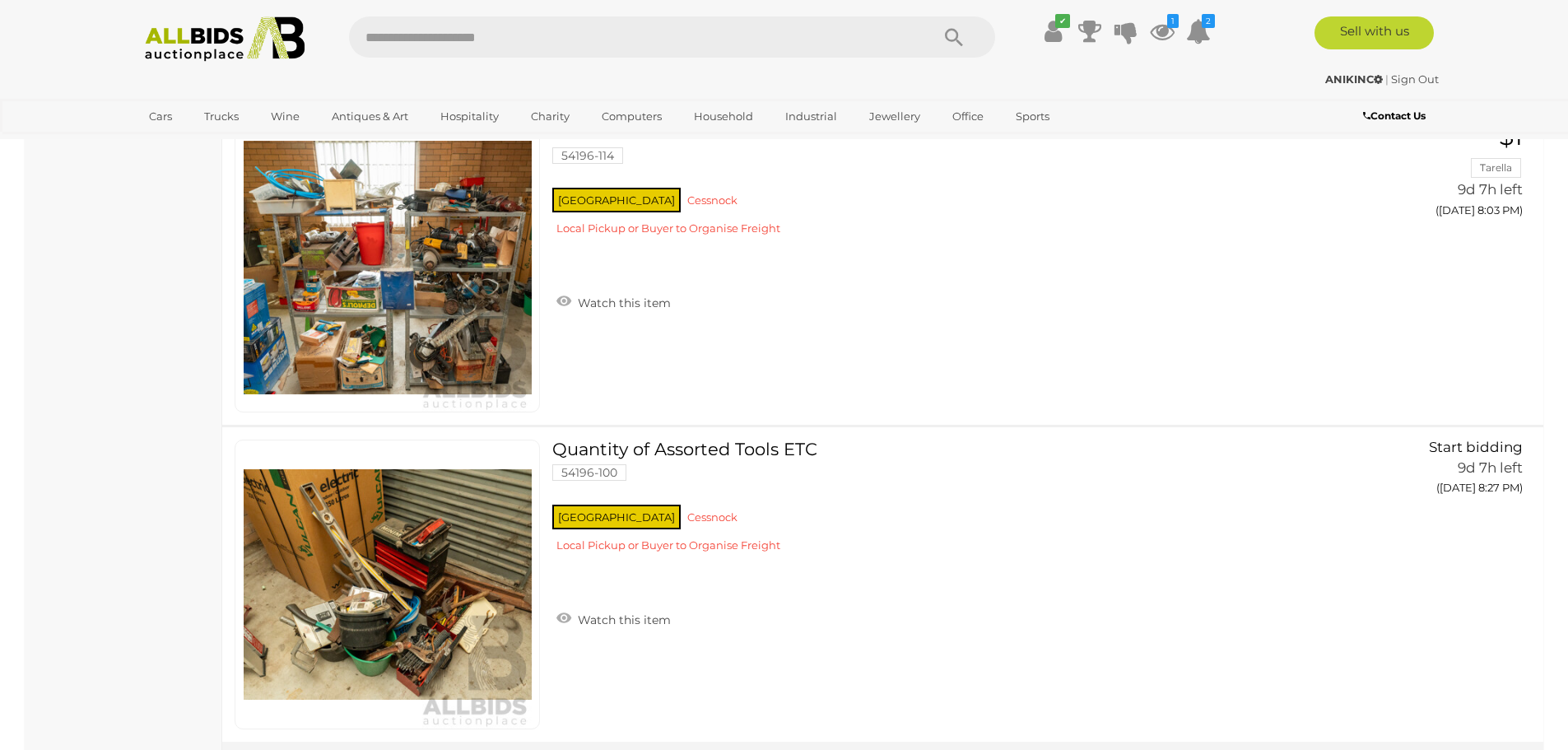
scroll to position [6587, 0]
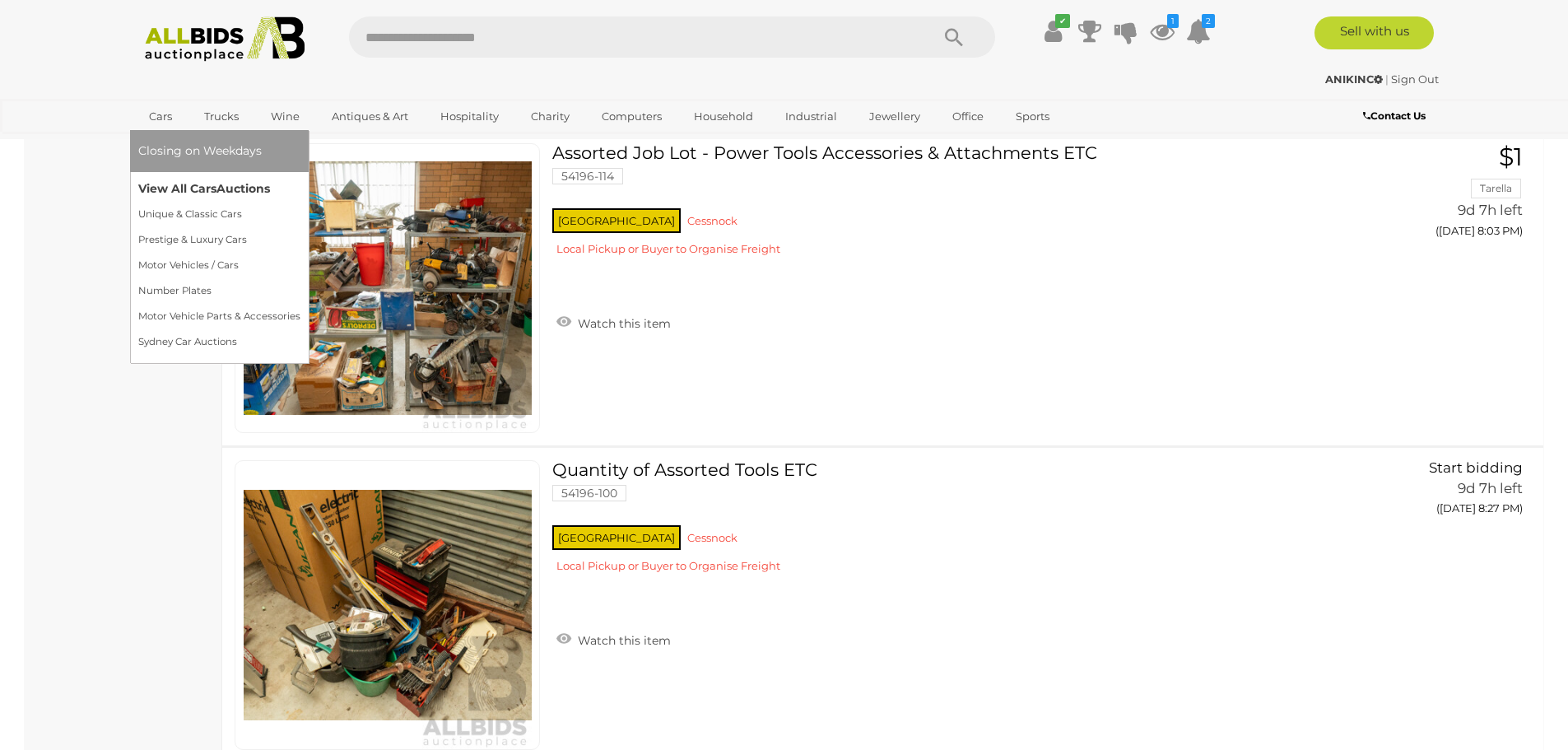
click at [170, 187] on link "View All Cars Auctions" at bounding box center [220, 189] width 162 height 26
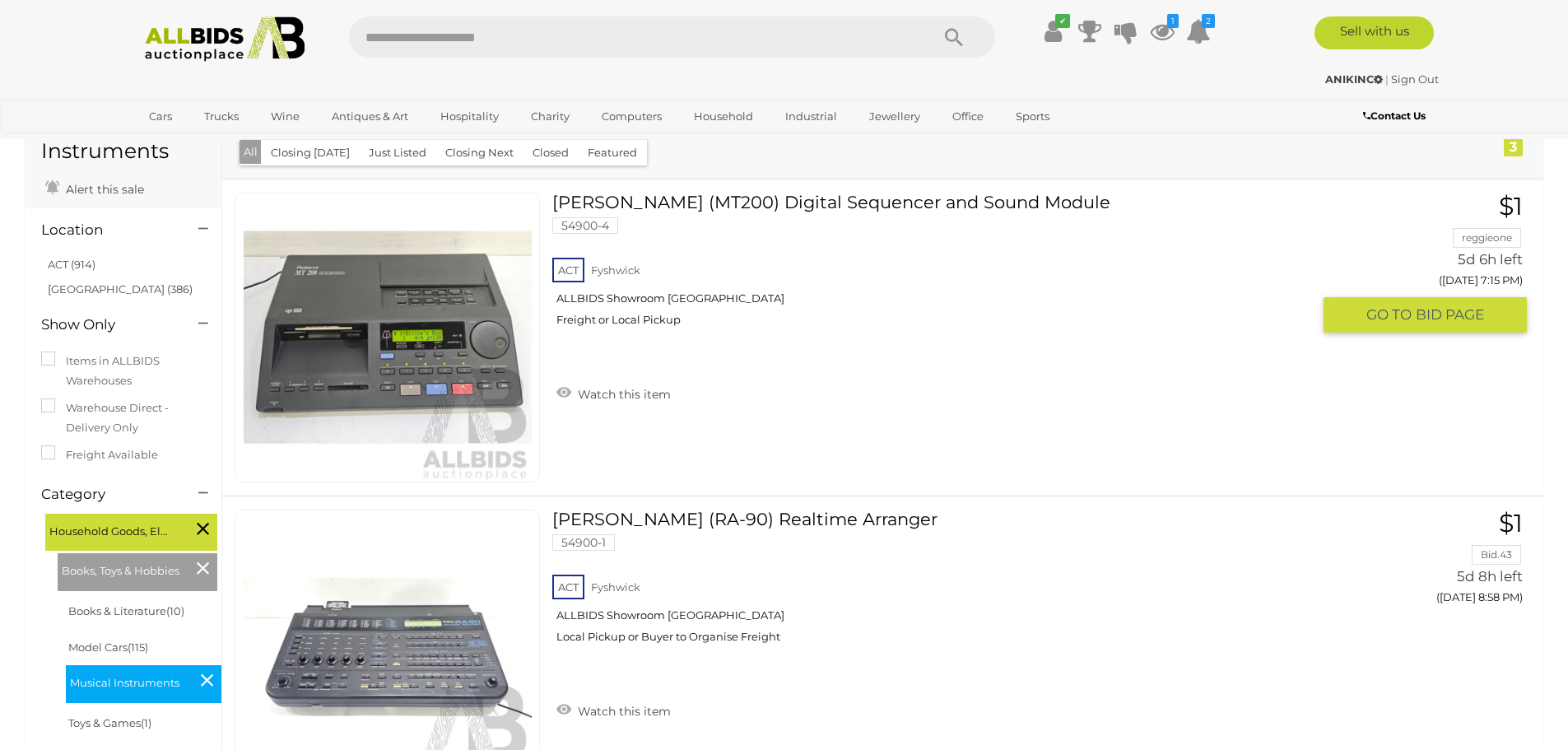
scroll to position [82, 0]
